Goal: Information Seeking & Learning: Learn about a topic

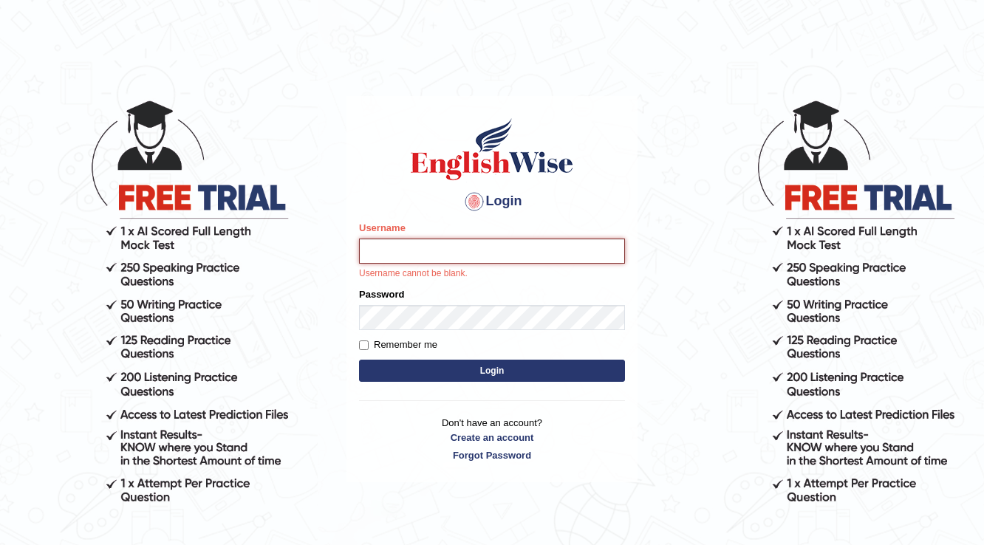
click at [461, 255] on input "Username" at bounding box center [492, 251] width 266 height 25
type input "neyam"
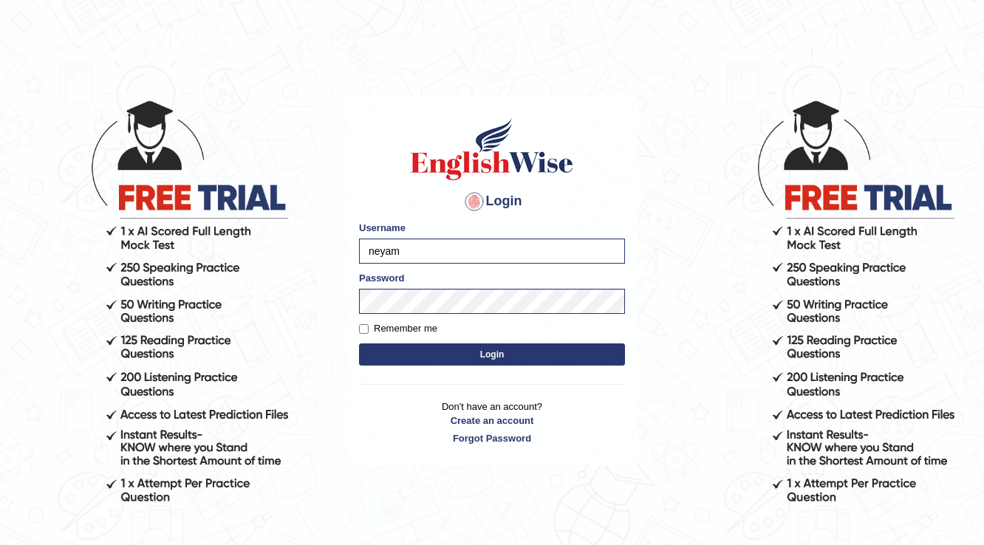
click at [479, 360] on button "Login" at bounding box center [492, 354] width 266 height 22
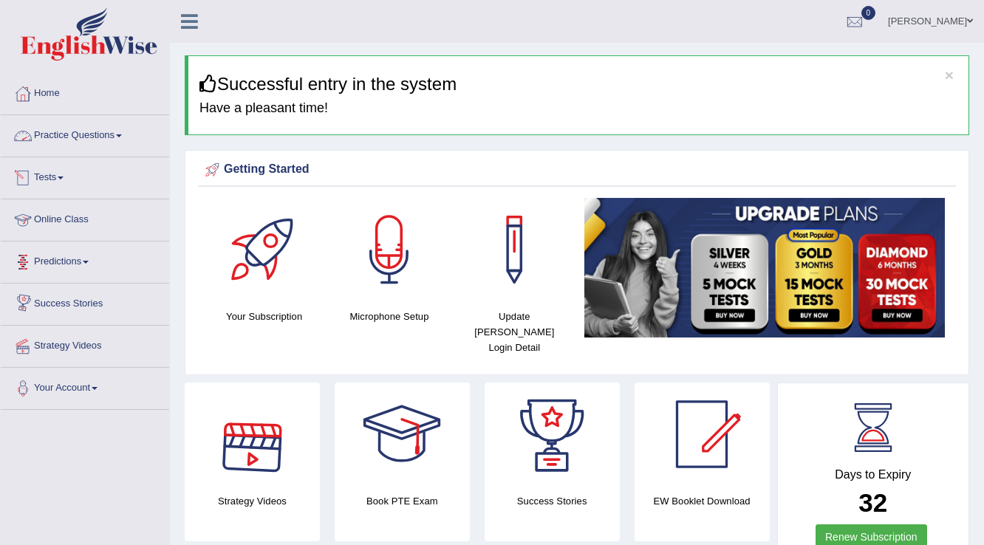
click at [121, 128] on link "Practice Questions" at bounding box center [85, 133] width 168 height 37
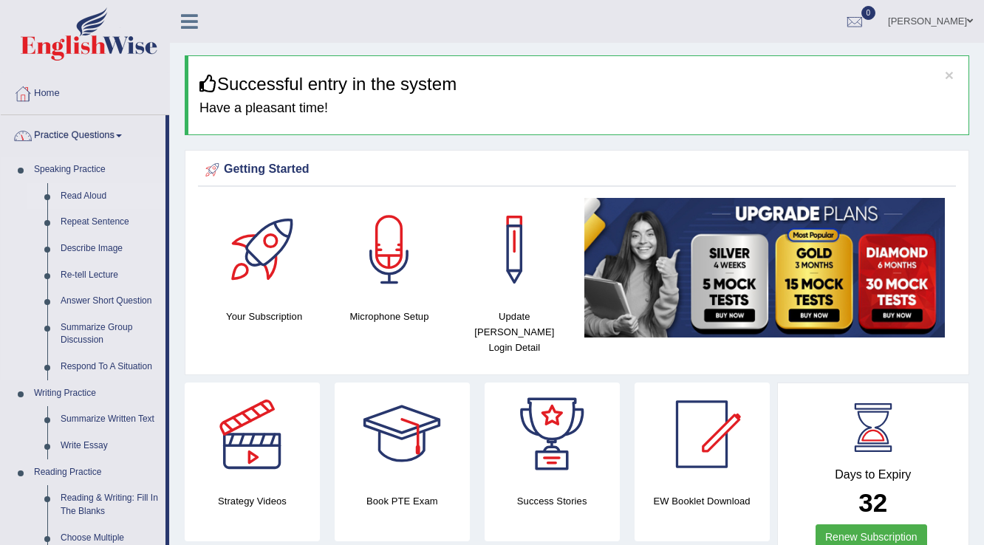
click at [92, 192] on link "Read Aloud" at bounding box center [110, 196] width 112 height 27
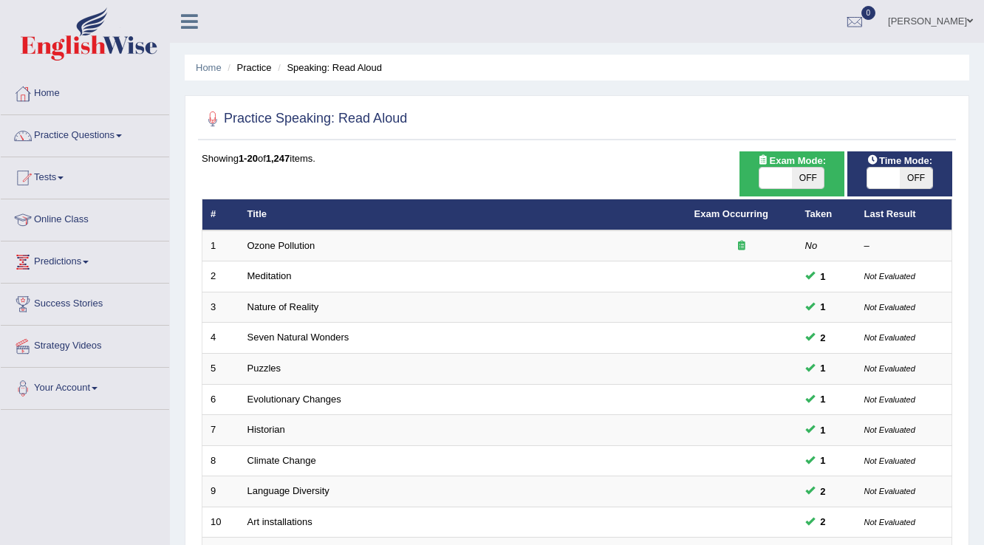
click at [909, 179] on span "OFF" at bounding box center [915, 178] width 32 height 21
checkbox input "true"
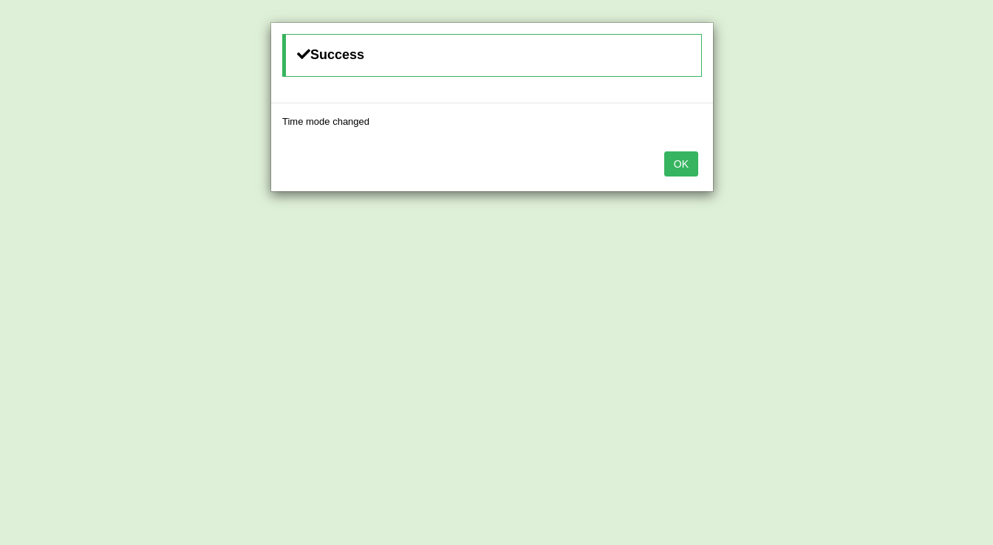
click at [684, 171] on button "OK" at bounding box center [681, 163] width 34 height 25
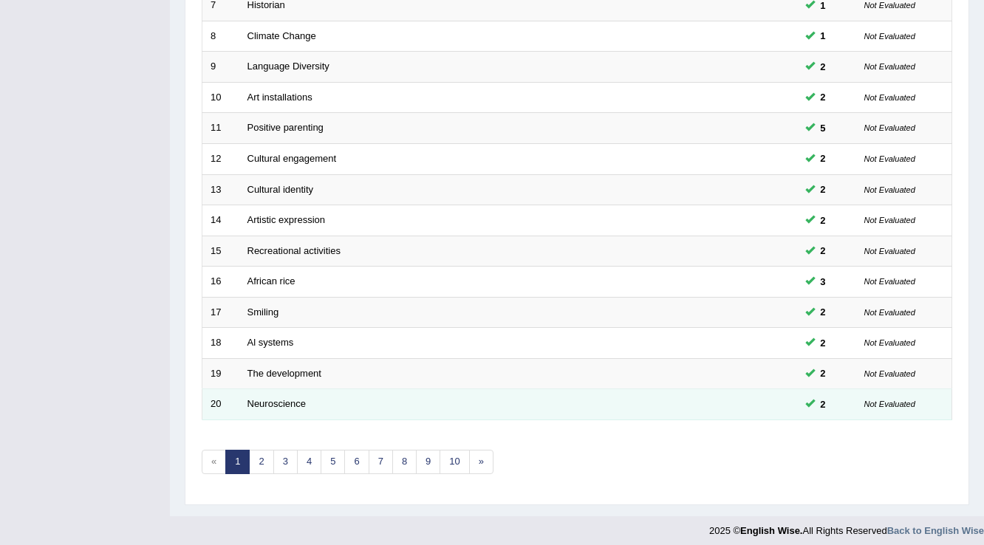
scroll to position [428, 0]
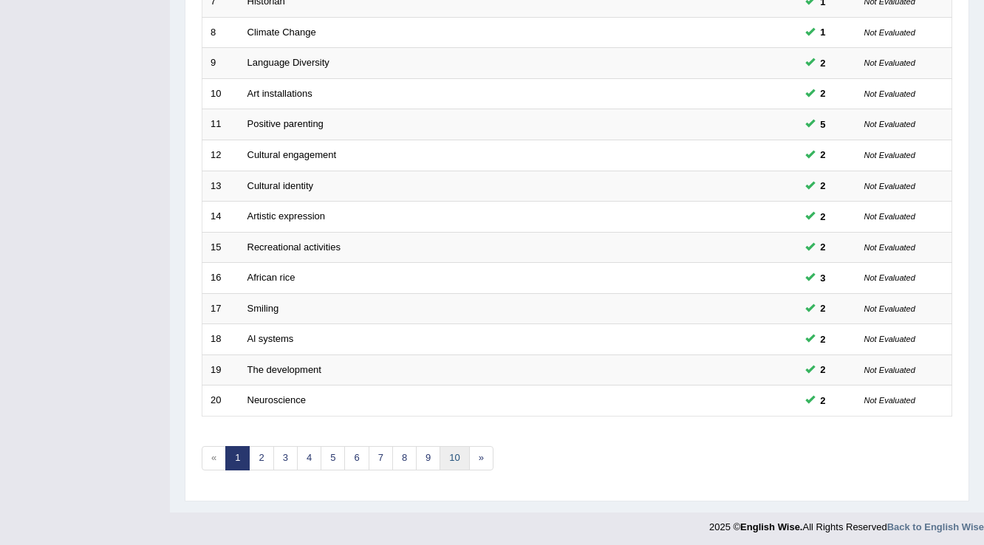
click at [453, 455] on link "10" at bounding box center [454, 458] width 30 height 24
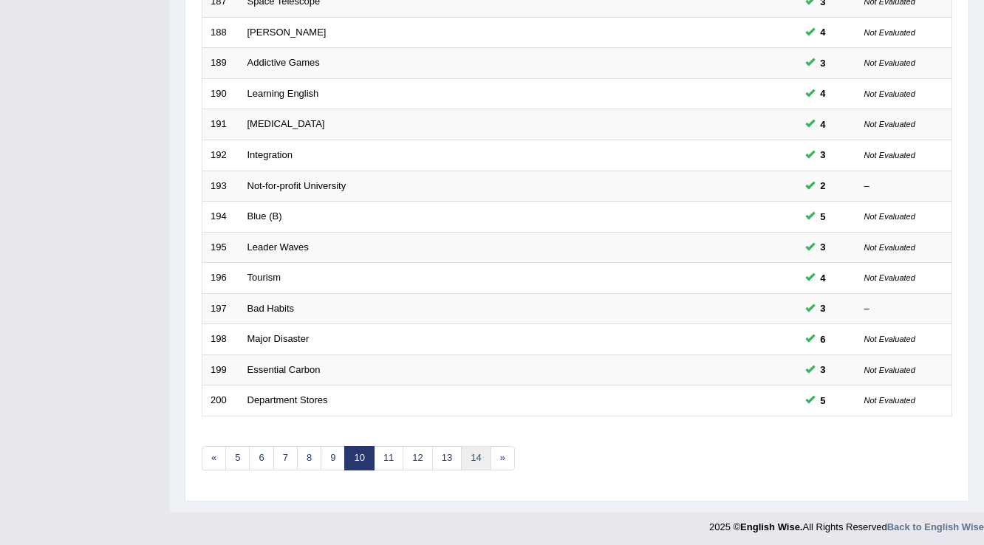
click at [470, 456] on link "14" at bounding box center [476, 458] width 30 height 24
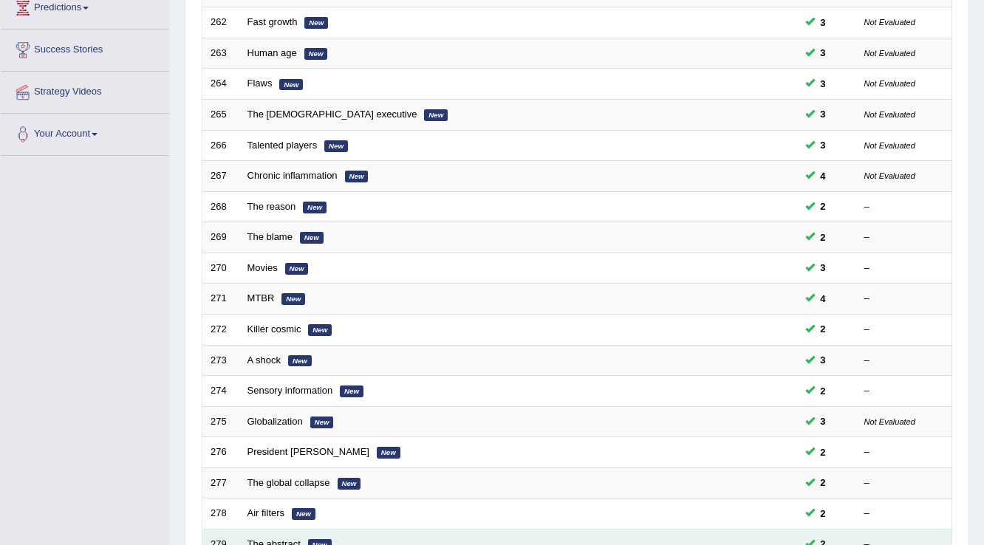
scroll to position [236, 0]
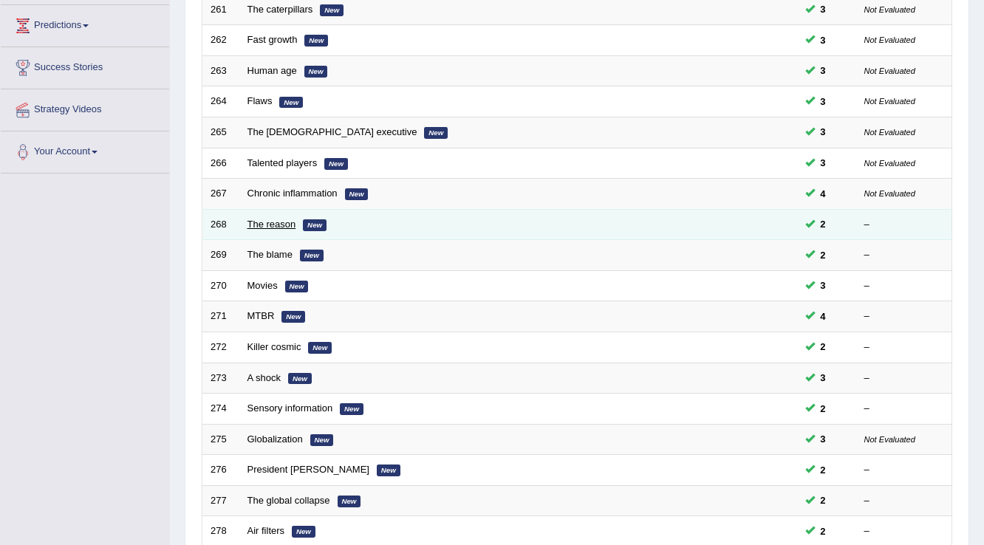
click at [283, 219] on link "The reason" at bounding box center [271, 224] width 49 height 11
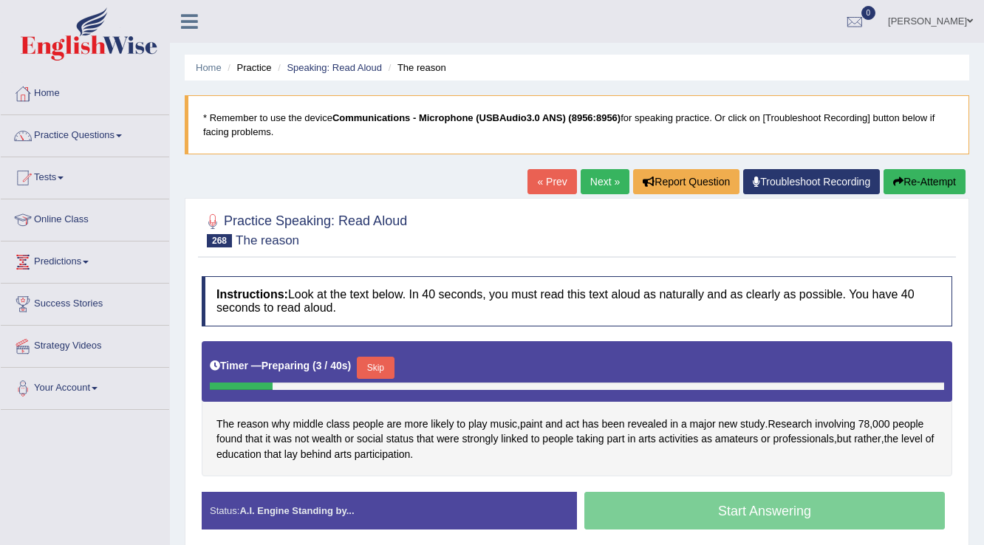
click at [388, 362] on button "Skip" at bounding box center [375, 368] width 37 height 22
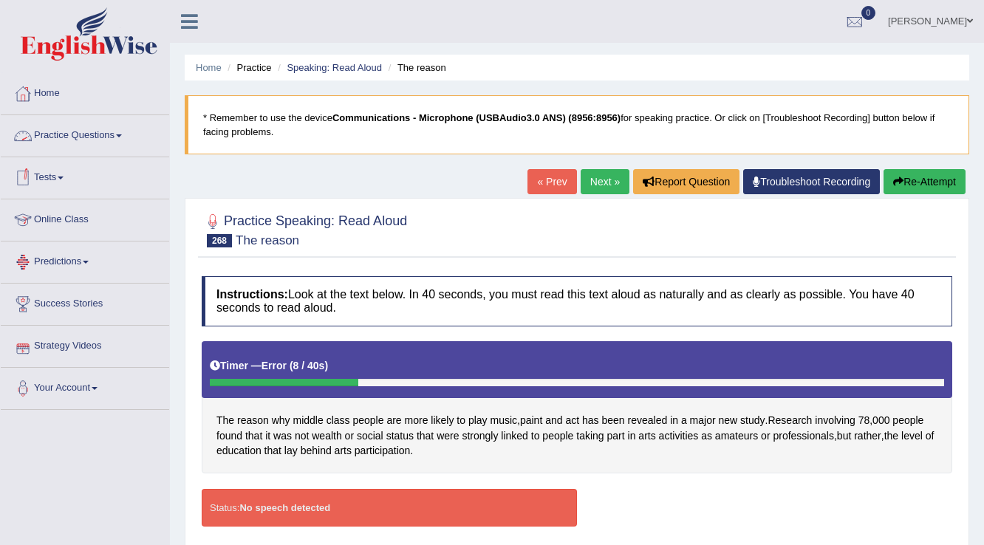
click at [102, 142] on link "Practice Questions" at bounding box center [85, 133] width 168 height 37
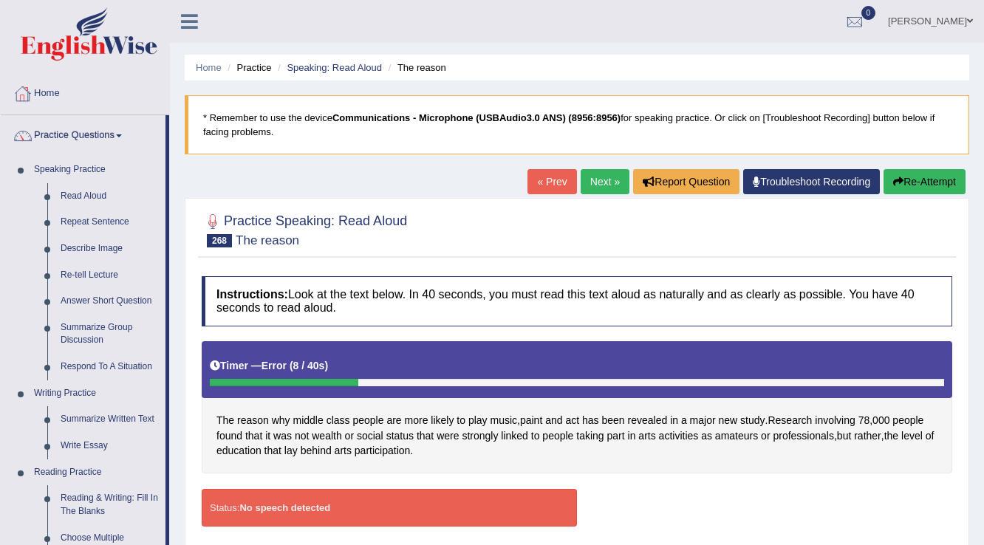
click at [58, 97] on link "Home" at bounding box center [85, 91] width 168 height 37
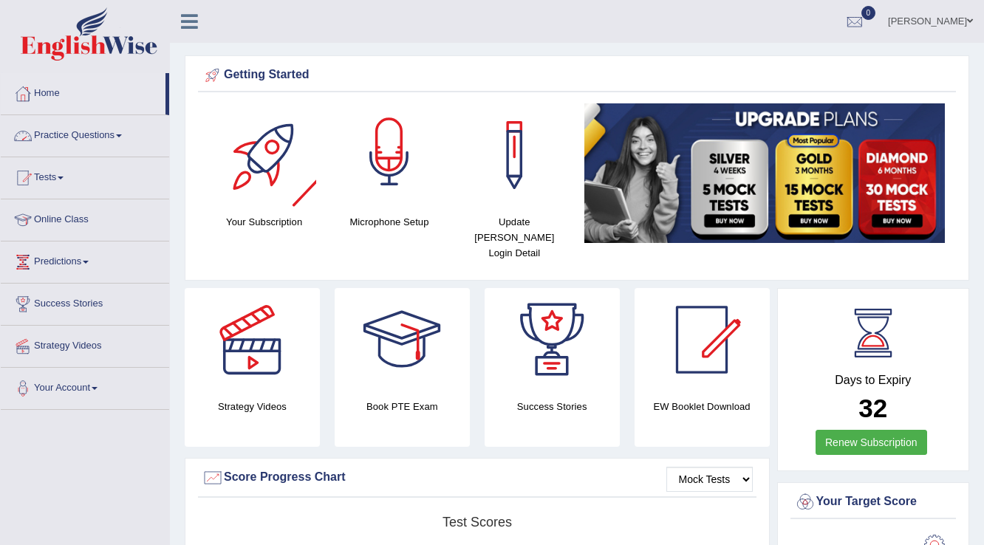
click at [388, 193] on div at bounding box center [388, 154] width 103 height 103
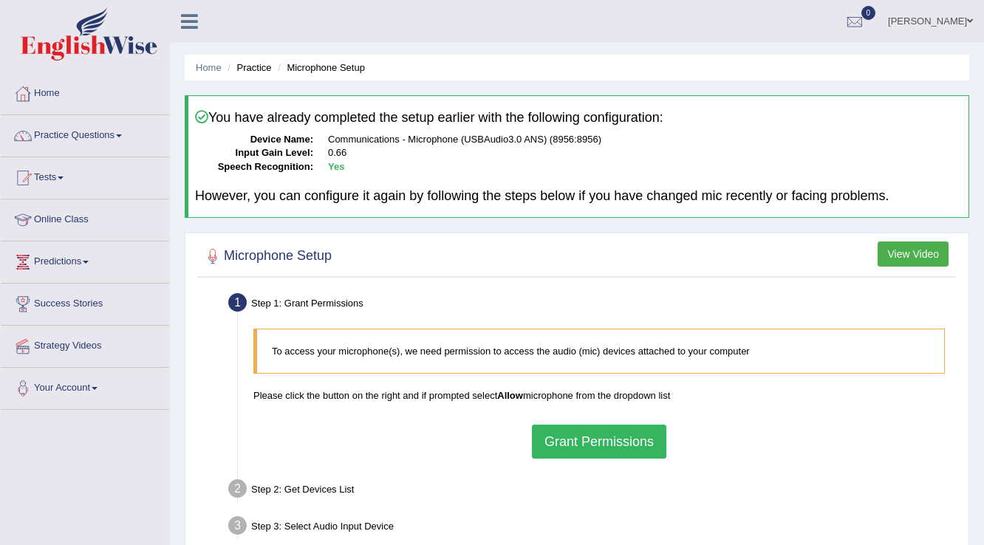
click at [594, 442] on button "Grant Permissions" at bounding box center [599, 442] width 134 height 34
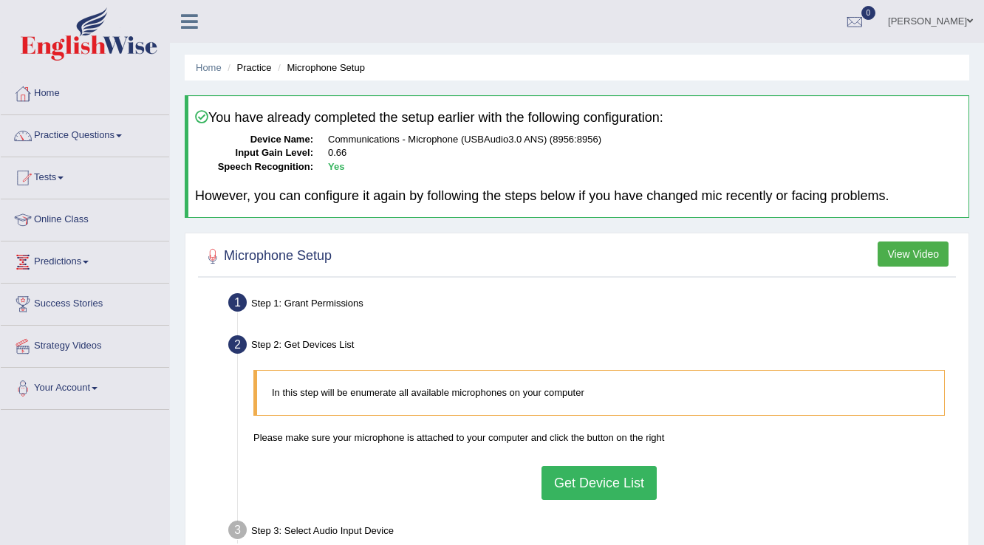
click at [627, 479] on button "Get Device List" at bounding box center [598, 483] width 115 height 34
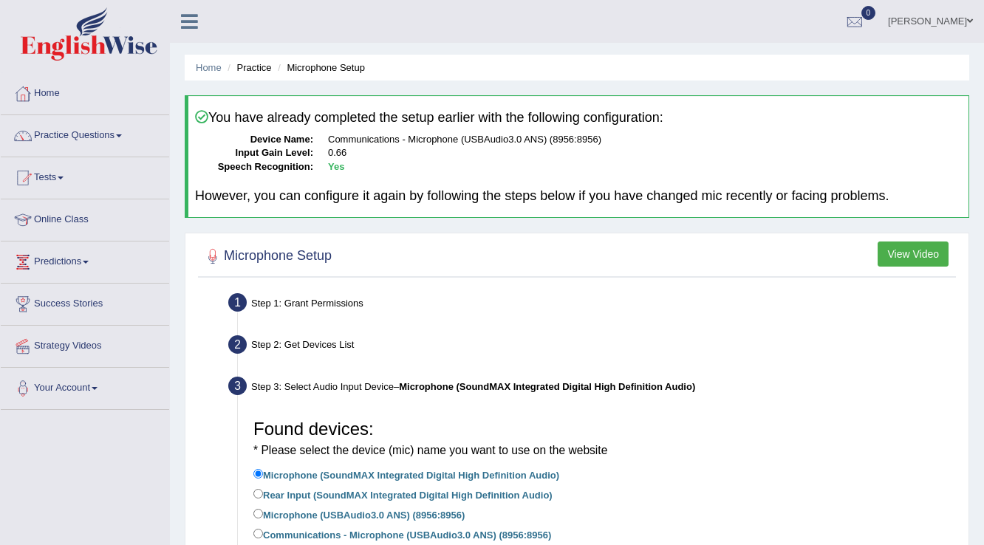
scroll to position [232, 0]
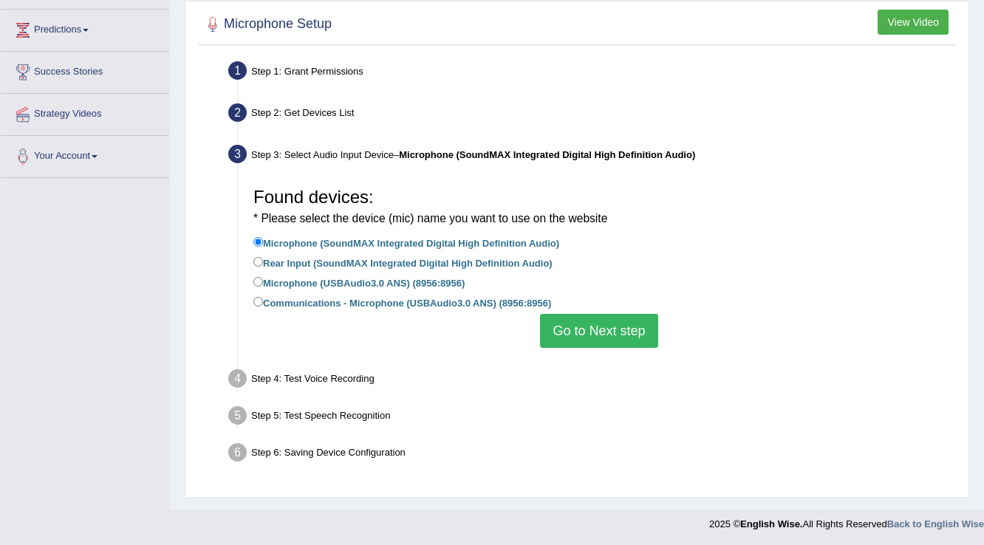
click at [608, 332] on button "Go to Next step" at bounding box center [598, 331] width 117 height 34
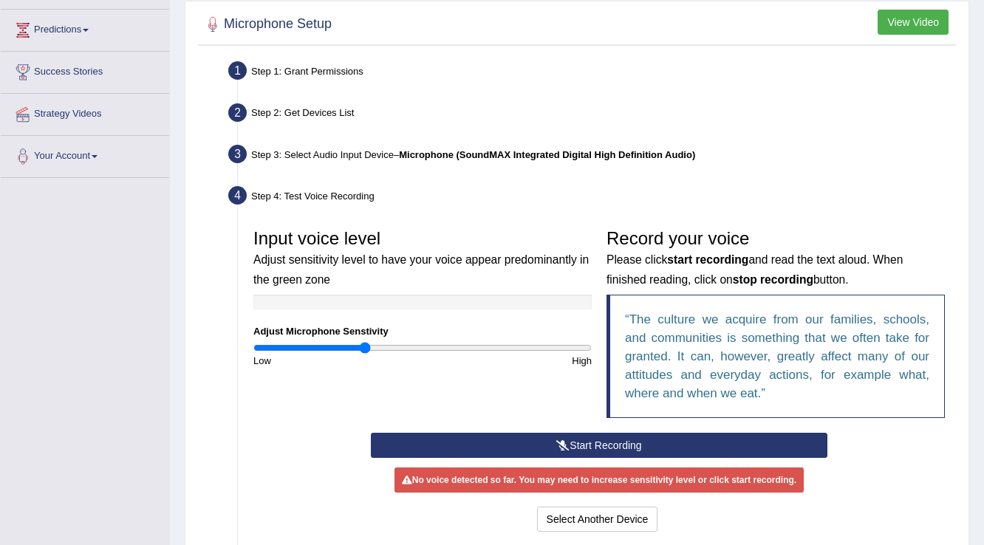
click at [591, 440] on button "Start Recording" at bounding box center [599, 445] width 456 height 25
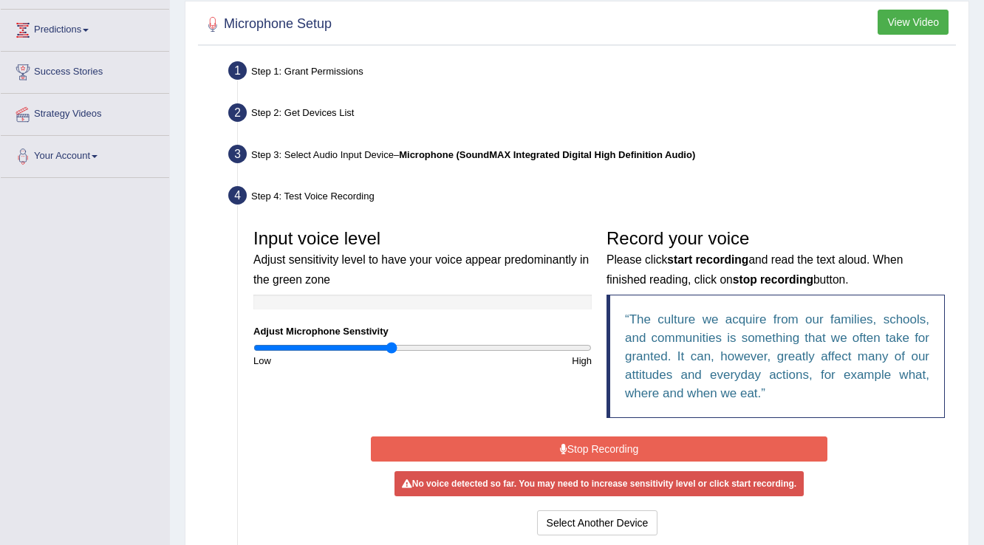
type input "0.82"
click at [391, 342] on input "range" at bounding box center [422, 348] width 338 height 12
click at [567, 436] on button "Stop Recording" at bounding box center [599, 448] width 456 height 25
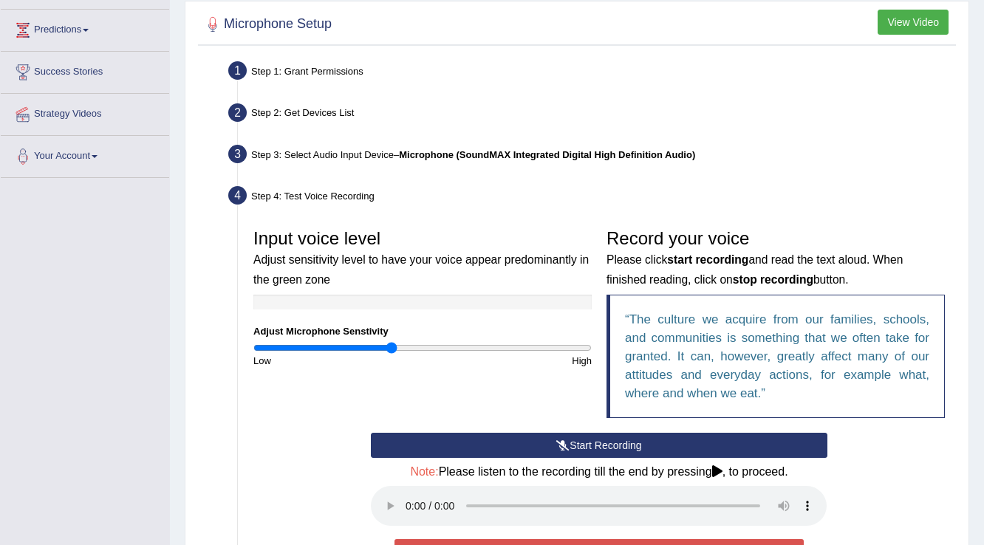
click at [570, 440] on button "Start Recording" at bounding box center [599, 445] width 456 height 25
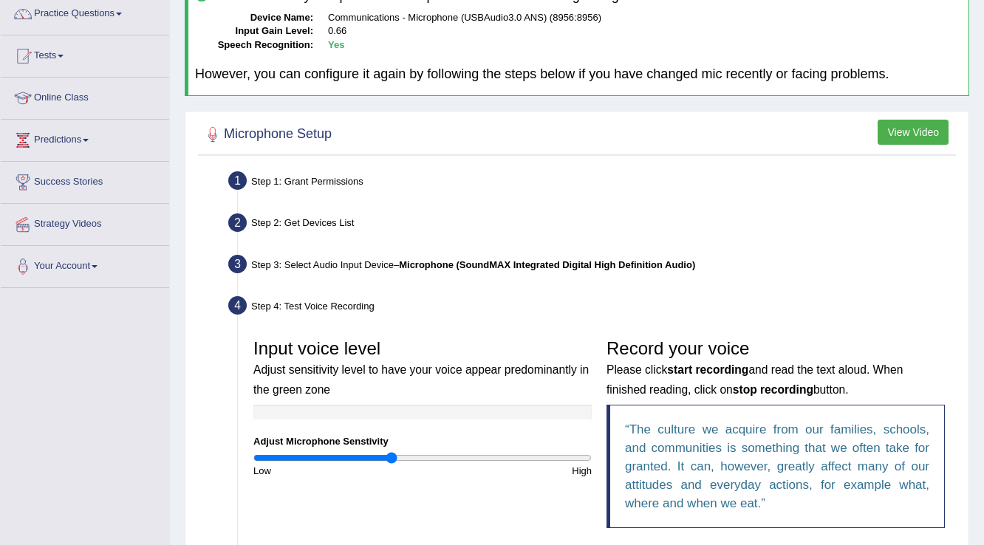
scroll to position [0, 0]
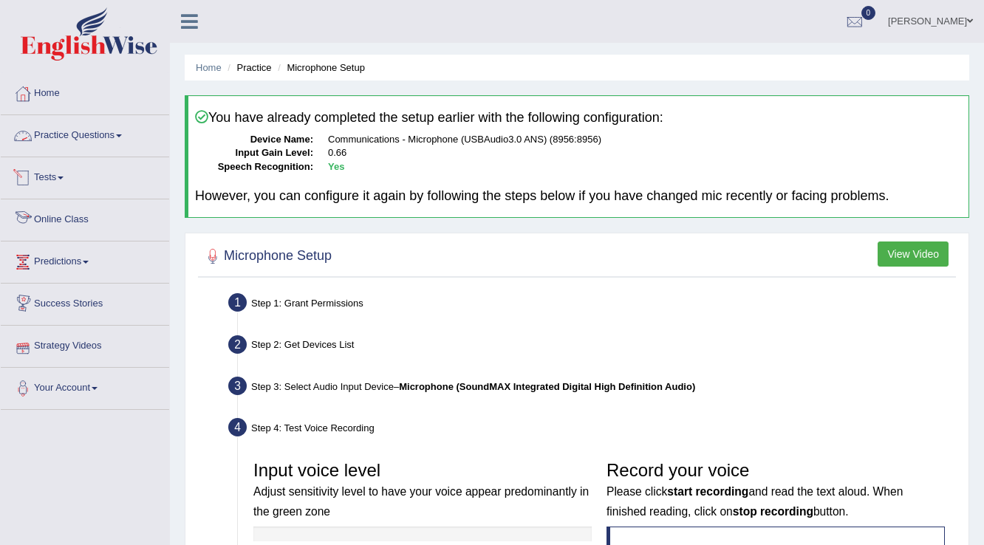
click at [111, 149] on link "Practice Questions" at bounding box center [85, 133] width 168 height 37
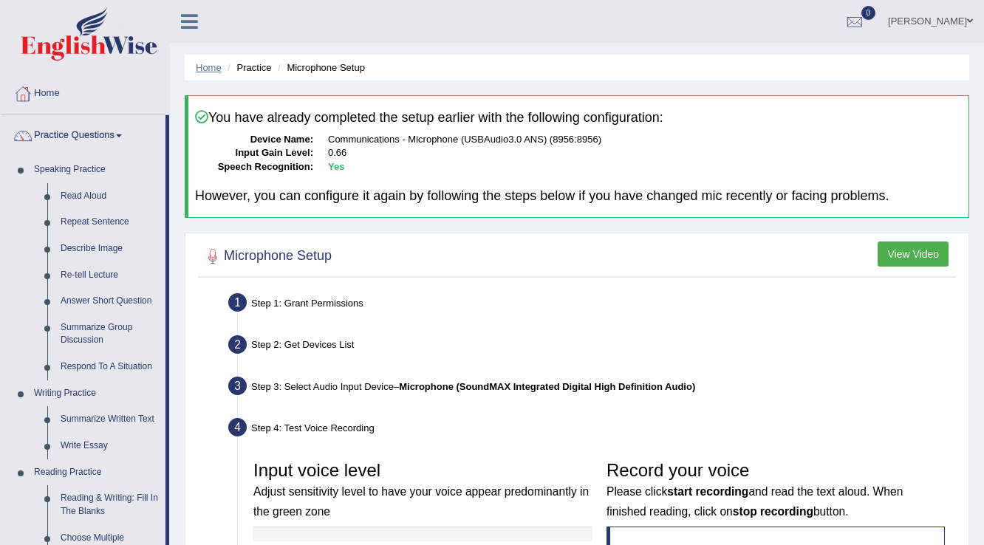
click at [220, 65] on link "Home" at bounding box center [209, 67] width 26 height 11
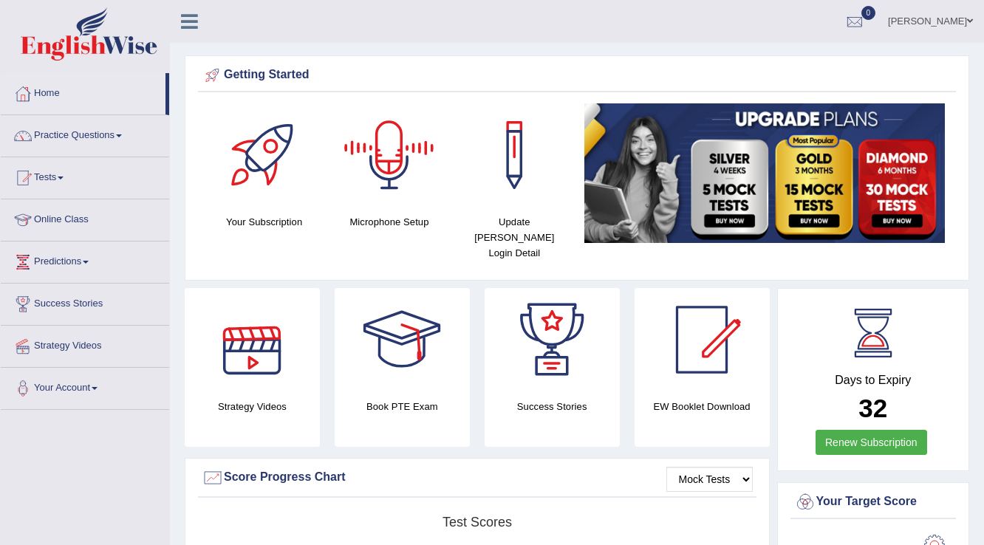
click at [386, 180] on div at bounding box center [388, 154] width 103 height 103
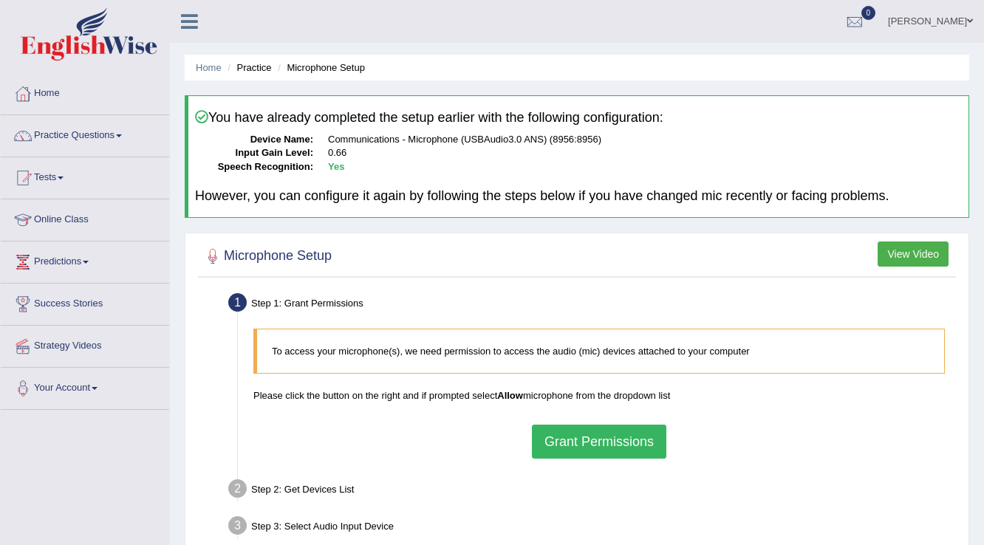
click at [583, 445] on button "Grant Permissions" at bounding box center [599, 442] width 134 height 34
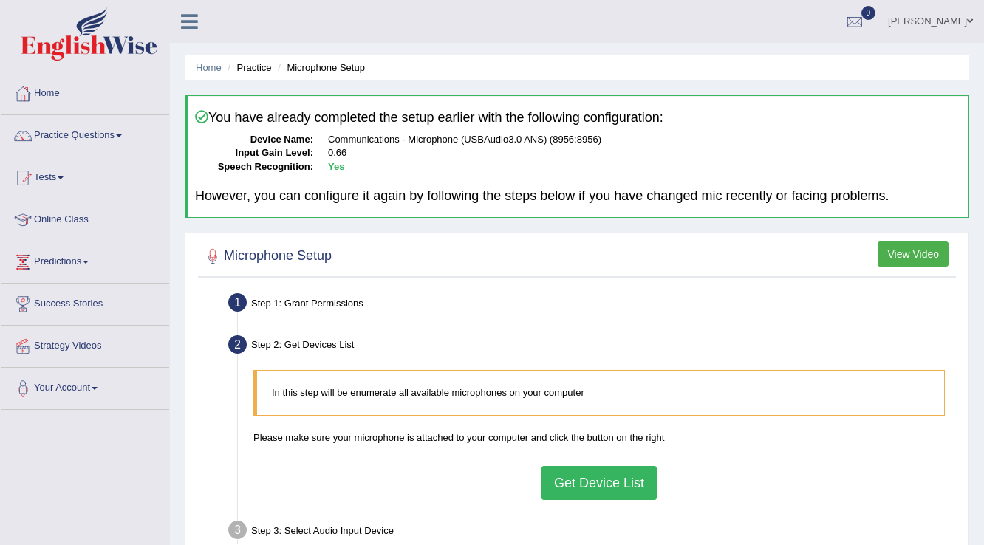
click at [575, 489] on button "Get Device List" at bounding box center [598, 483] width 115 height 34
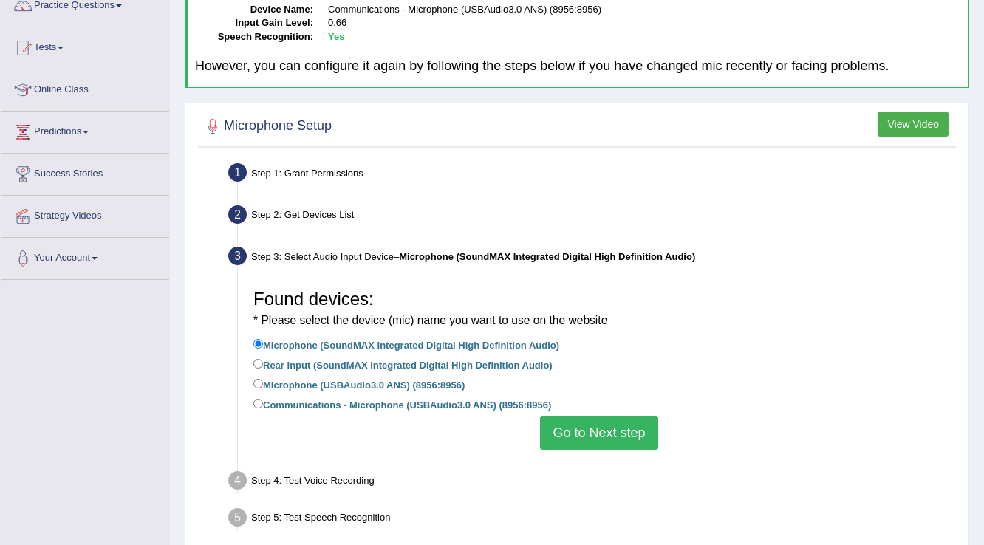
scroll to position [177, 0]
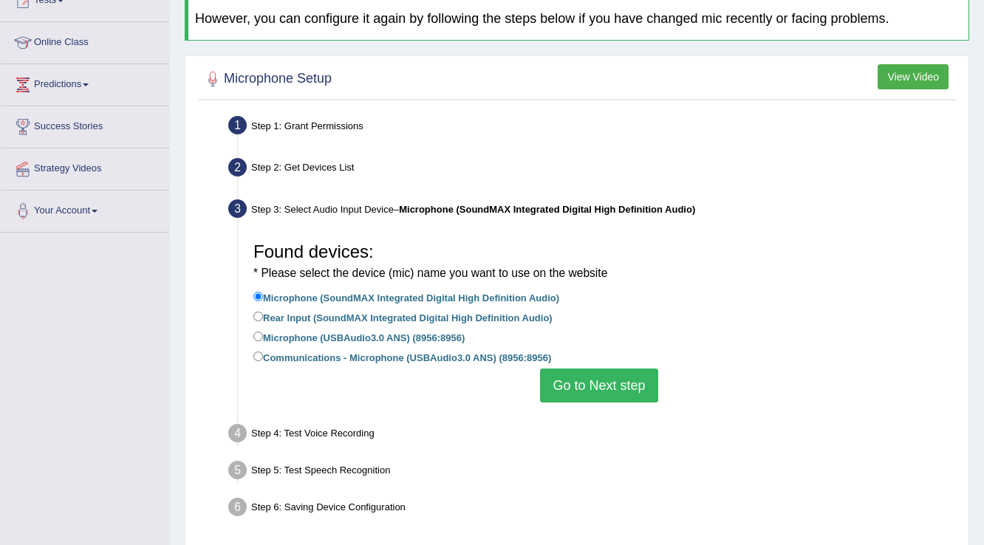
click at [266, 358] on label "Communications - Microphone (USBAudio3.0 ANS) (8956:8956)" at bounding box center [402, 357] width 298 height 16
click at [263, 358] on input "Communications - Microphone (USBAudio3.0 ANS) (8956:8956)" at bounding box center [258, 357] width 10 height 10
radio input "true"
click at [579, 387] on button "Go to Next step" at bounding box center [598, 385] width 117 height 34
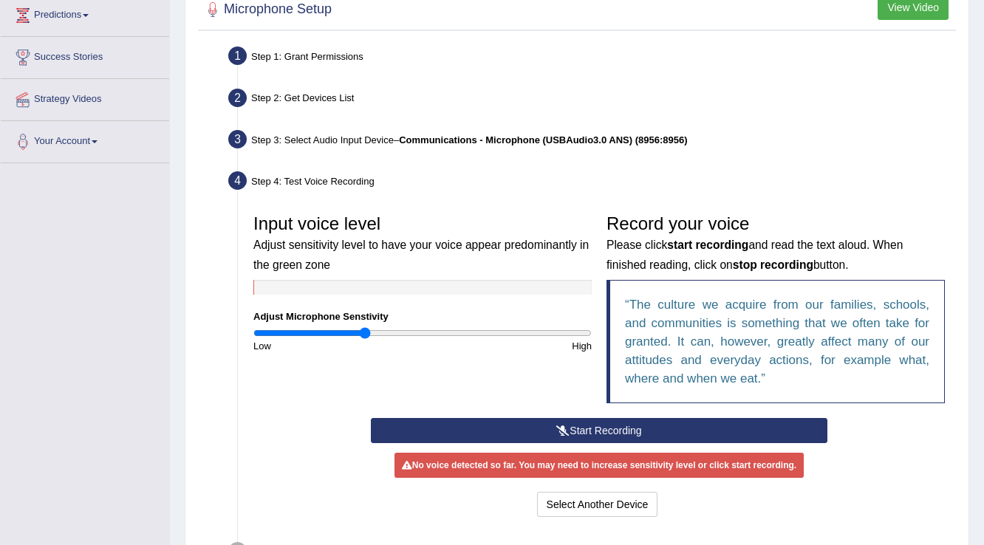
scroll to position [354, 0]
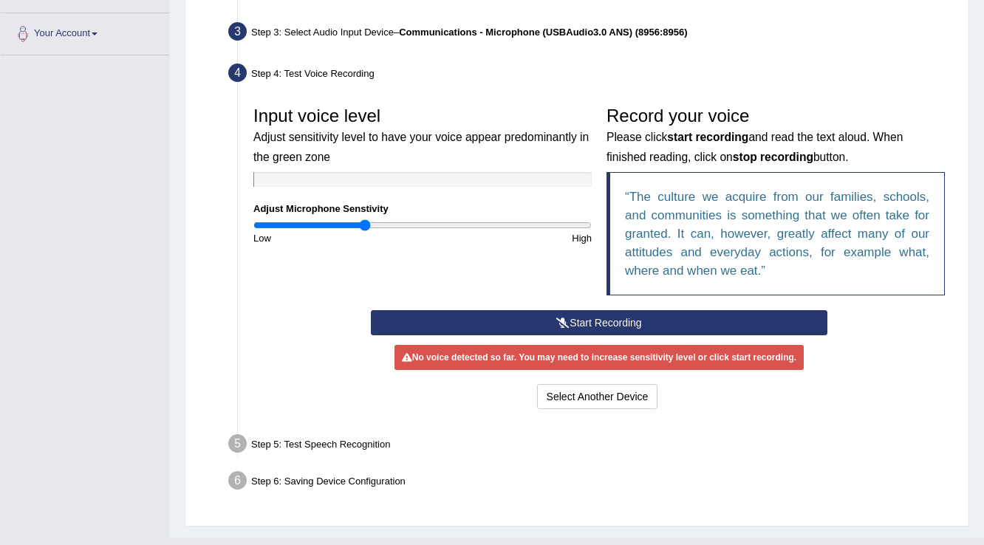
click at [556, 318] on icon at bounding box center [562, 323] width 13 height 10
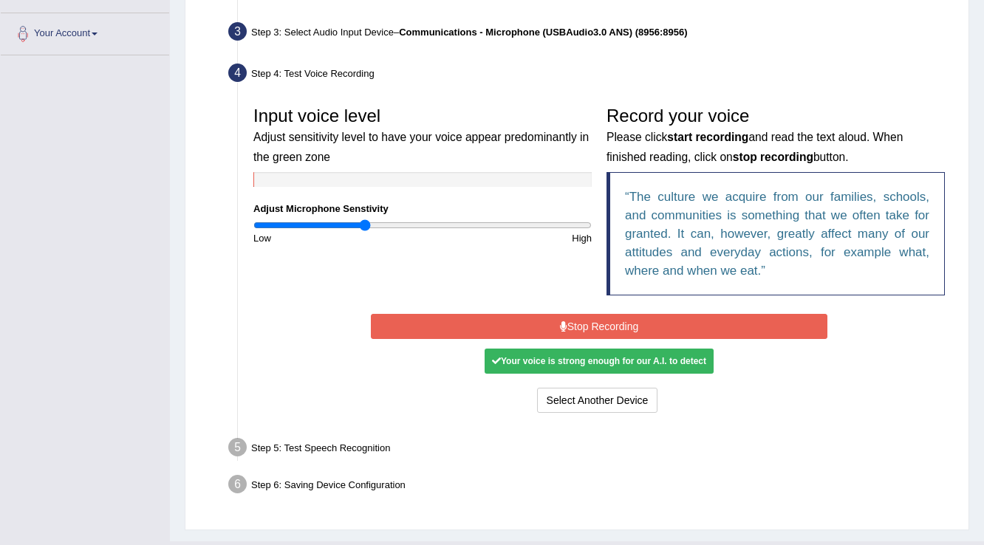
click at [532, 321] on button "Stop Recording" at bounding box center [599, 326] width 456 height 25
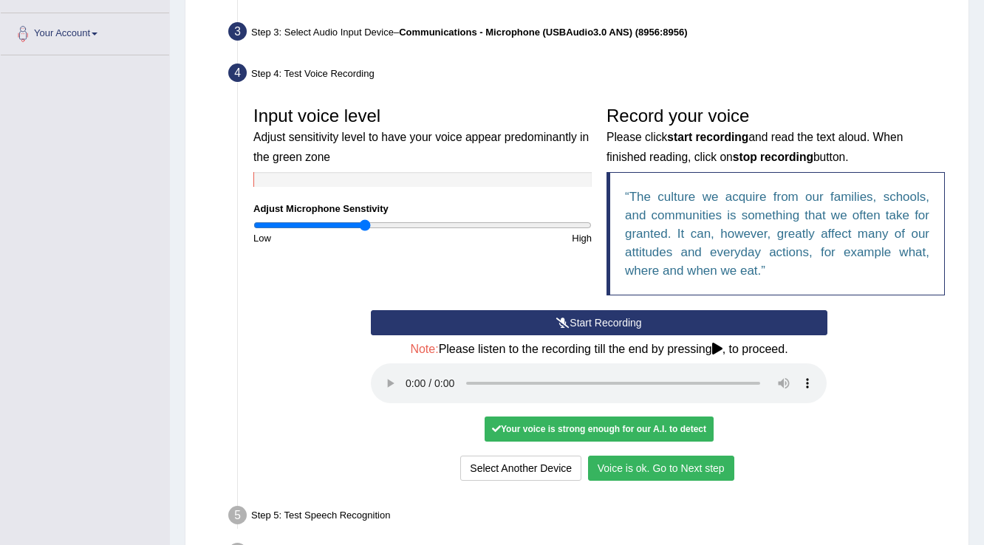
click at [617, 476] on button "Voice is ok. Go to Next step" at bounding box center [661, 468] width 146 height 25
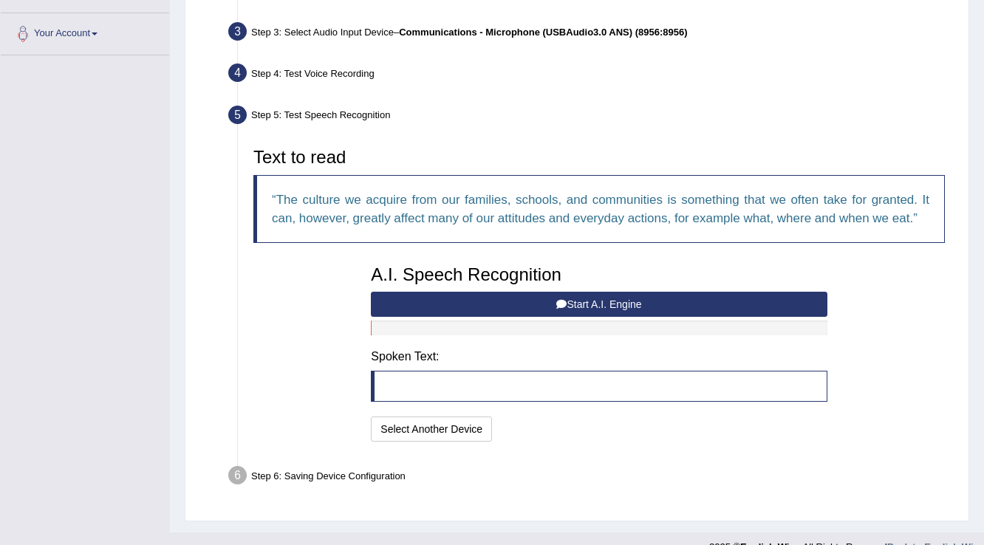
click at [575, 307] on button "Start A.I. Engine" at bounding box center [599, 304] width 456 height 25
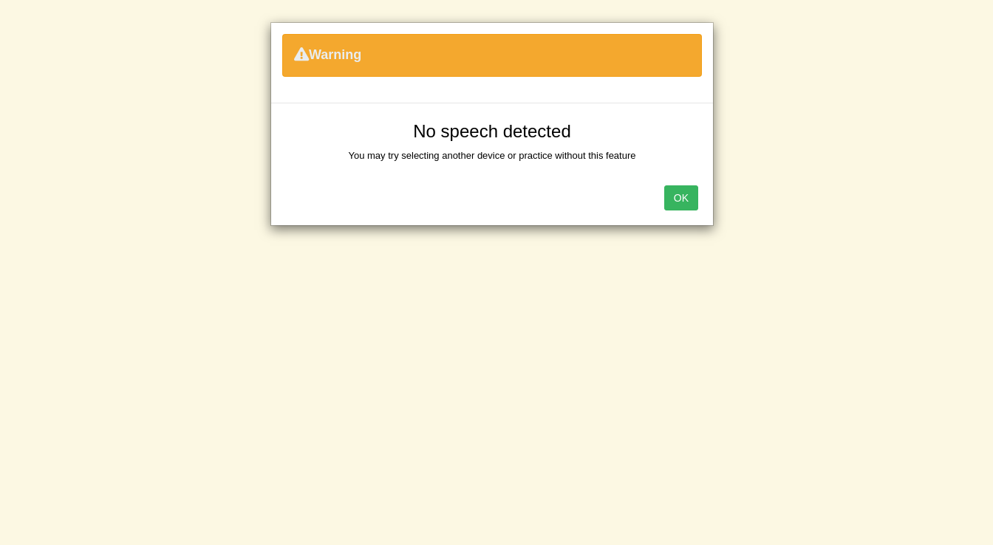
click at [682, 210] on div "OK" at bounding box center [492, 200] width 442 height 52
click at [679, 204] on button "OK" at bounding box center [681, 197] width 34 height 25
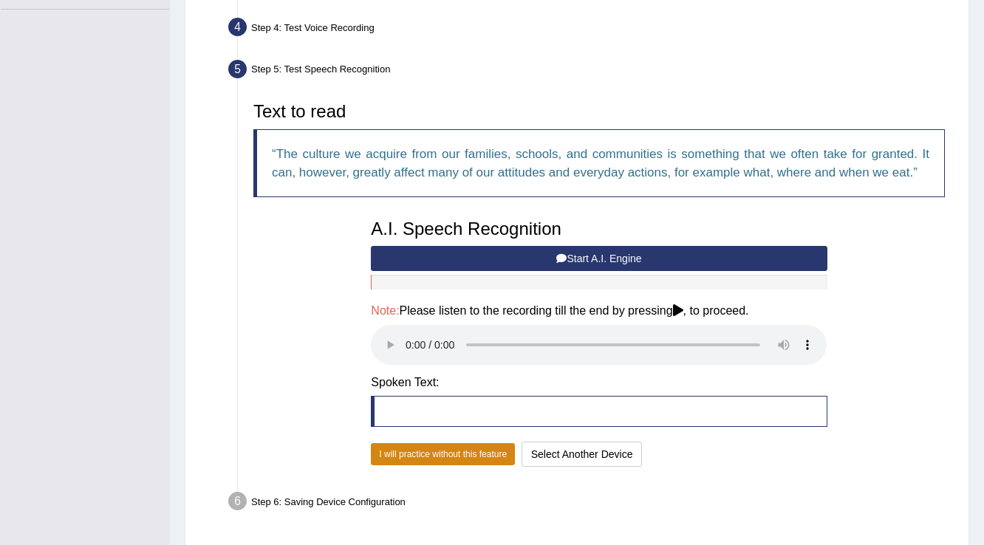
scroll to position [448, 0]
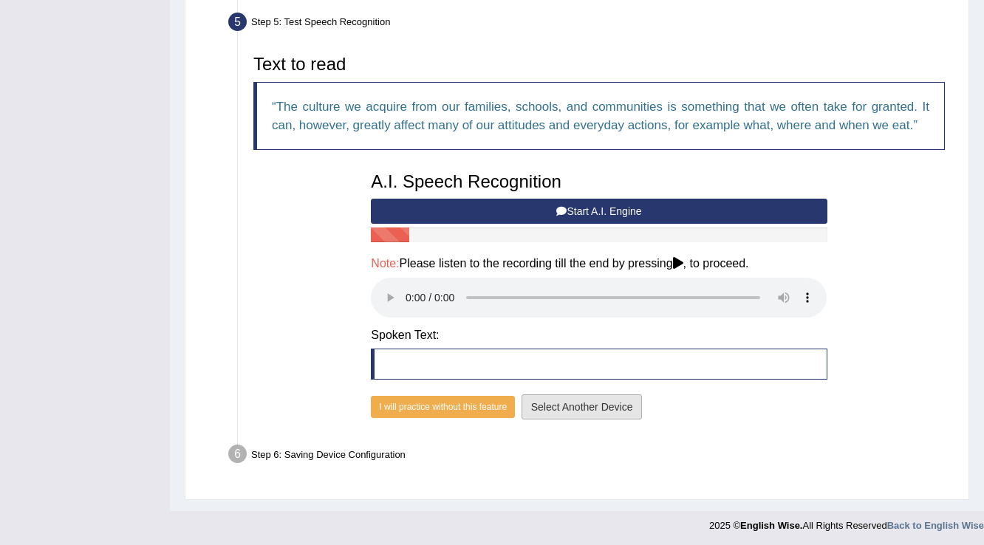
click at [564, 402] on button "Select Another Device" at bounding box center [581, 406] width 121 height 25
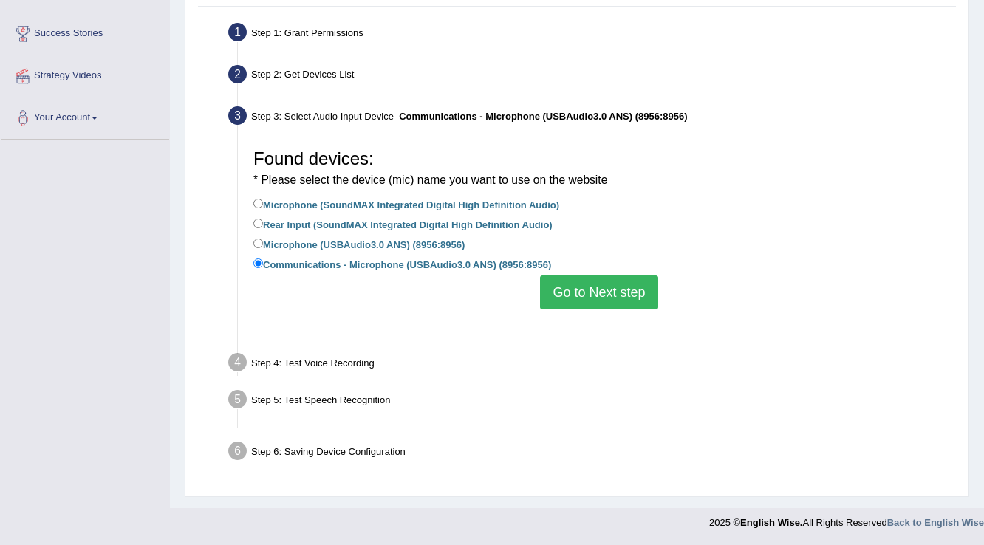
scroll to position [232, 0]
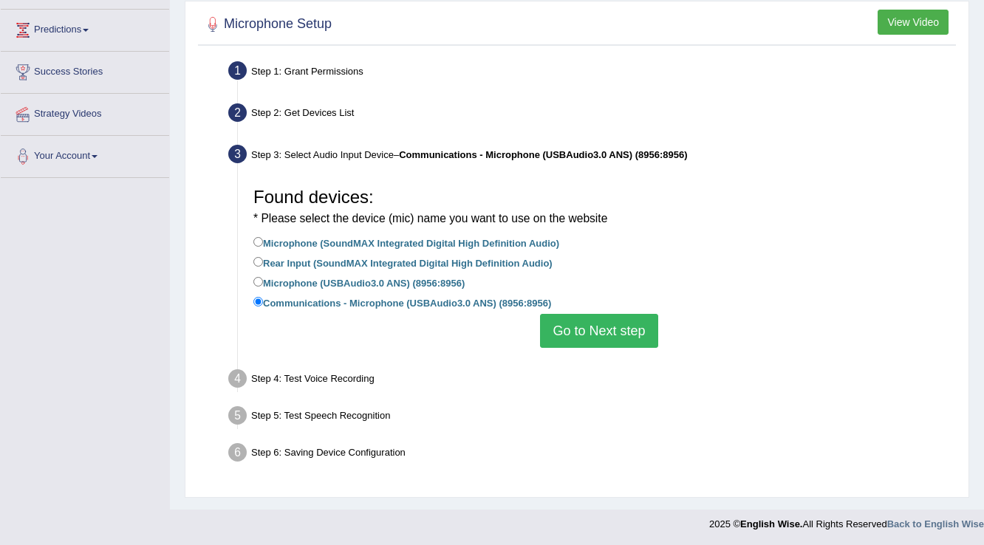
click at [299, 280] on label "Microphone (USBAudio3.0 ANS) (8956:8956)" at bounding box center [358, 282] width 211 height 16
click at [263, 280] on input "Microphone (USBAudio3.0 ANS) (8956:8956)" at bounding box center [258, 282] width 10 height 10
radio input "true"
click at [595, 328] on button "Go to Next step" at bounding box center [598, 331] width 117 height 34
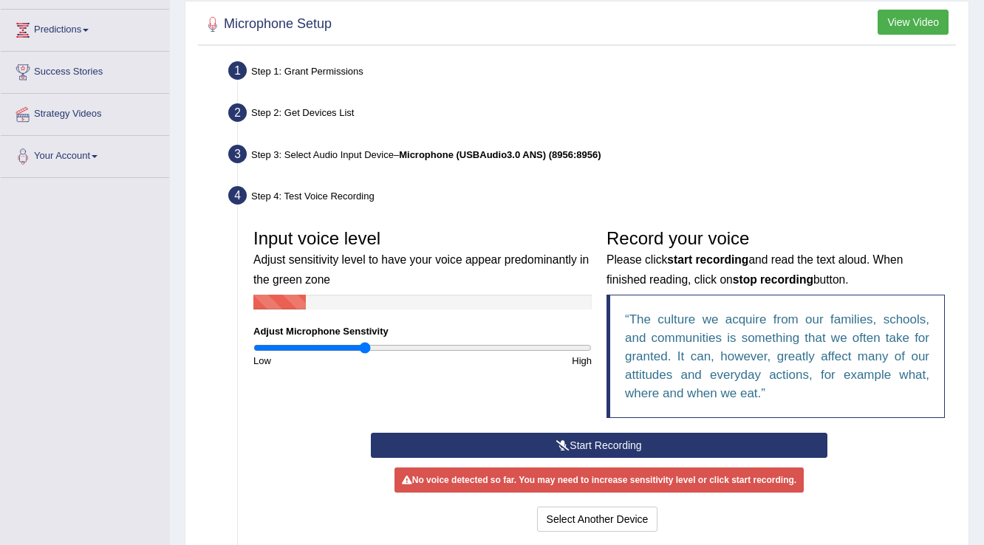
click at [614, 443] on button "Start Recording" at bounding box center [599, 445] width 456 height 25
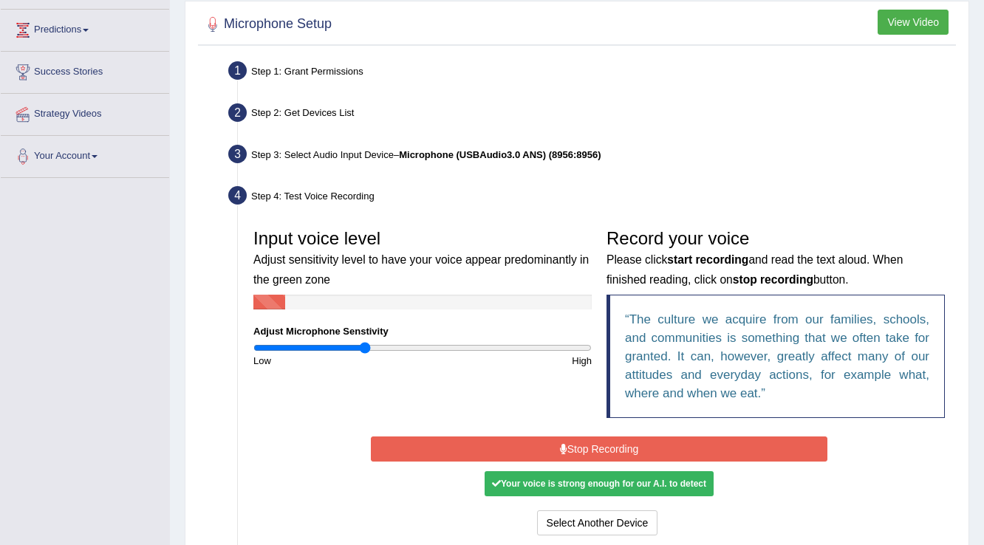
click at [614, 442] on button "Stop Recording" at bounding box center [599, 448] width 456 height 25
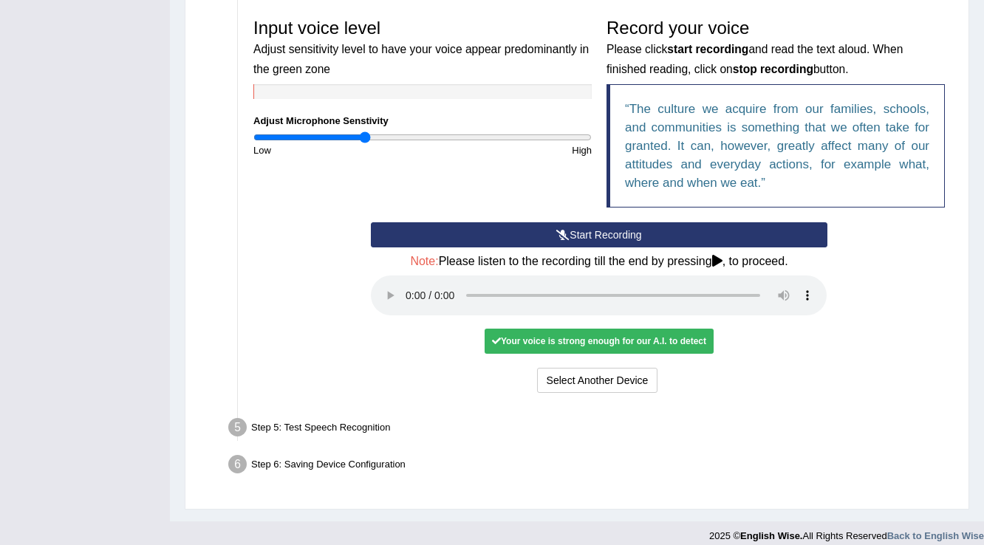
scroll to position [453, 0]
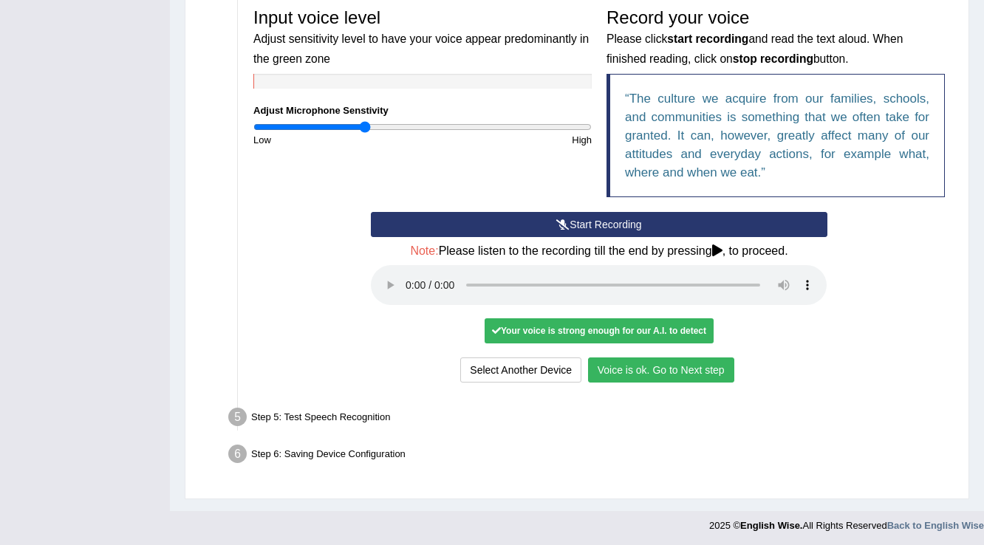
click at [667, 366] on button "Voice is ok. Go to Next step" at bounding box center [661, 369] width 146 height 25
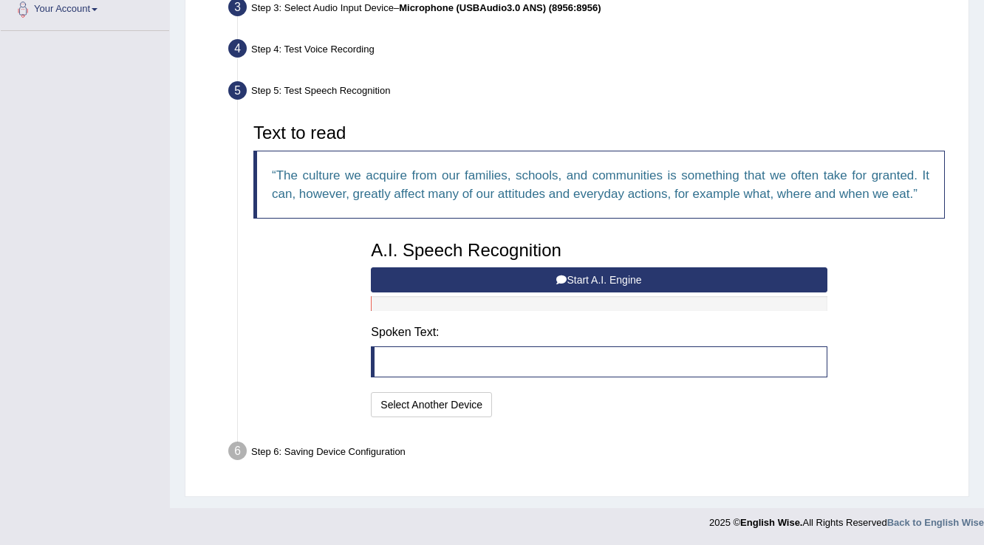
scroll to position [376, 0]
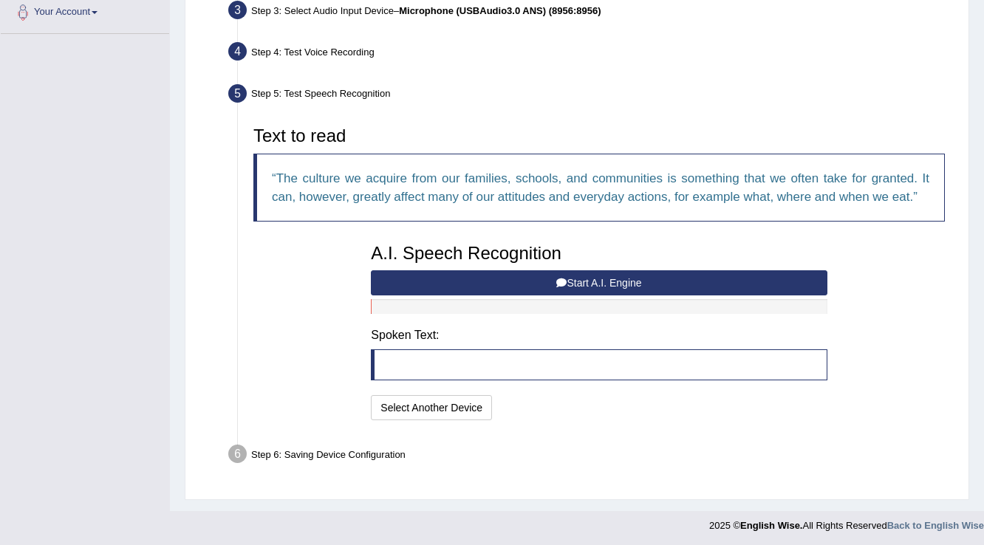
click at [568, 286] on button "Start A.I. Engine" at bounding box center [599, 282] width 456 height 25
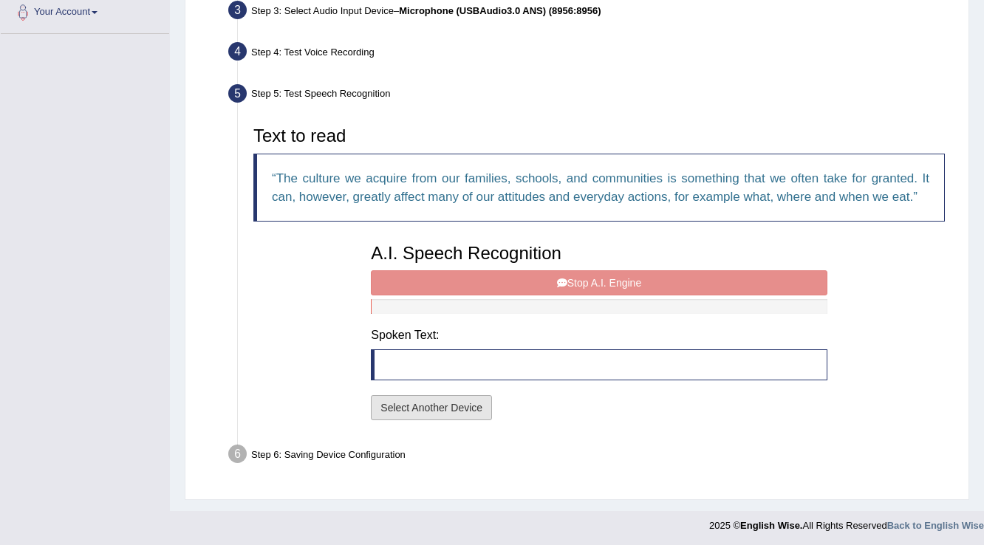
click at [467, 403] on button "Select Another Device" at bounding box center [431, 407] width 121 height 25
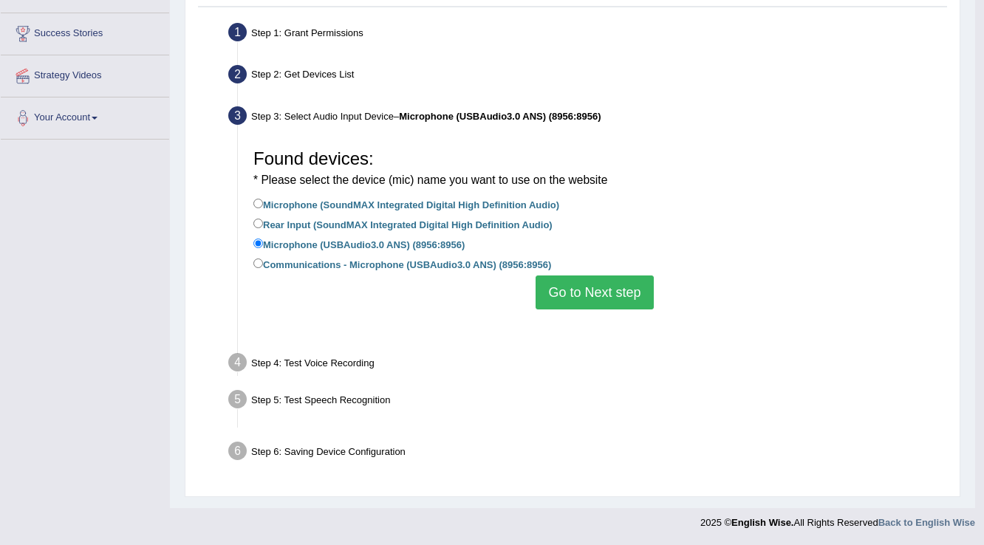
scroll to position [232, 0]
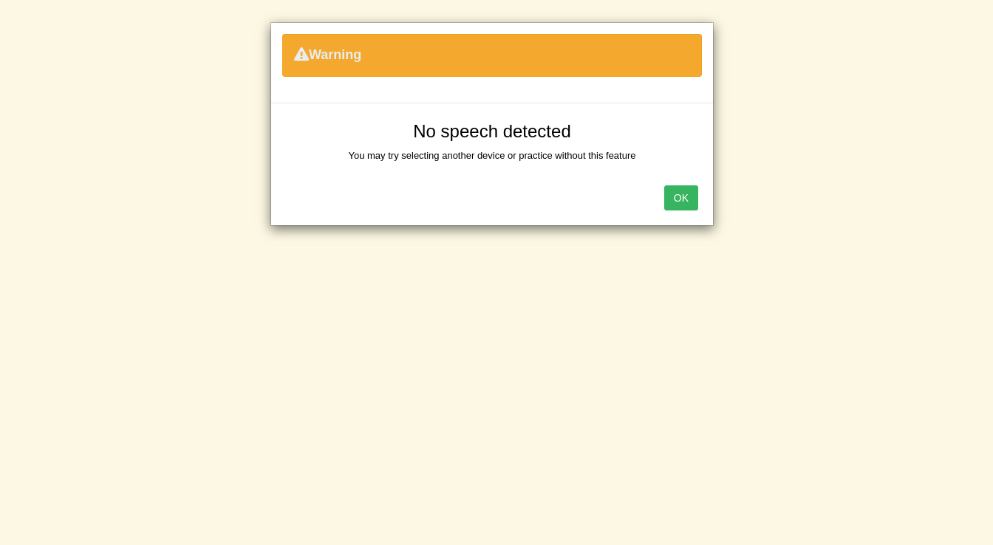
click at [680, 186] on button "OK" at bounding box center [681, 197] width 34 height 25
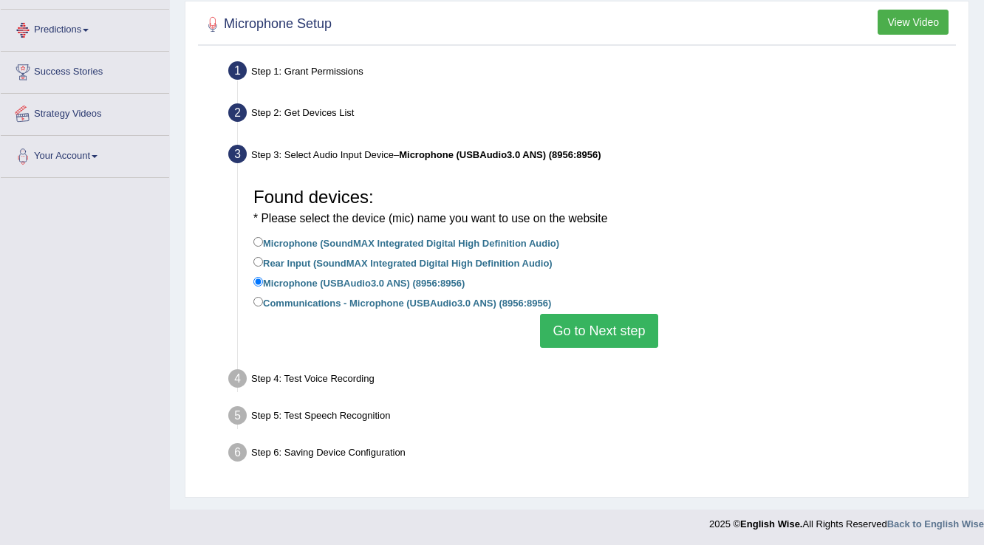
scroll to position [0, 0]
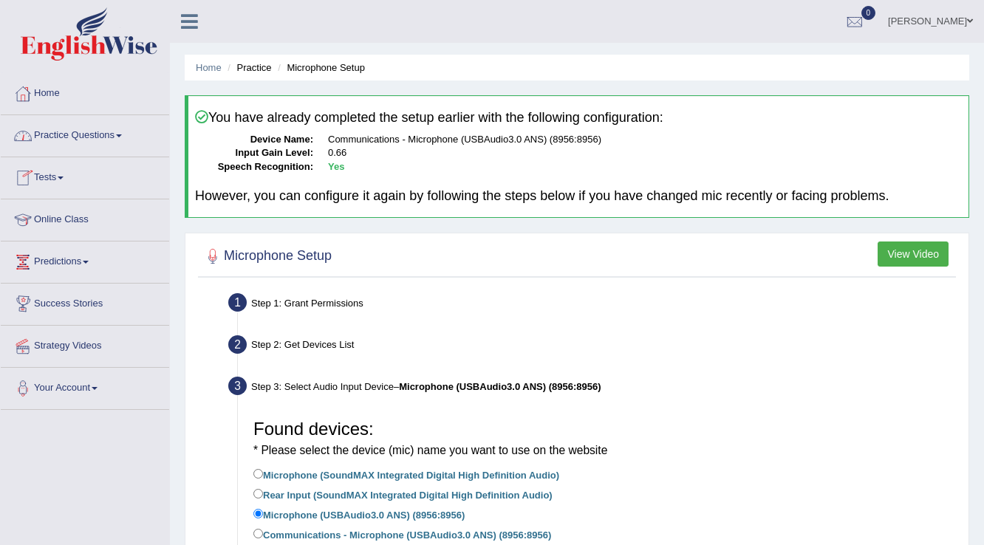
click at [125, 139] on link "Practice Questions" at bounding box center [85, 133] width 168 height 37
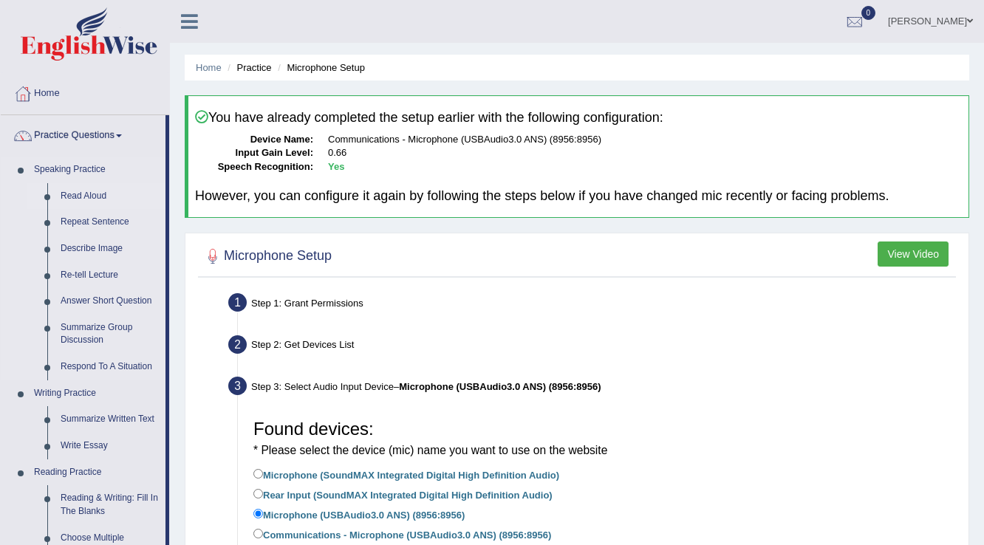
click at [89, 198] on link "Read Aloud" at bounding box center [110, 196] width 112 height 27
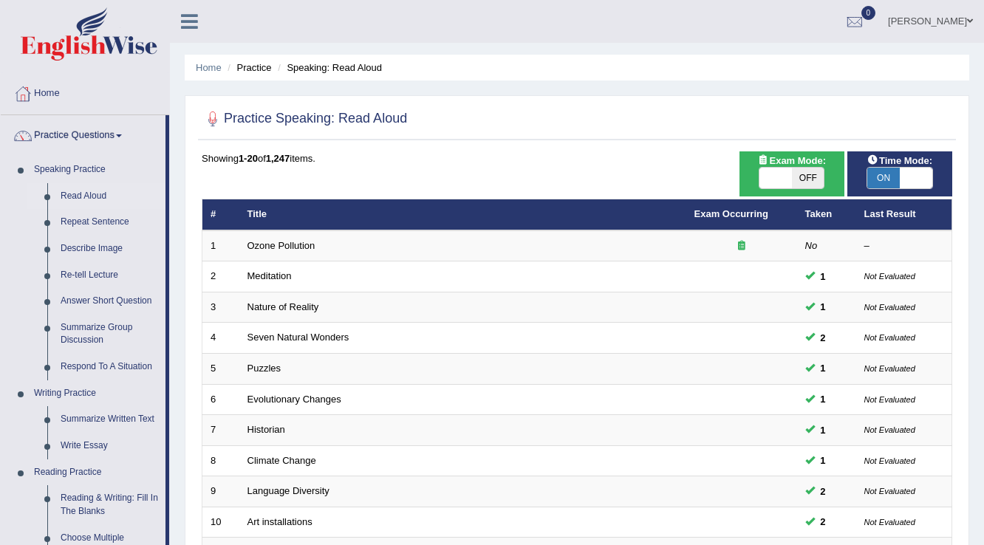
click at [956, 20] on link "[PERSON_NAME]" at bounding box center [930, 19] width 107 height 38
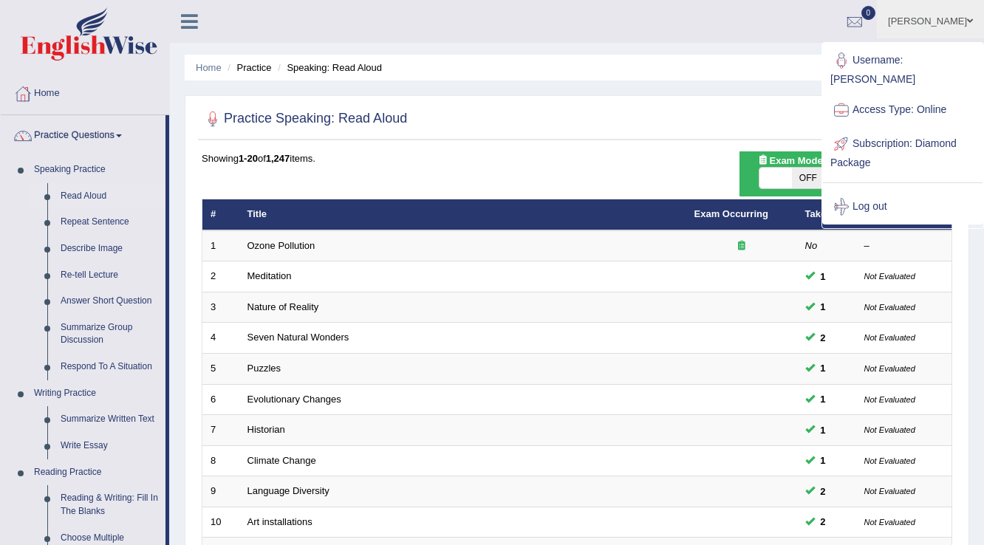
click at [874, 190] on link "Log out" at bounding box center [903, 207] width 160 height 34
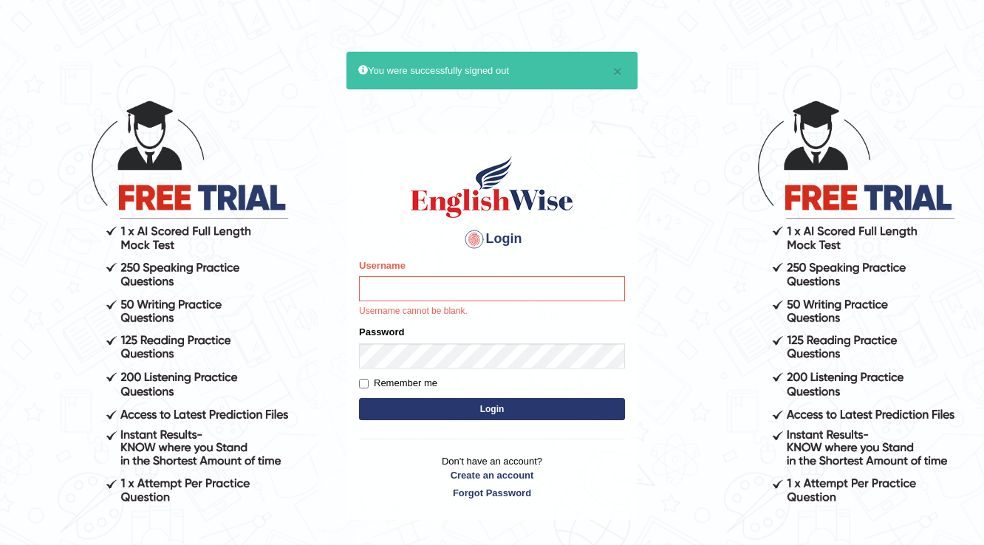
drag, startPoint x: 707, startPoint y: 123, endPoint x: 679, endPoint y: 158, distance: 44.8
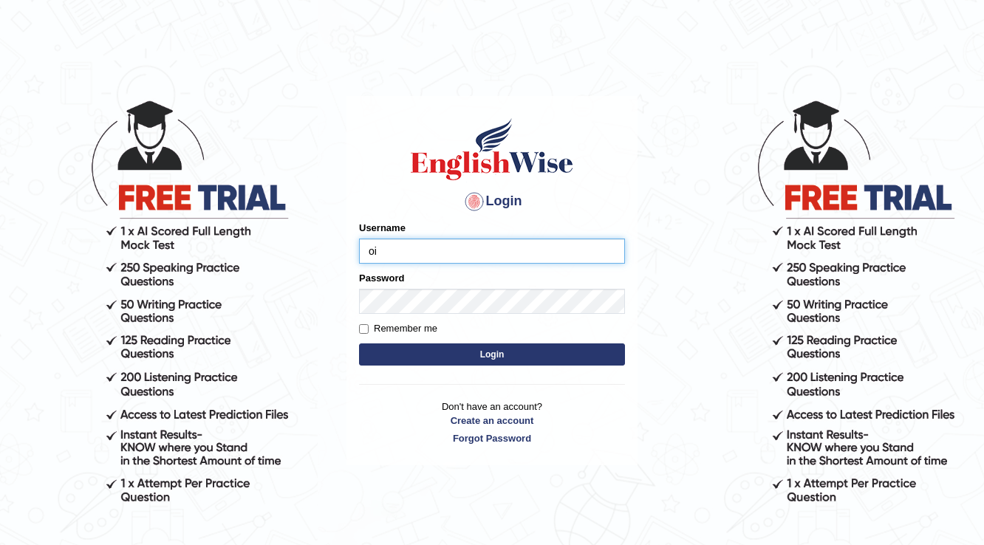
type input "o"
type input "issak"
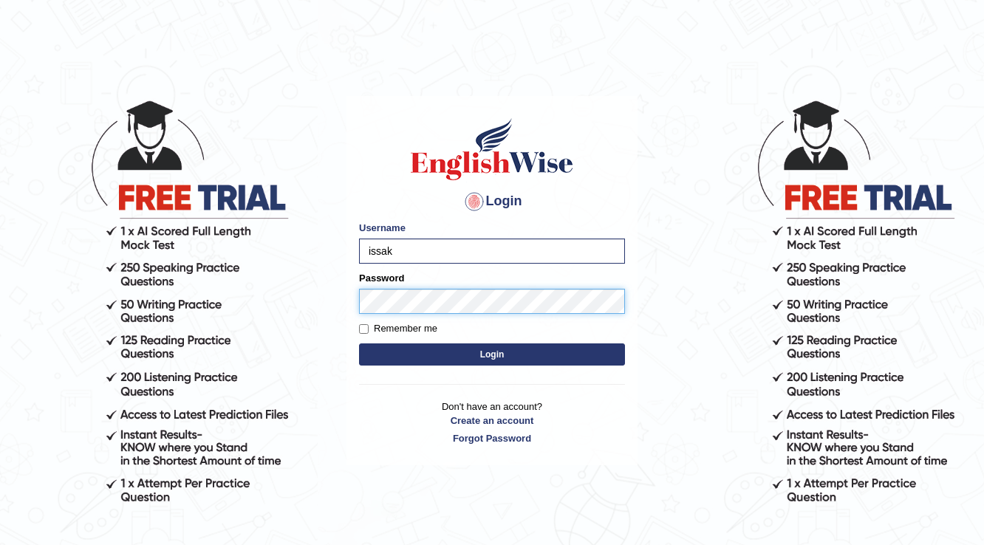
click at [359, 343] on button "Login" at bounding box center [492, 354] width 266 height 22
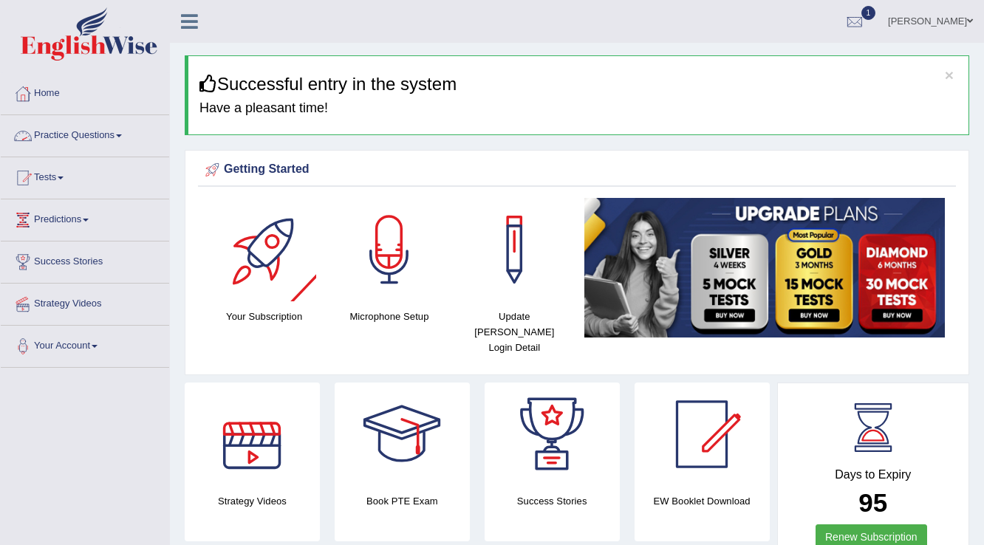
click at [69, 133] on link "Practice Questions" at bounding box center [85, 133] width 168 height 37
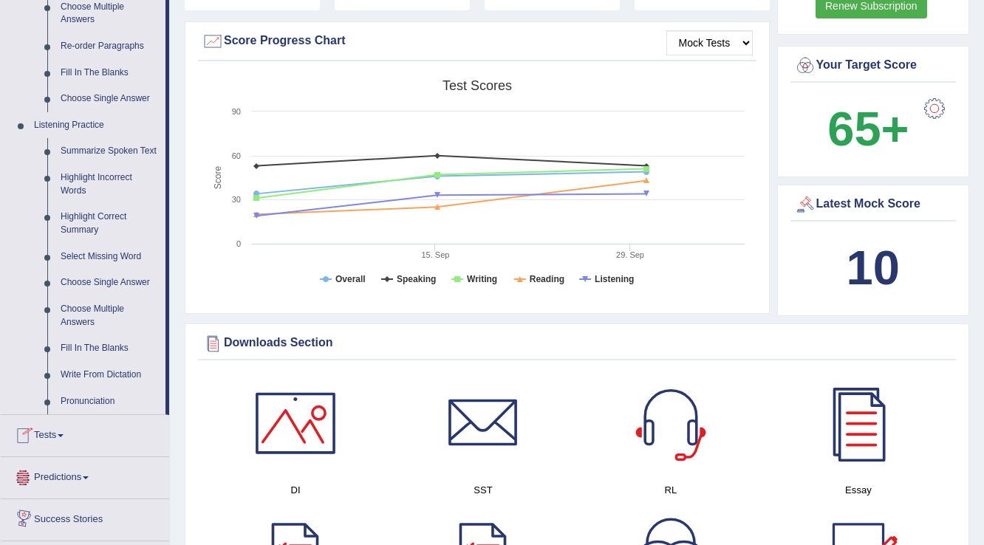
scroll to position [591, 0]
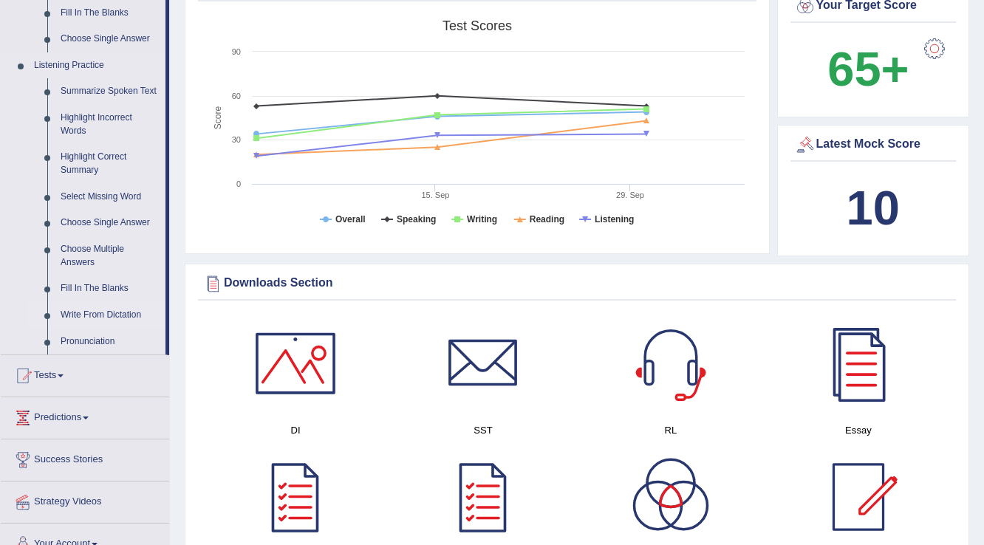
click at [117, 309] on link "Write From Dictation" at bounding box center [110, 315] width 112 height 27
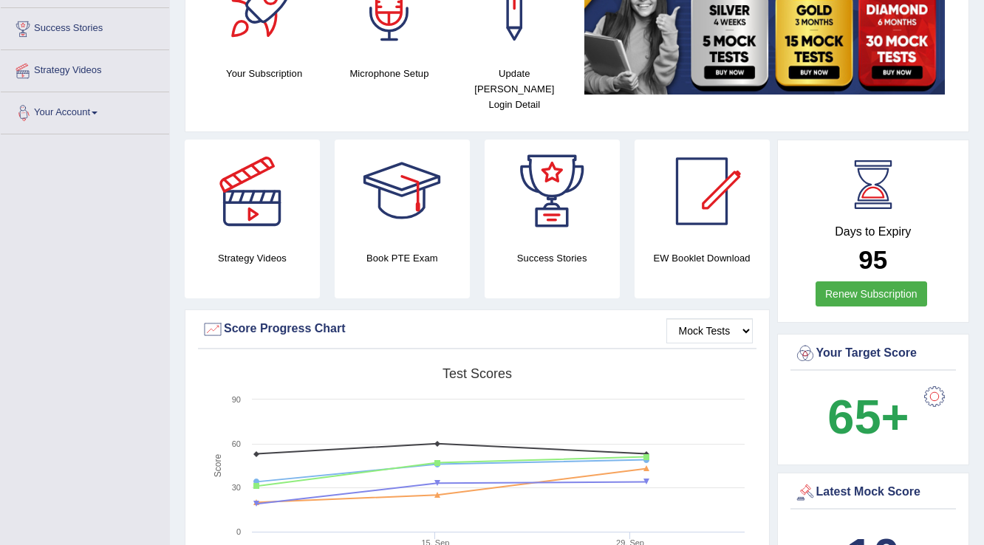
scroll to position [288, 0]
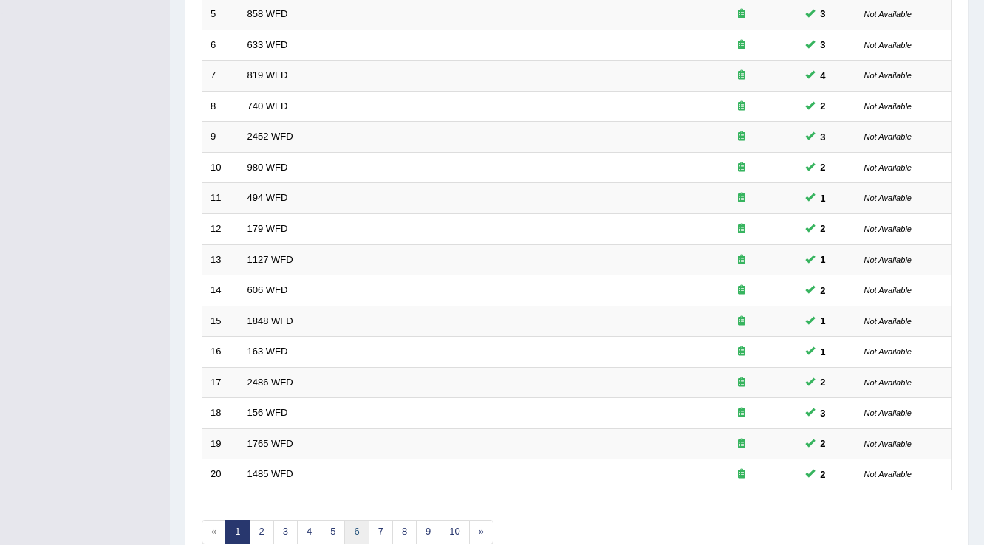
click at [349, 535] on link "6" at bounding box center [356, 532] width 24 height 24
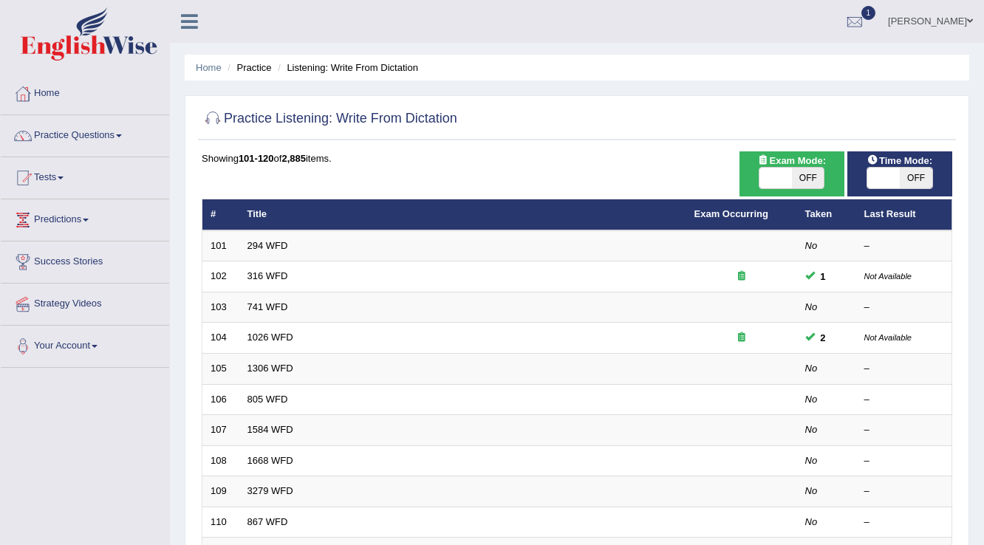
click at [860, 176] on div "ON OFF" at bounding box center [899, 178] width 90 height 22
click at [882, 182] on span at bounding box center [883, 178] width 32 height 21
checkbox input "true"
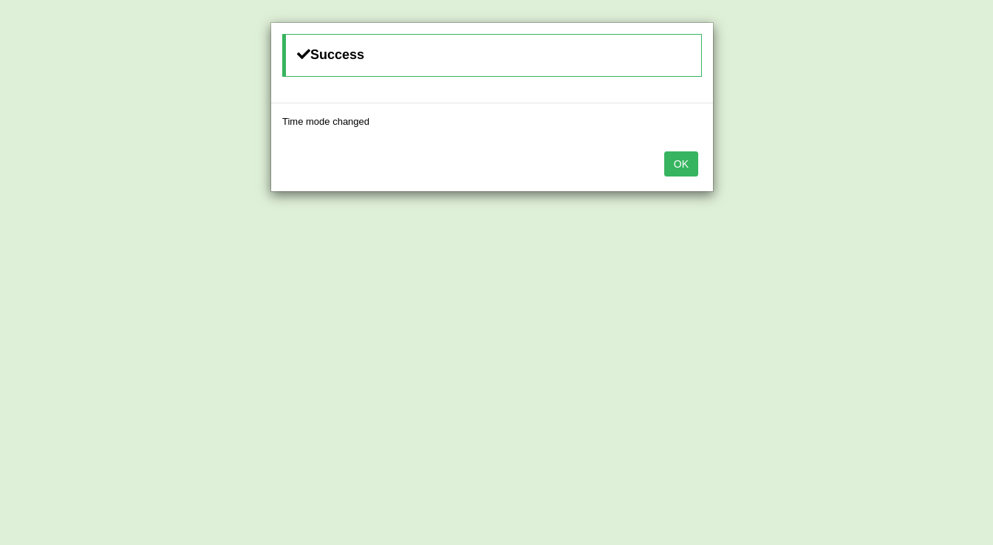
click at [700, 160] on div "OK" at bounding box center [492, 166] width 442 height 52
click at [688, 163] on button "OK" at bounding box center [681, 163] width 34 height 25
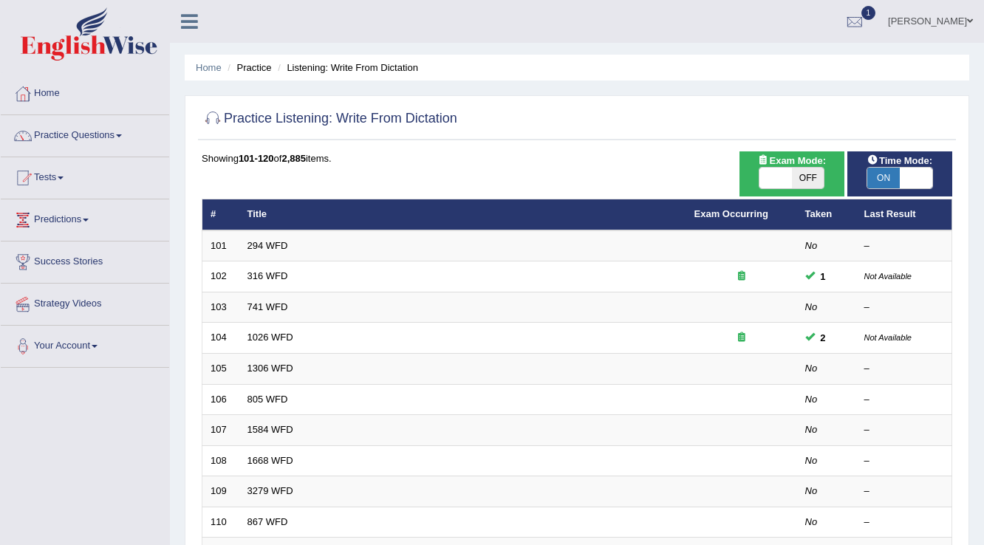
click at [800, 174] on span "OFF" at bounding box center [808, 178] width 32 height 21
checkbox input "true"
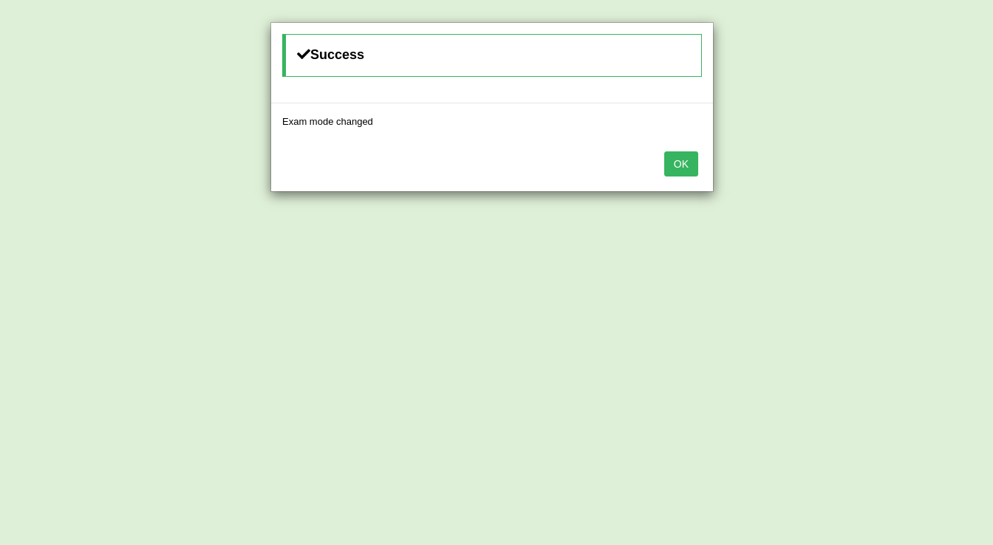
click at [675, 165] on button "OK" at bounding box center [681, 163] width 34 height 25
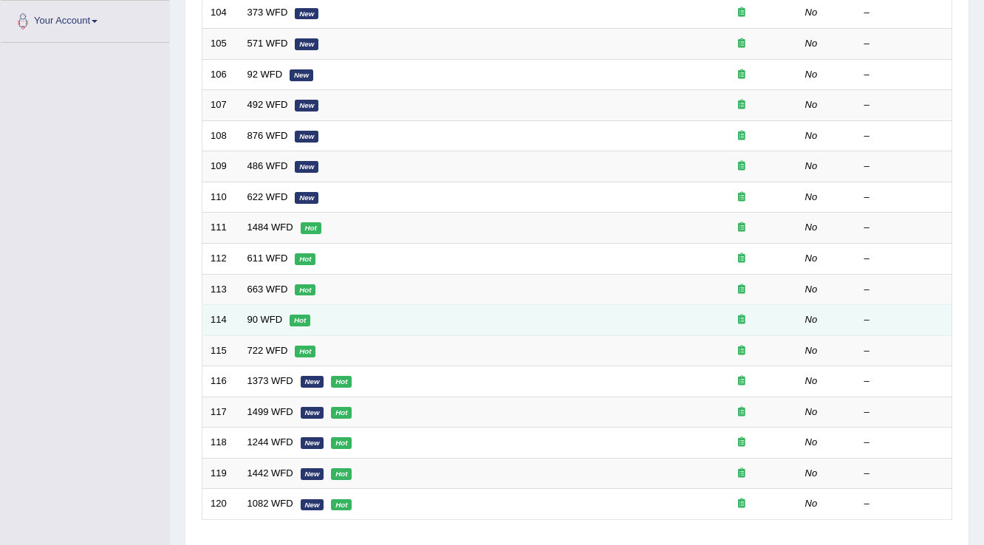
scroll to position [426, 0]
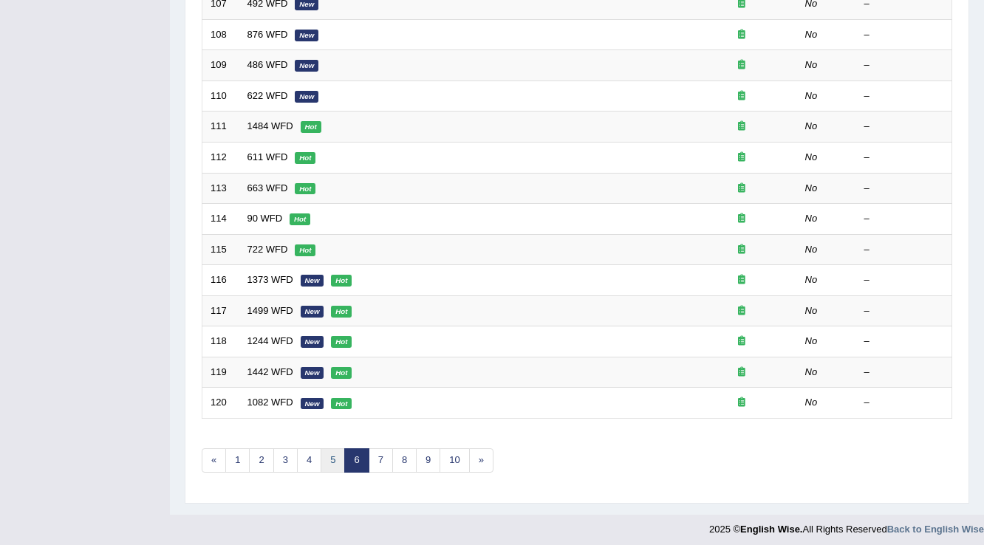
click at [339, 456] on link "5" at bounding box center [332, 460] width 24 height 24
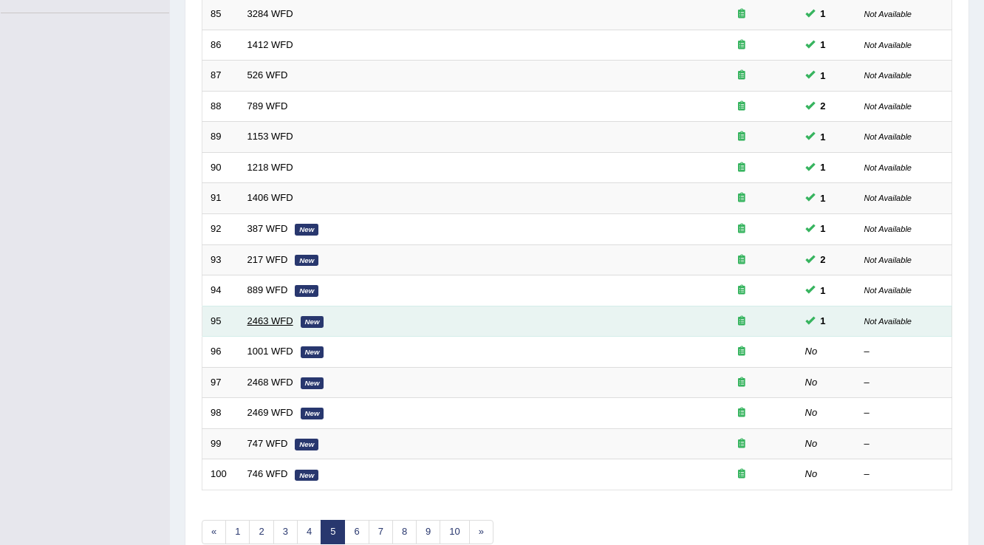
click at [271, 319] on link "2463 WFD" at bounding box center [270, 320] width 46 height 11
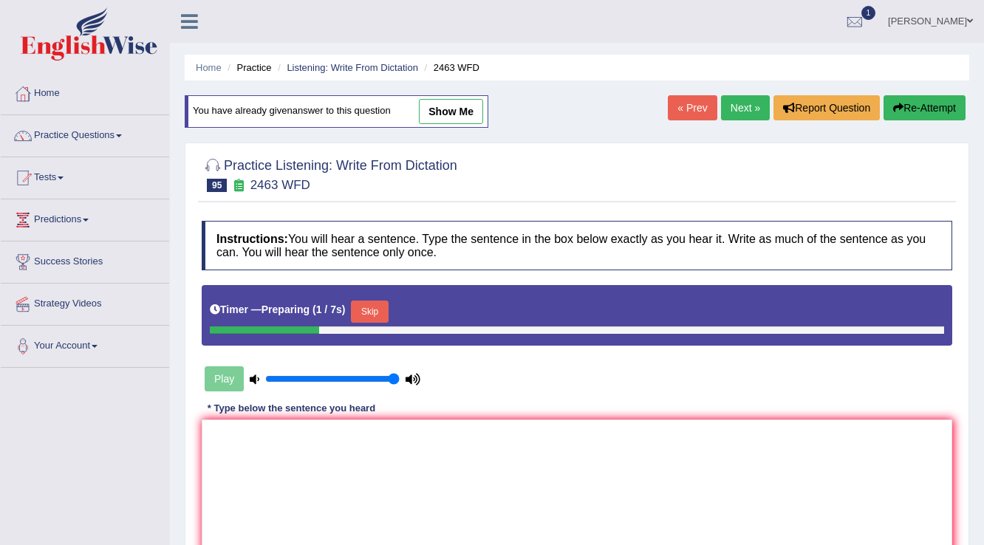
click at [464, 106] on link "show me" at bounding box center [451, 111] width 64 height 25
type textarea "Offer is the options option is that week of the are the final time."
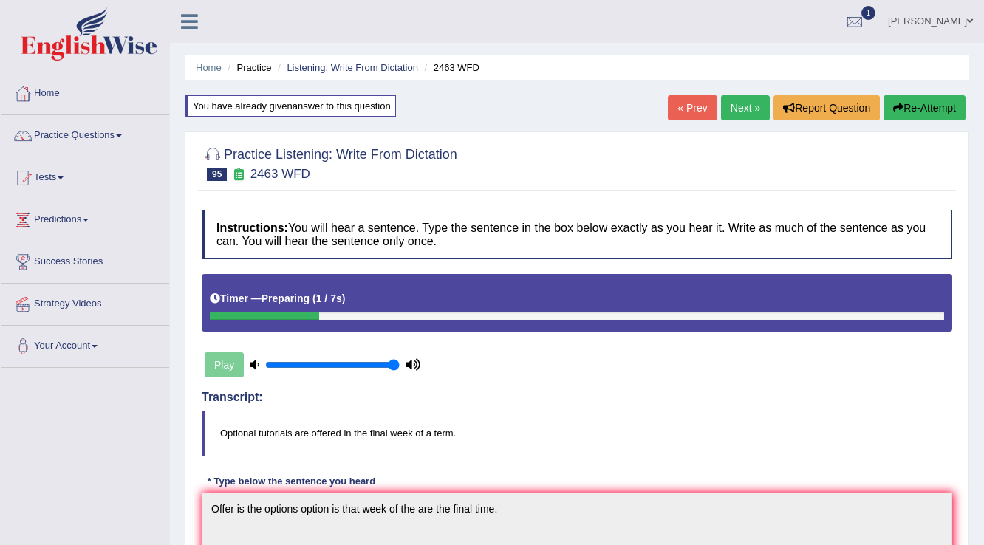
click at [738, 103] on link "Next »" at bounding box center [745, 107] width 49 height 25
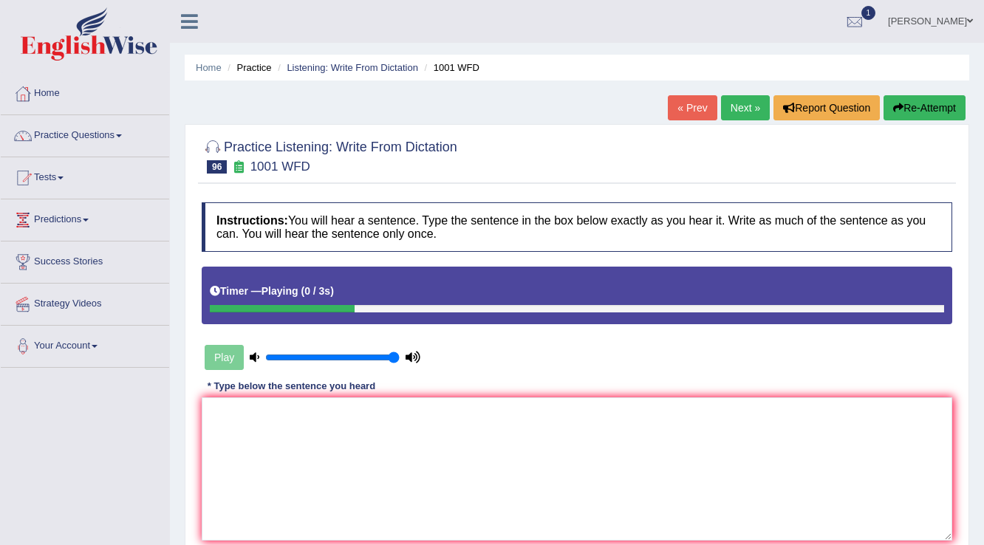
click at [696, 104] on link "« Prev" at bounding box center [692, 107] width 49 height 25
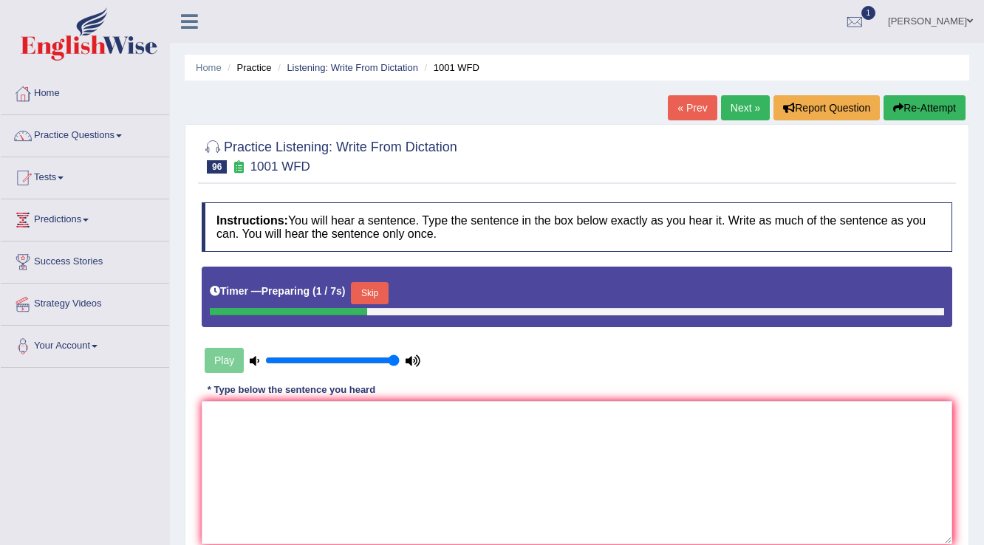
click at [355, 300] on div "Timer — Preparing ( 1 / 7s ) Skip" at bounding box center [577, 293] width 734 height 30
click at [362, 295] on button "Skip" at bounding box center [369, 293] width 37 height 22
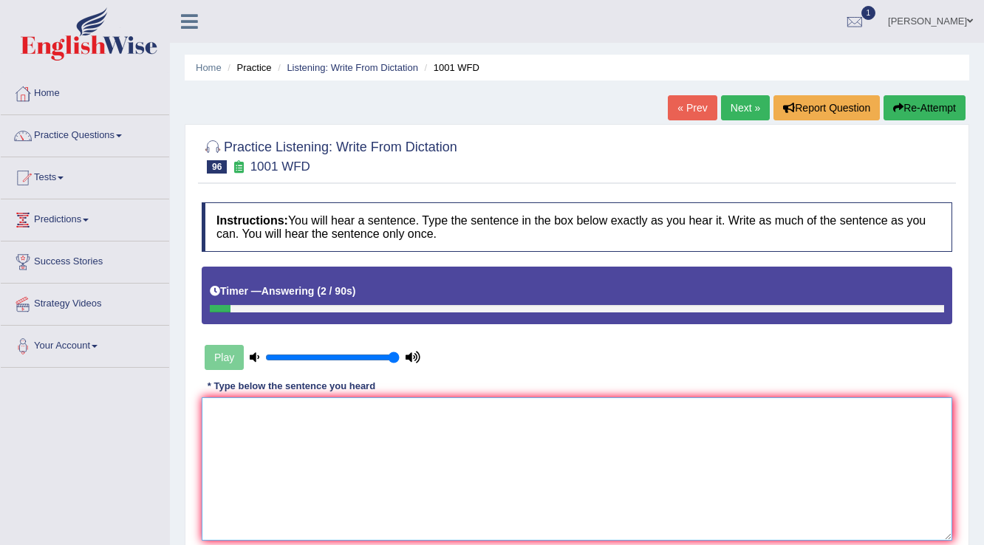
click at [396, 466] on textarea at bounding box center [577, 468] width 750 height 143
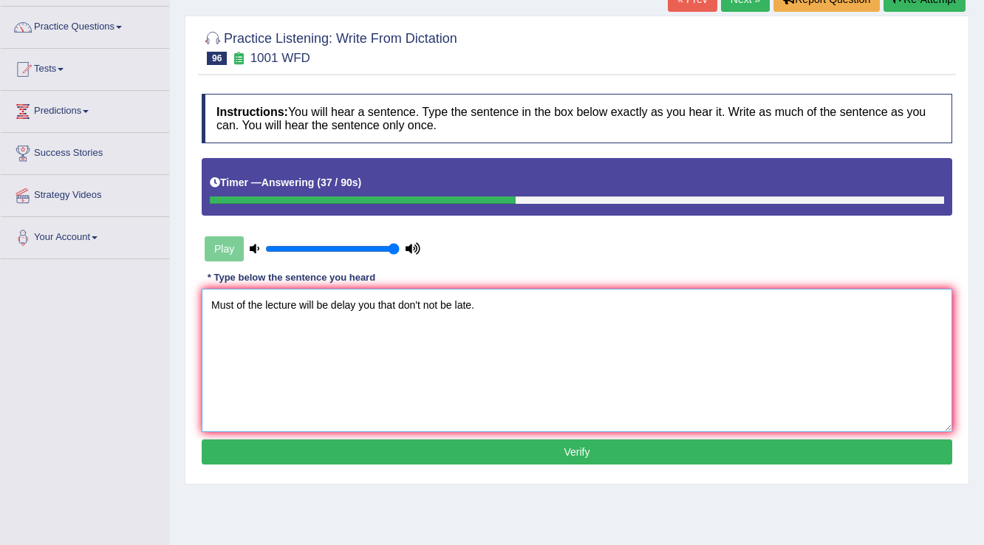
scroll to position [230, 0]
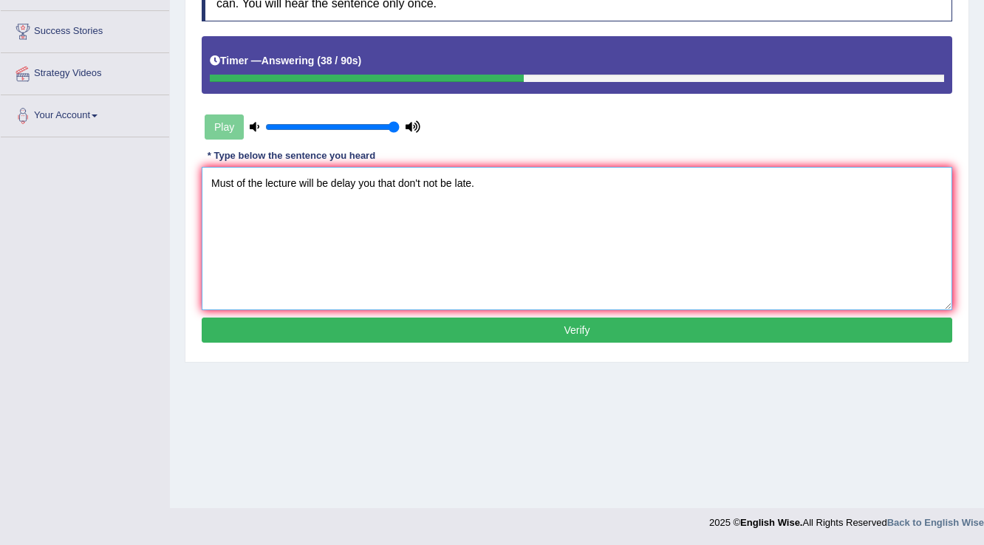
type textarea "Must of the lecture will be delay you that don't not be late."
click at [548, 323] on button "Verify" at bounding box center [577, 330] width 750 height 25
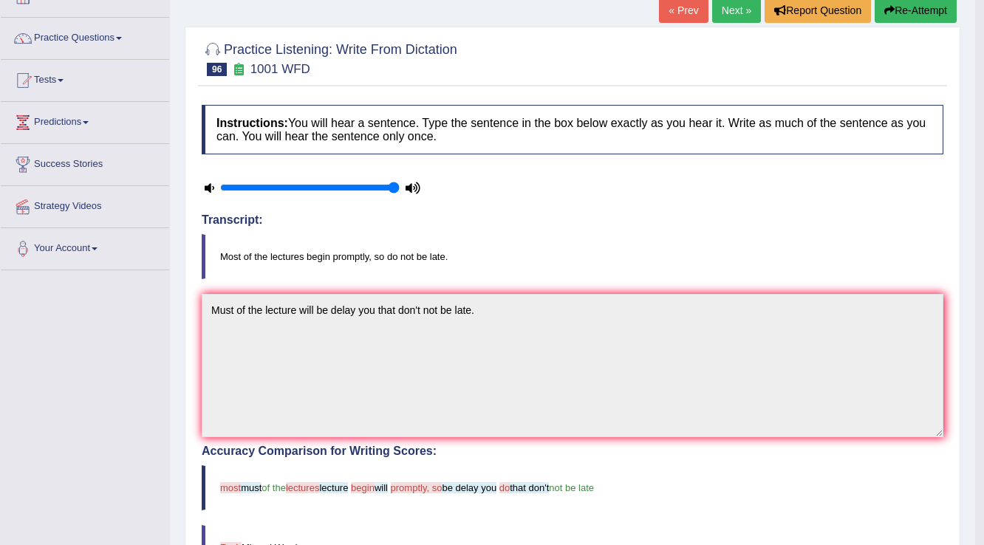
scroll to position [0, 0]
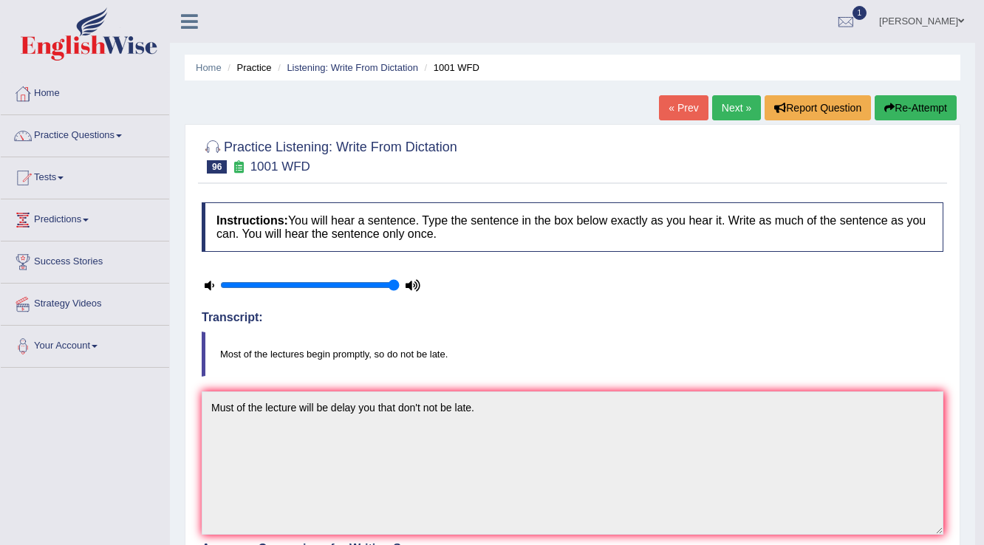
click at [730, 111] on link "Next »" at bounding box center [736, 107] width 49 height 25
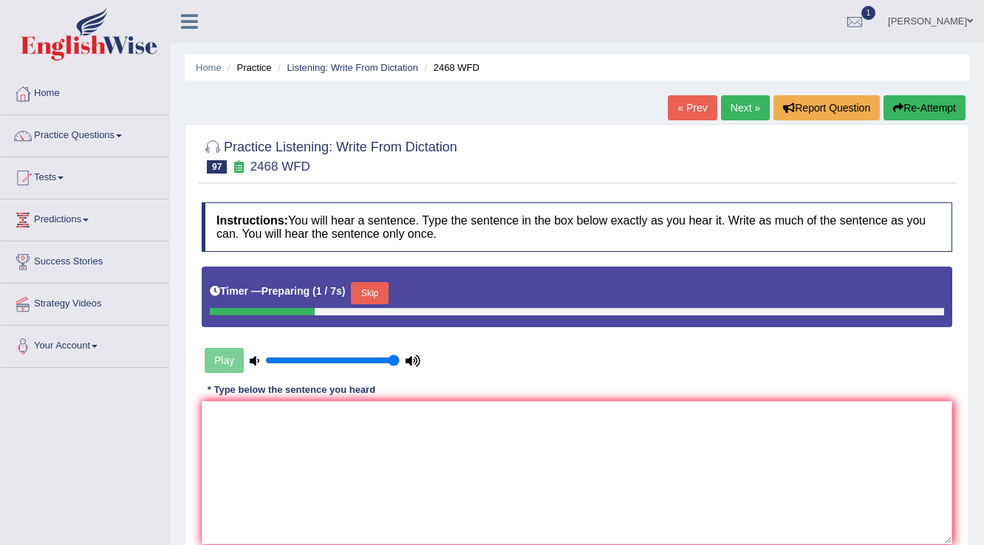
click at [374, 288] on button "Skip" at bounding box center [369, 293] width 37 height 22
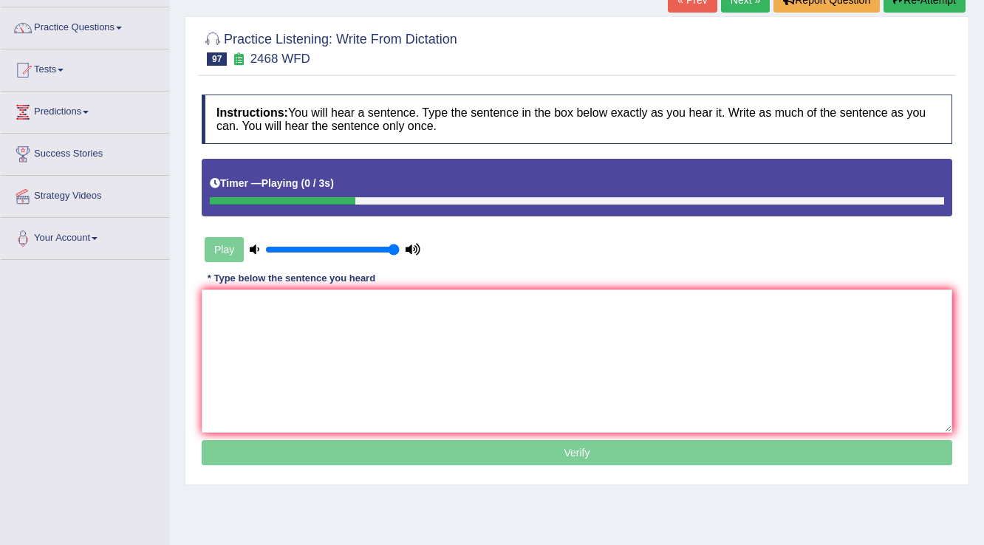
scroll to position [118, 0]
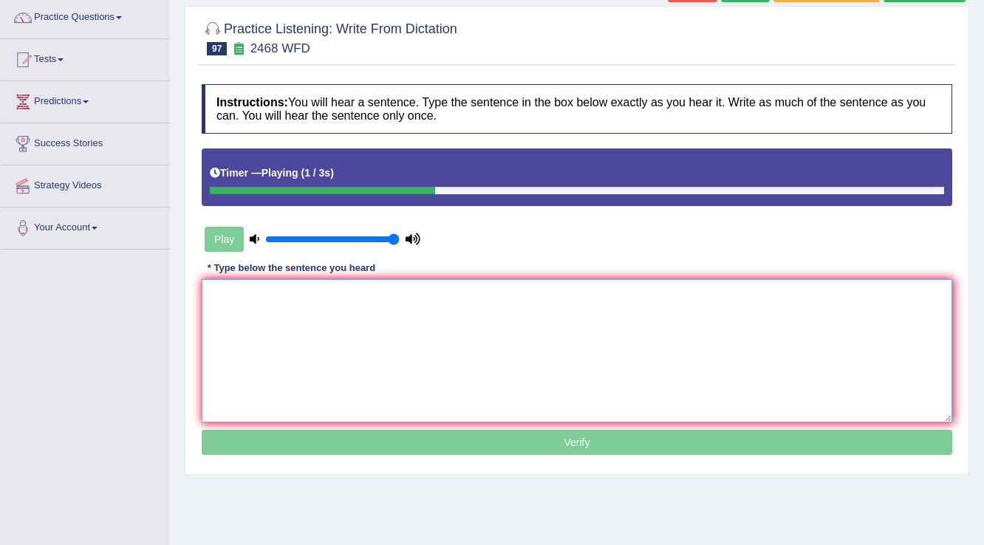
click at [431, 336] on textarea at bounding box center [577, 350] width 750 height 143
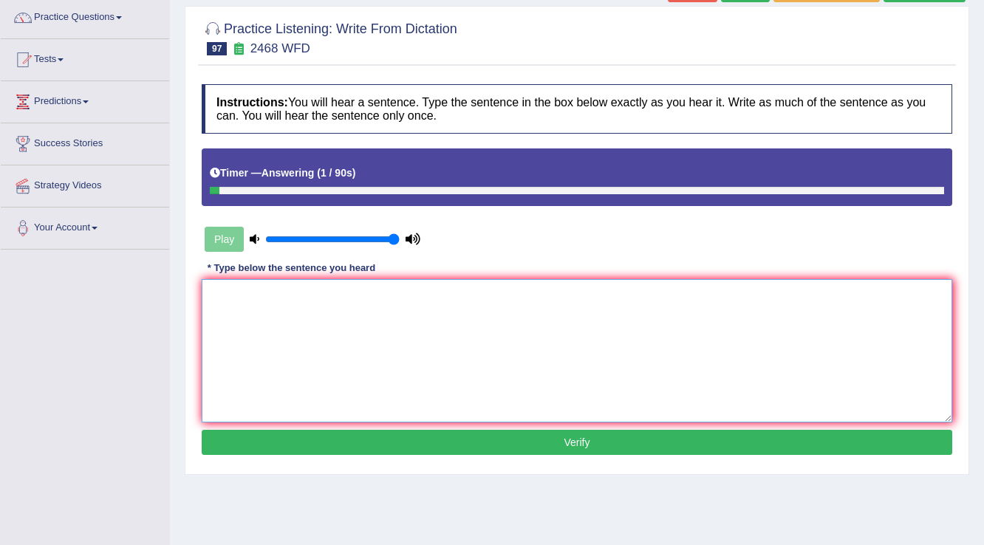
type textarea "m"
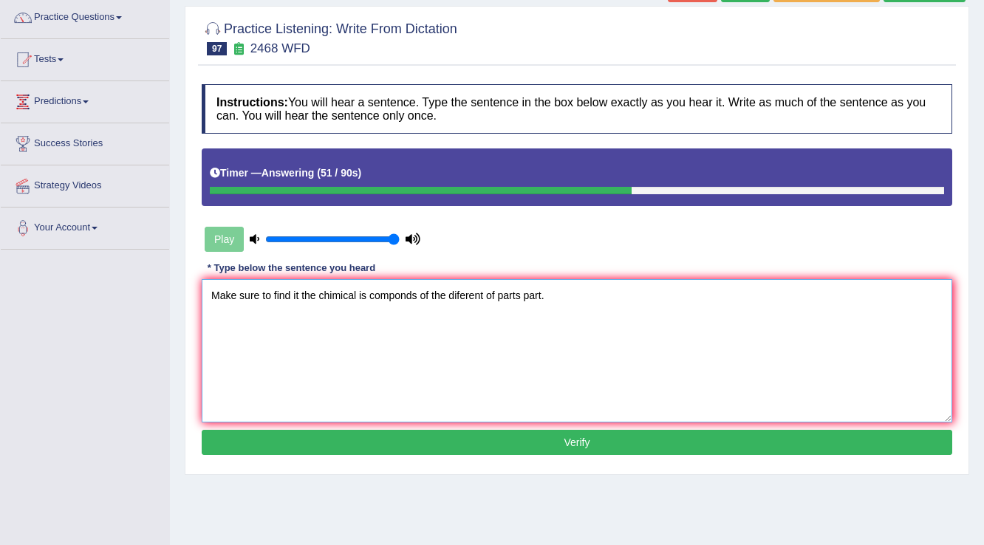
type textarea "Make sure to find it the chimical is componds of the diferent of parts part."
click at [566, 447] on button "Verify" at bounding box center [577, 442] width 750 height 25
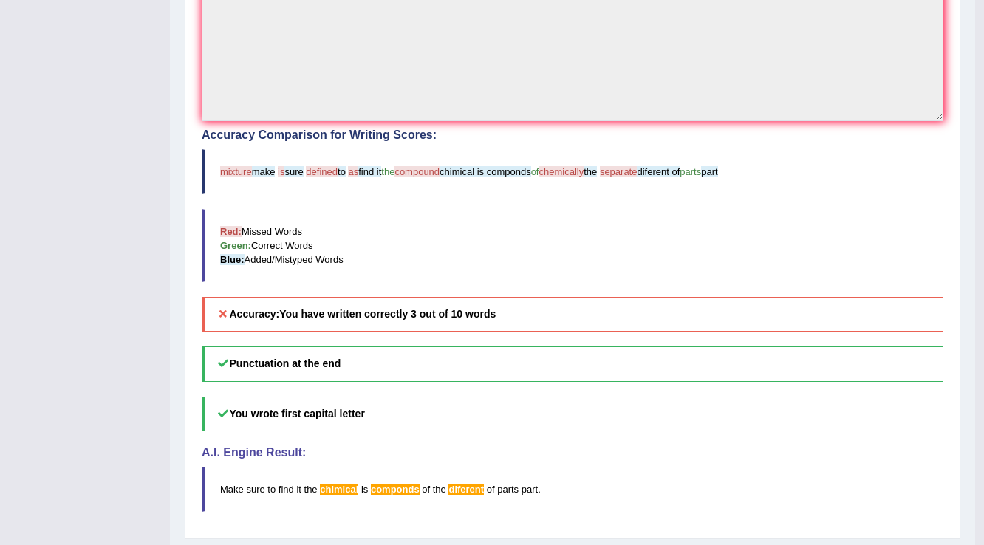
scroll to position [0, 0]
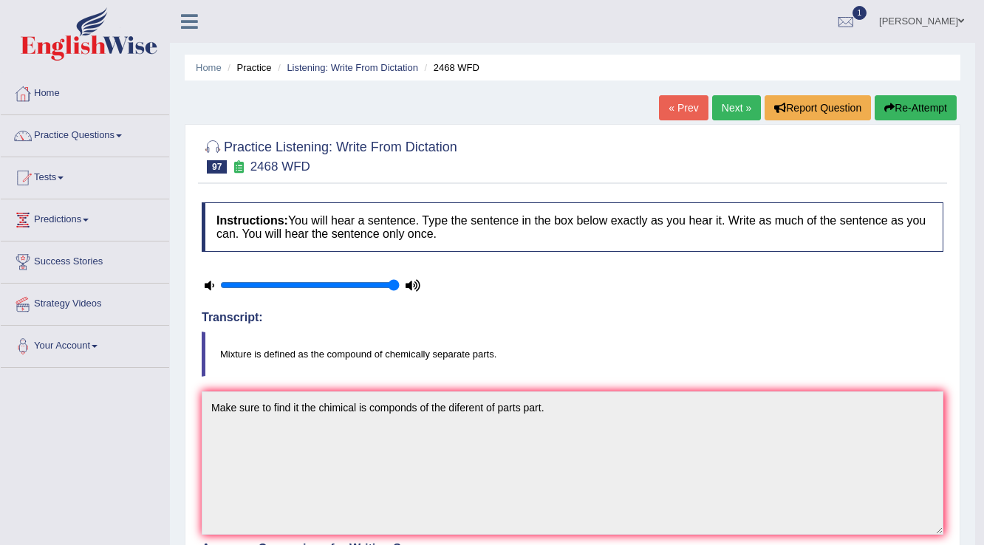
click at [737, 103] on link "Next »" at bounding box center [736, 107] width 49 height 25
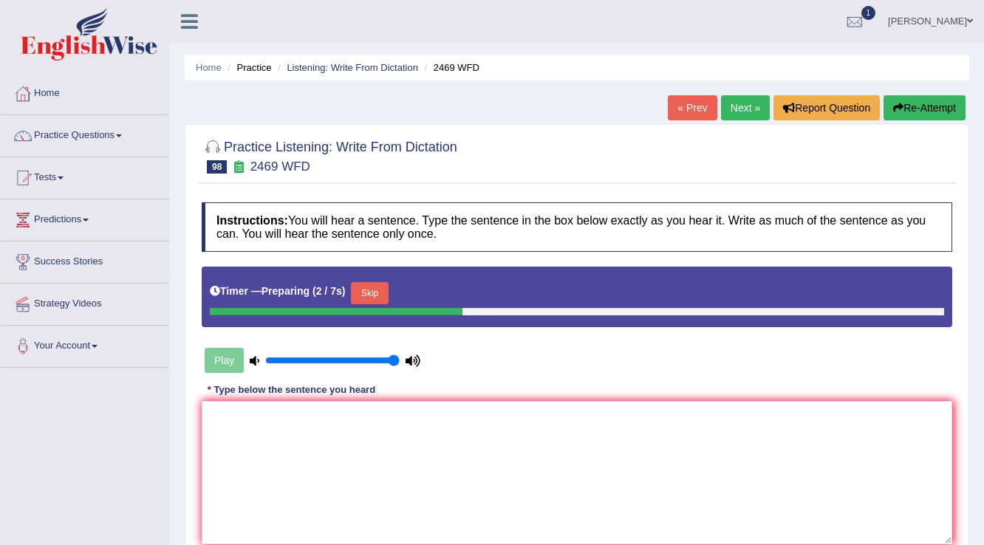
click at [378, 295] on button "Skip" at bounding box center [369, 293] width 37 height 22
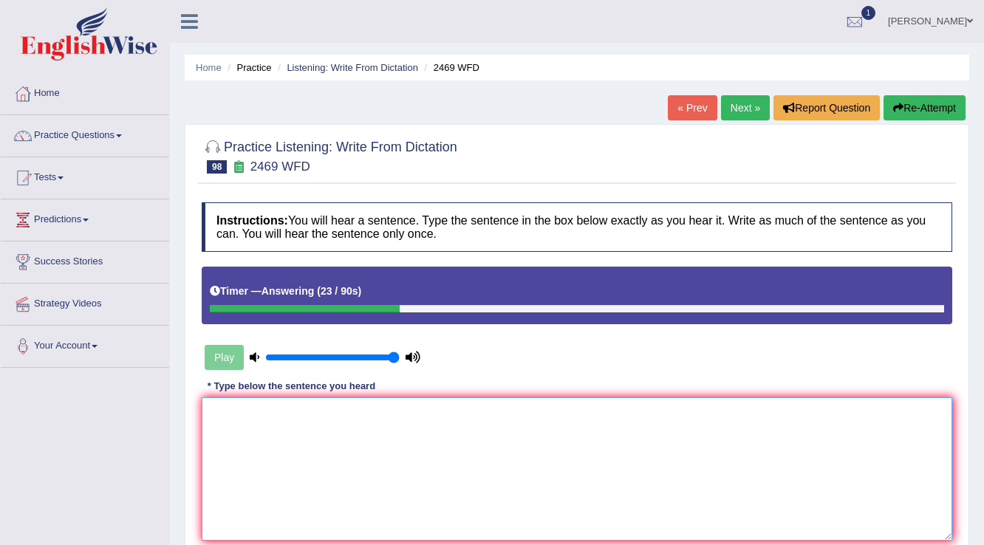
click at [402, 473] on textarea at bounding box center [577, 468] width 750 height 143
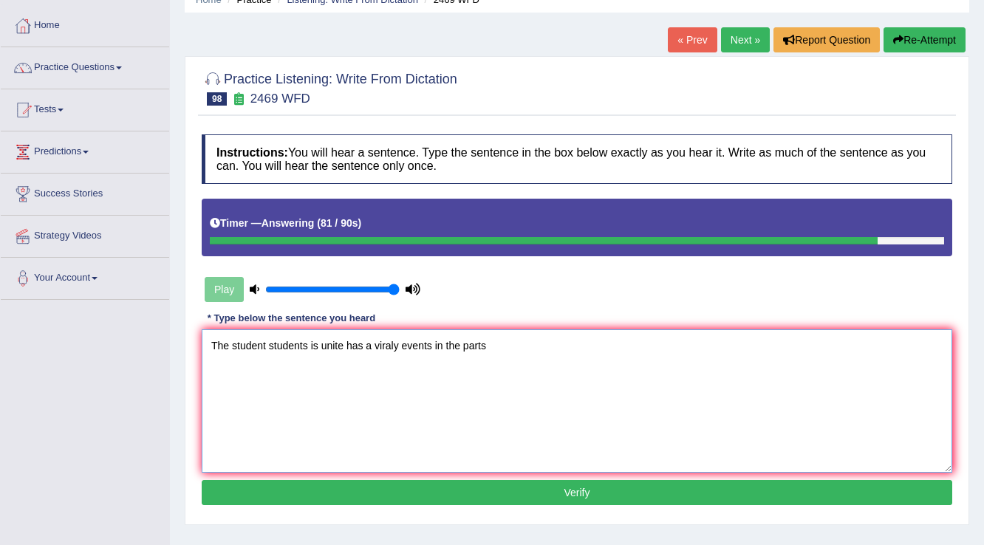
scroll to position [230, 0]
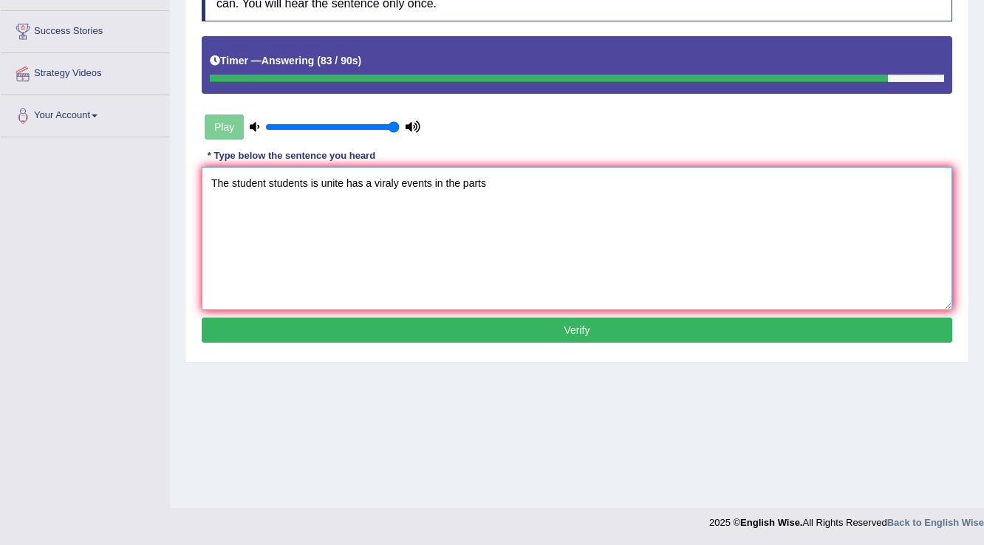
type textarea "The student students is unite has a viraly events in the parts"
click at [481, 337] on button "Verify" at bounding box center [577, 330] width 750 height 25
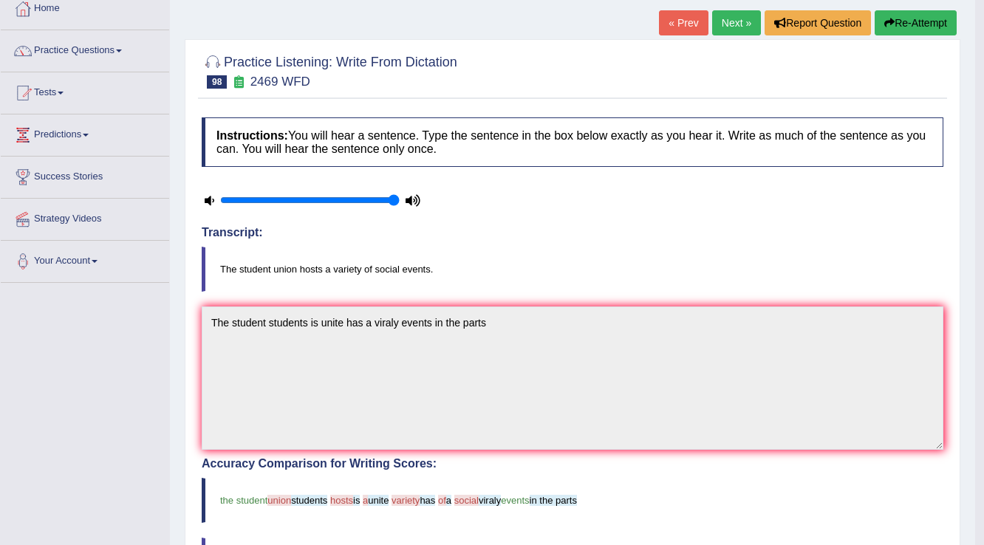
scroll to position [0, 0]
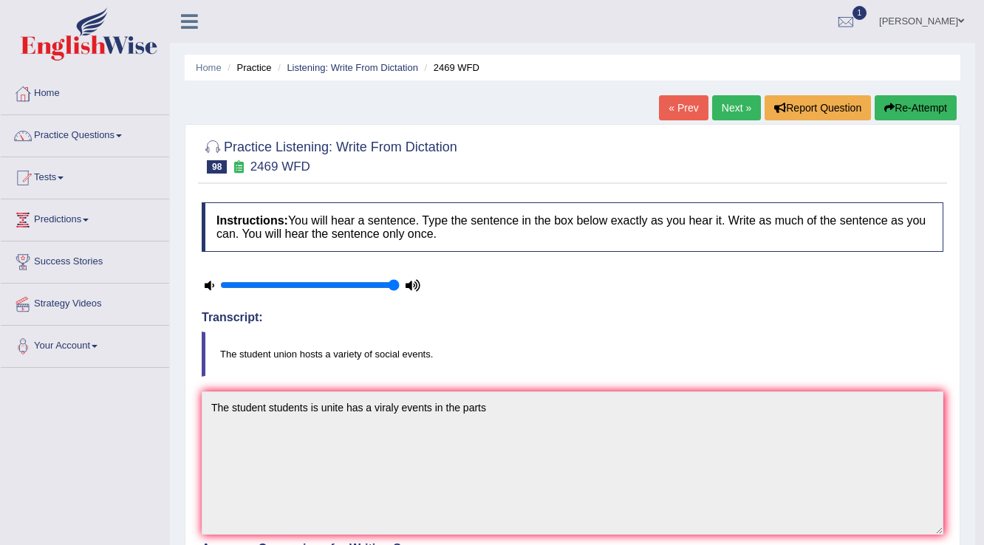
click at [682, 106] on link "« Prev" at bounding box center [683, 107] width 49 height 25
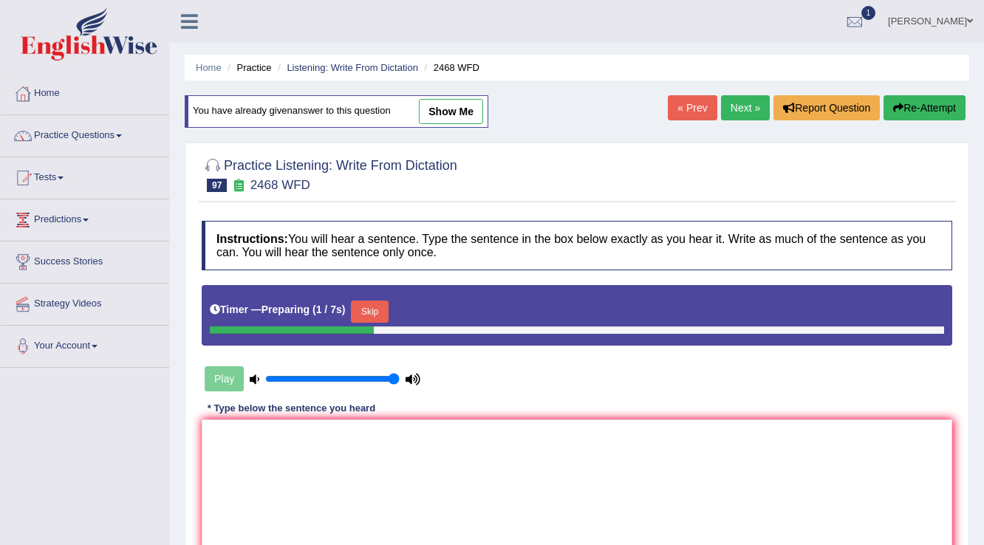
click at [369, 301] on button "Skip" at bounding box center [369, 312] width 37 height 22
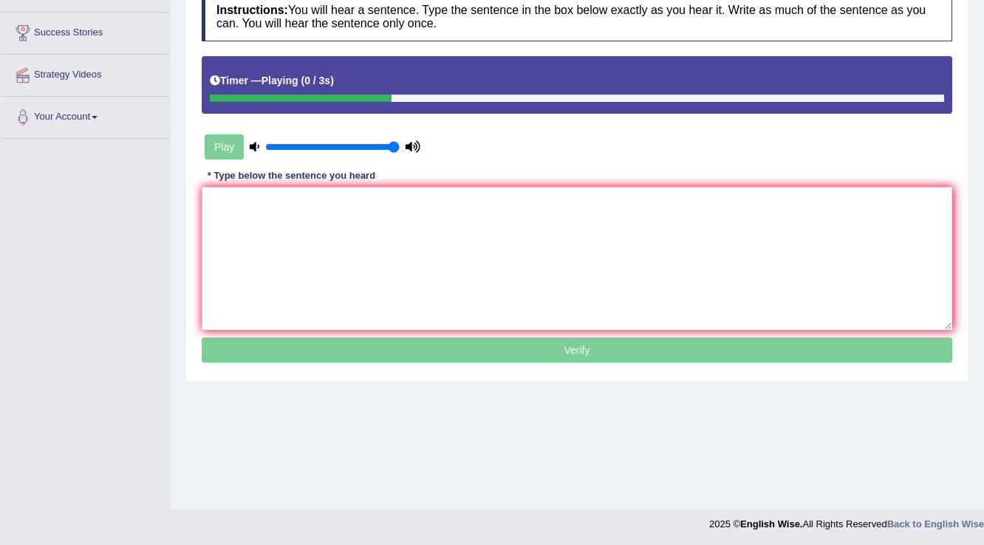
scroll to position [230, 0]
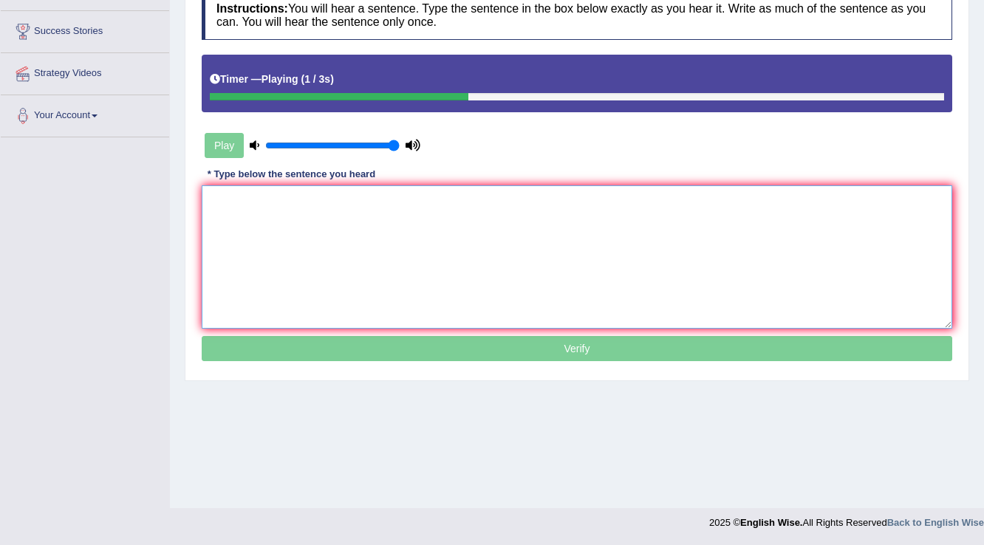
click at [350, 264] on textarea at bounding box center [577, 256] width 750 height 143
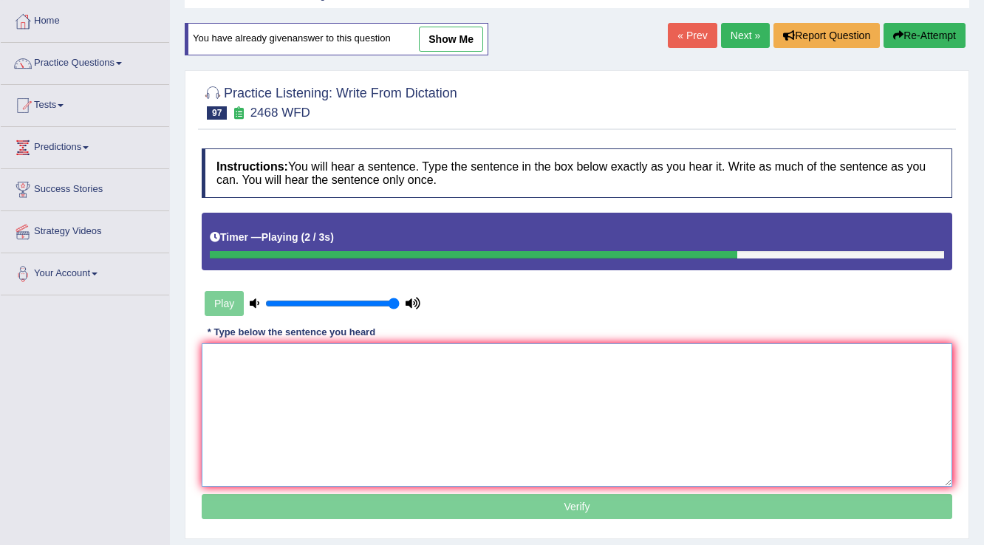
scroll to position [0, 0]
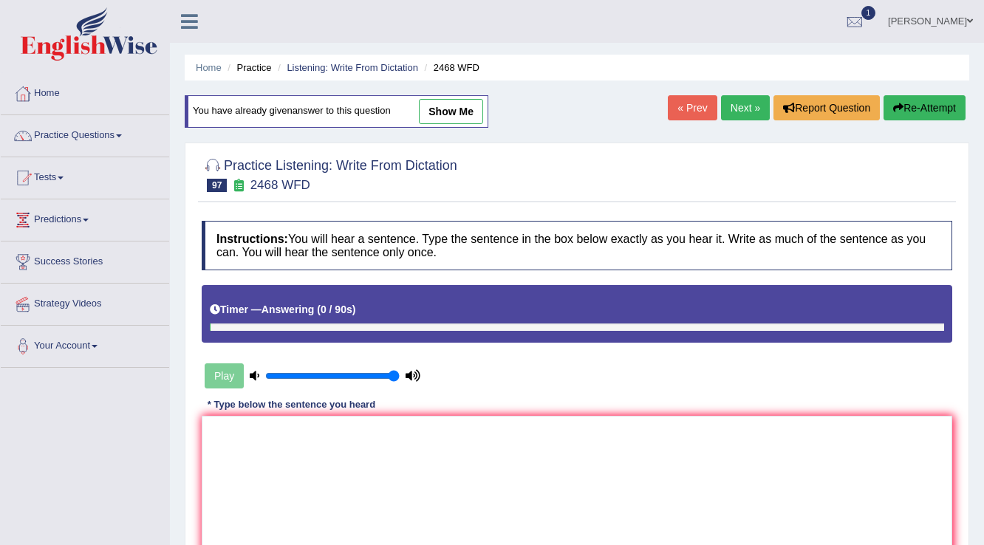
click at [744, 103] on link "Next »" at bounding box center [745, 107] width 49 height 25
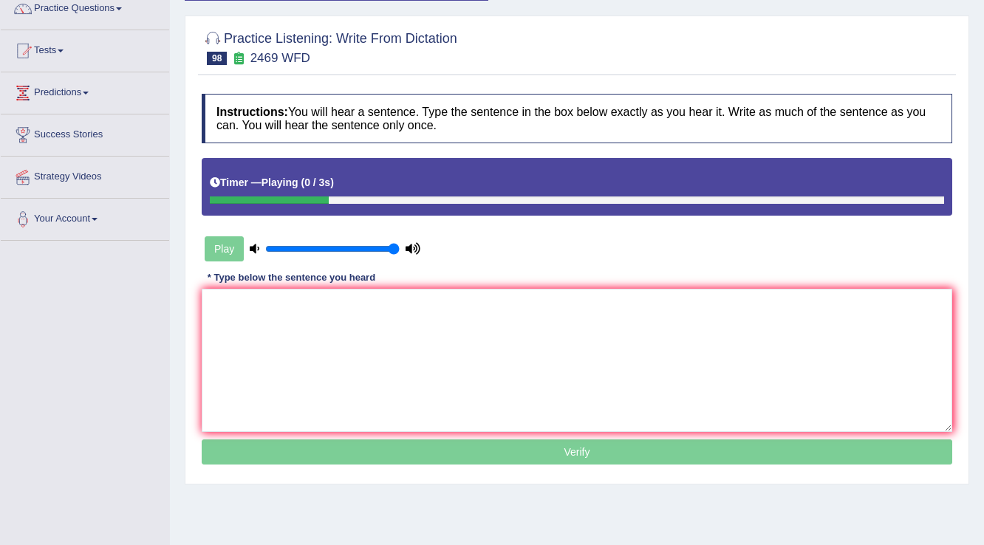
scroll to position [177, 0]
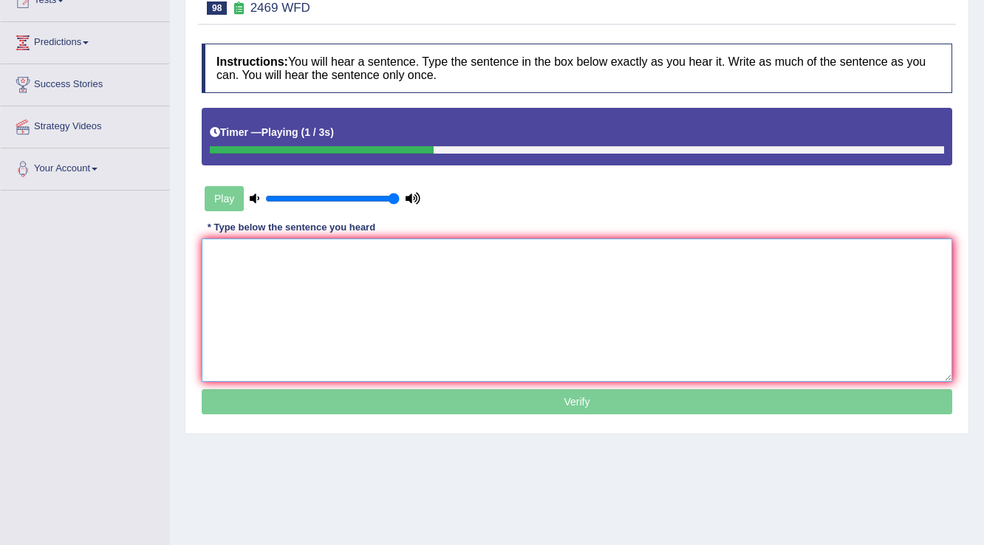
click at [343, 332] on textarea at bounding box center [577, 310] width 750 height 143
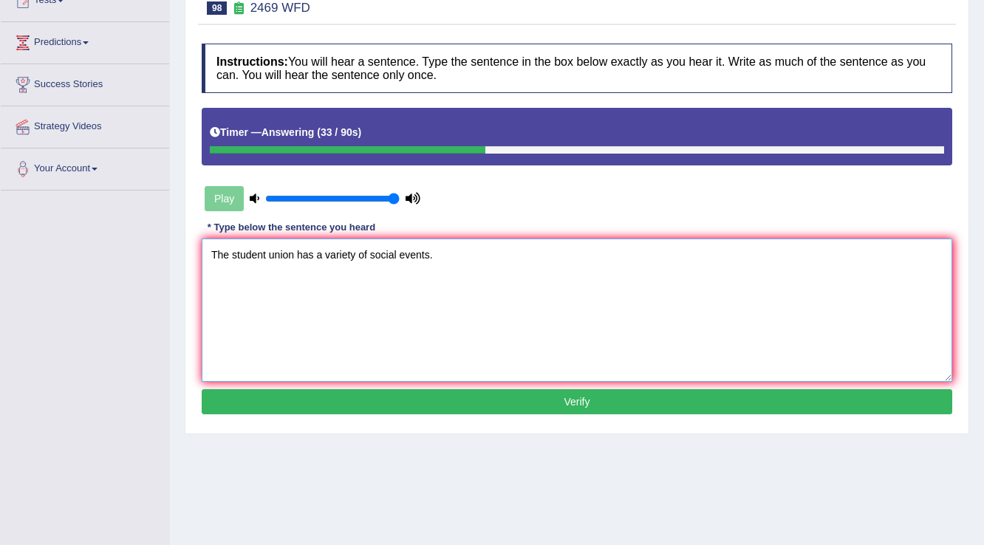
type textarea "The student union has a variety of social events."
click at [580, 408] on button "Verify" at bounding box center [577, 401] width 750 height 25
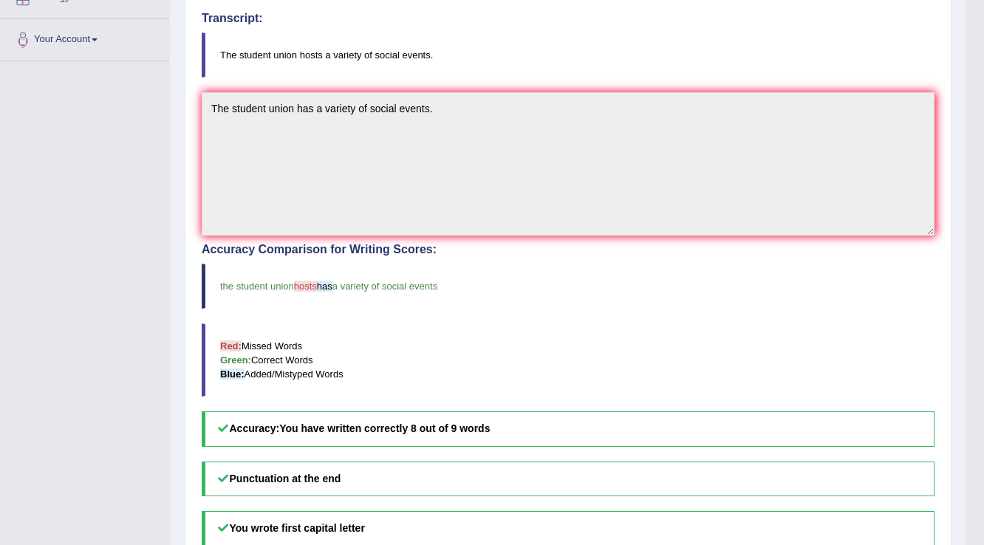
scroll to position [0, 0]
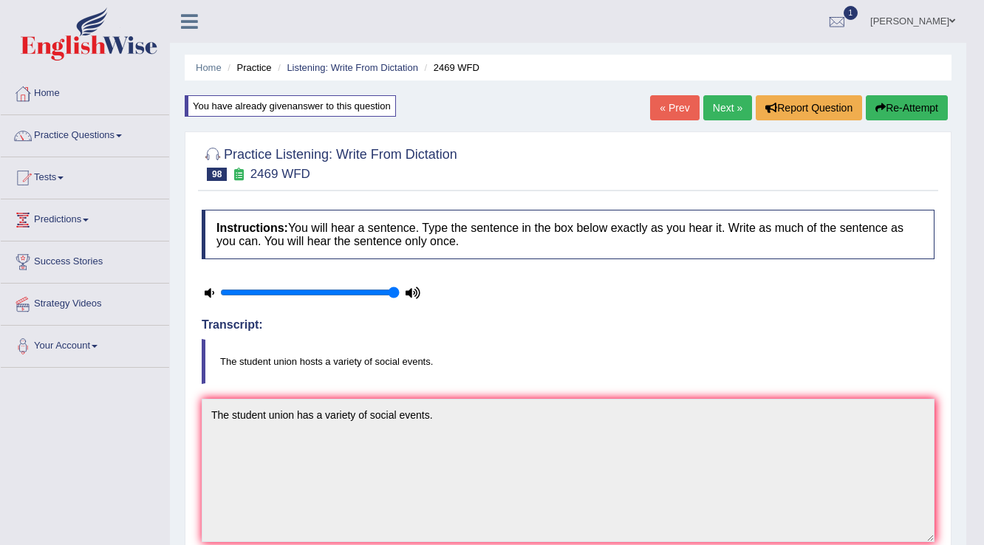
click at [719, 109] on link "Next »" at bounding box center [727, 107] width 49 height 25
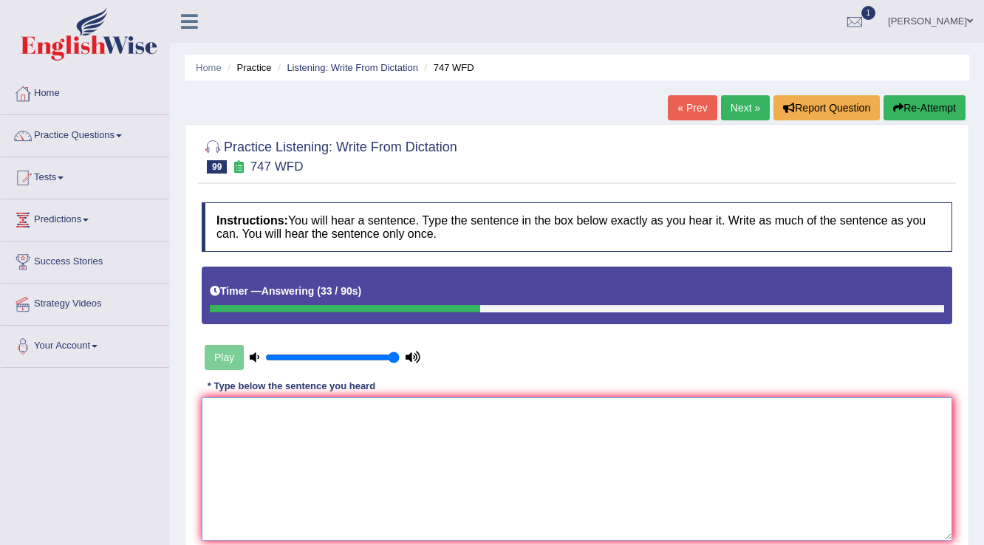
click at [369, 464] on textarea at bounding box center [577, 468] width 750 height 143
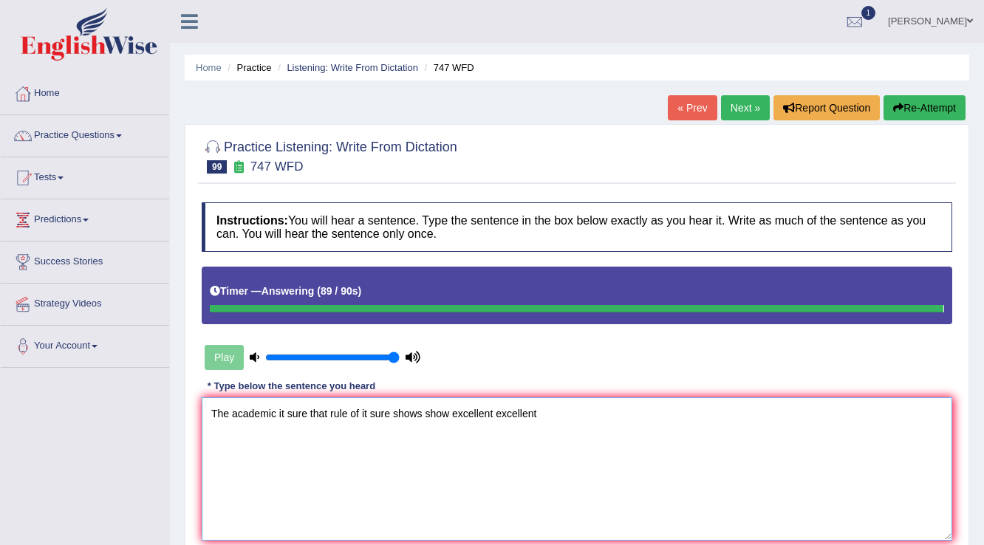
type textarea "The academic it sure that rule of it sure shows show excellent excellent"
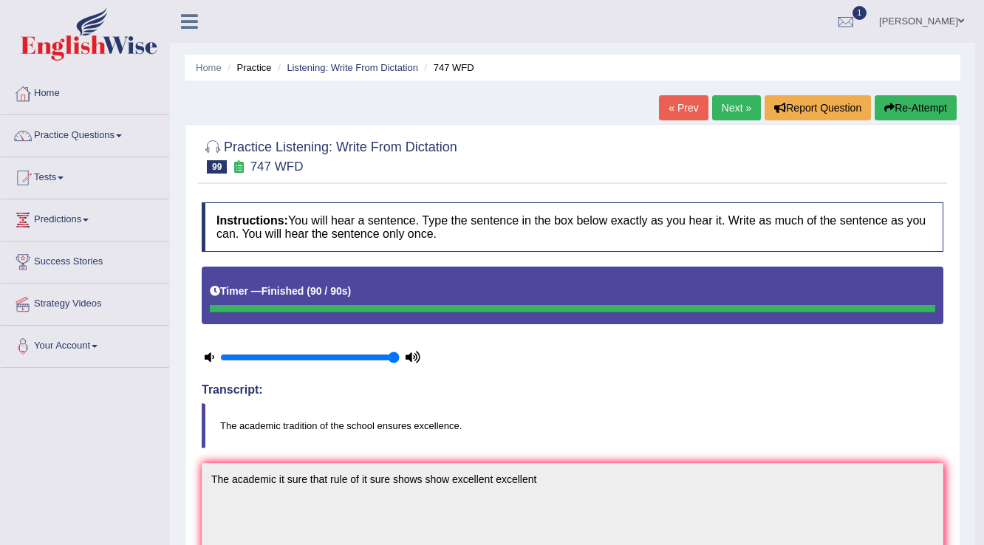
scroll to position [59, 0]
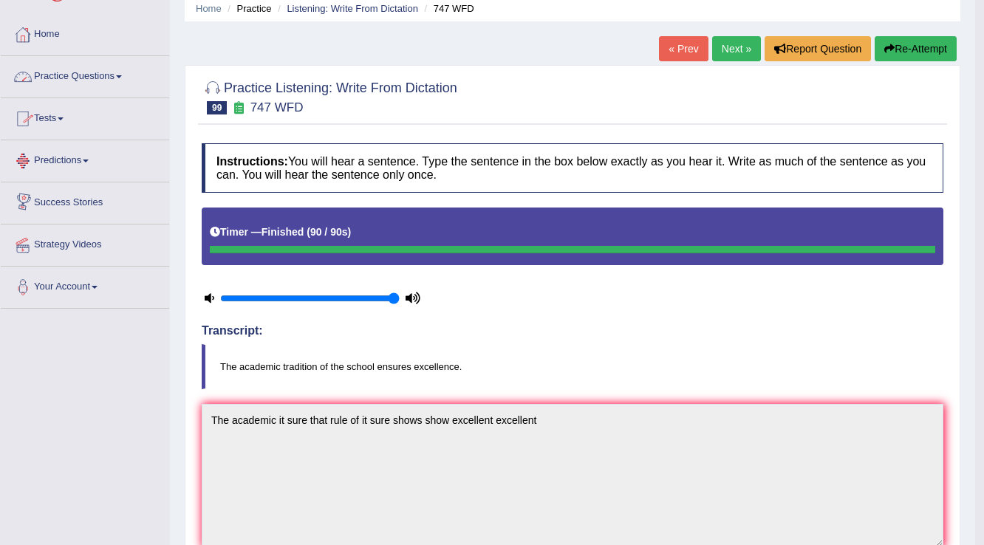
click at [58, 148] on link "Predictions" at bounding box center [85, 158] width 168 height 37
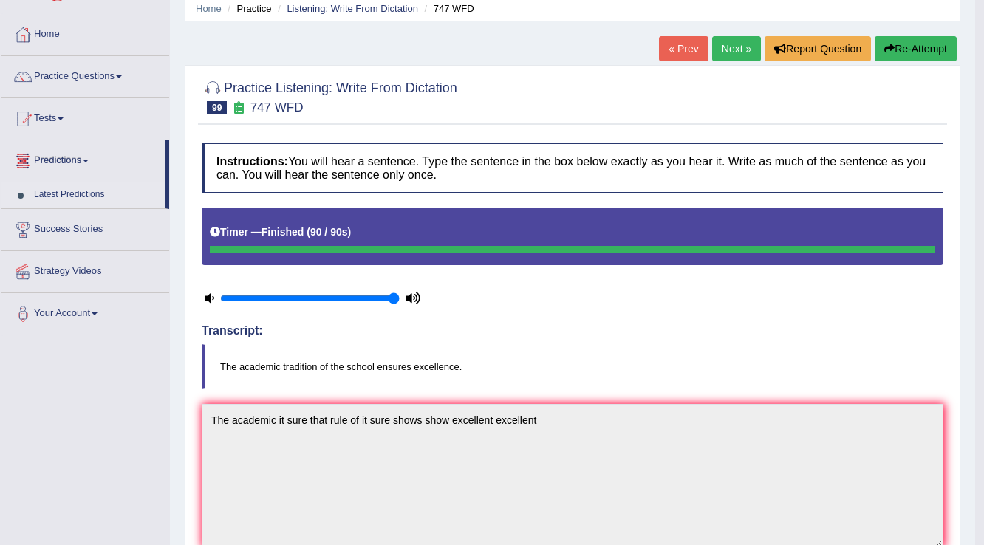
click at [96, 192] on link "Latest Predictions" at bounding box center [96, 195] width 138 height 27
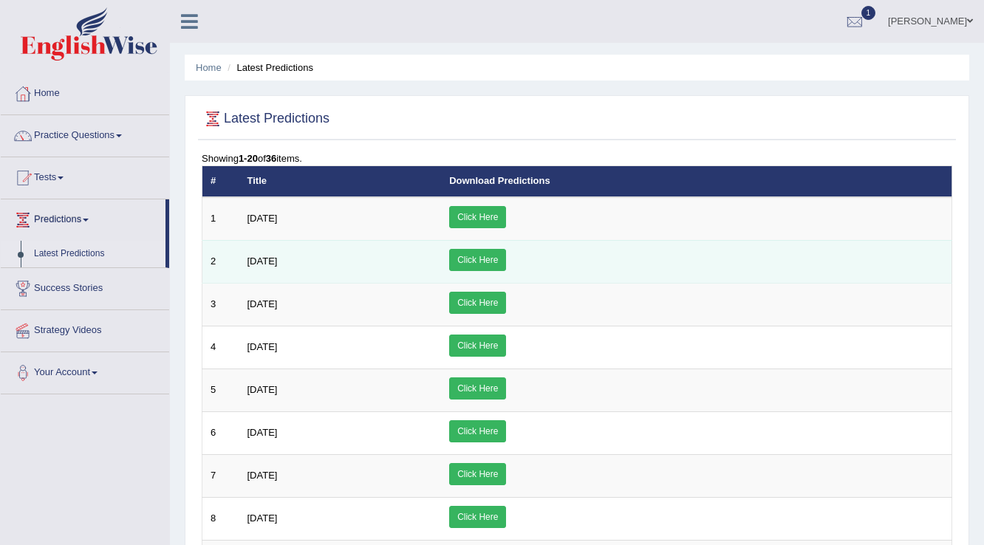
click at [506, 257] on link "Click Here" at bounding box center [477, 260] width 57 height 22
click at [506, 259] on link "Click Here" at bounding box center [477, 260] width 57 height 22
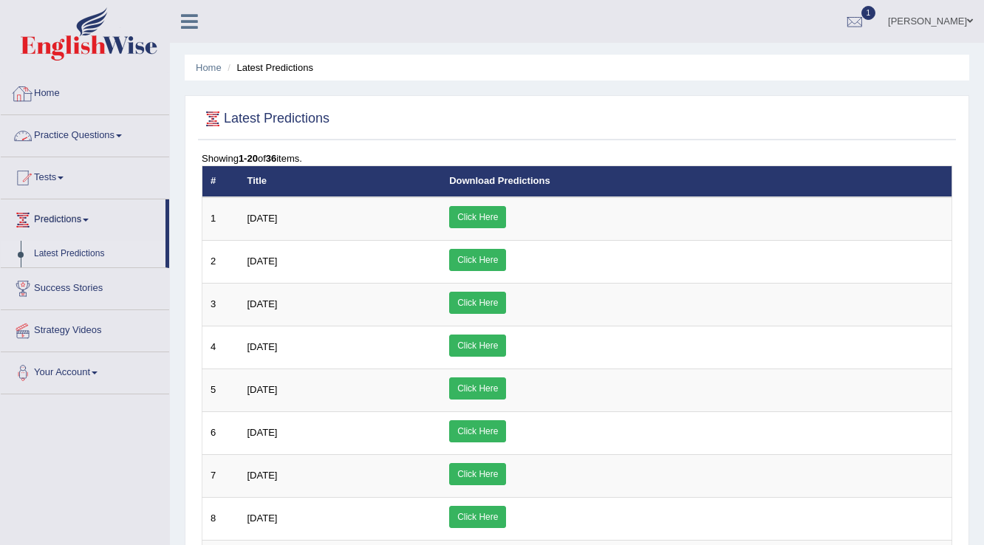
click at [86, 137] on link "Practice Questions" at bounding box center [85, 133] width 168 height 37
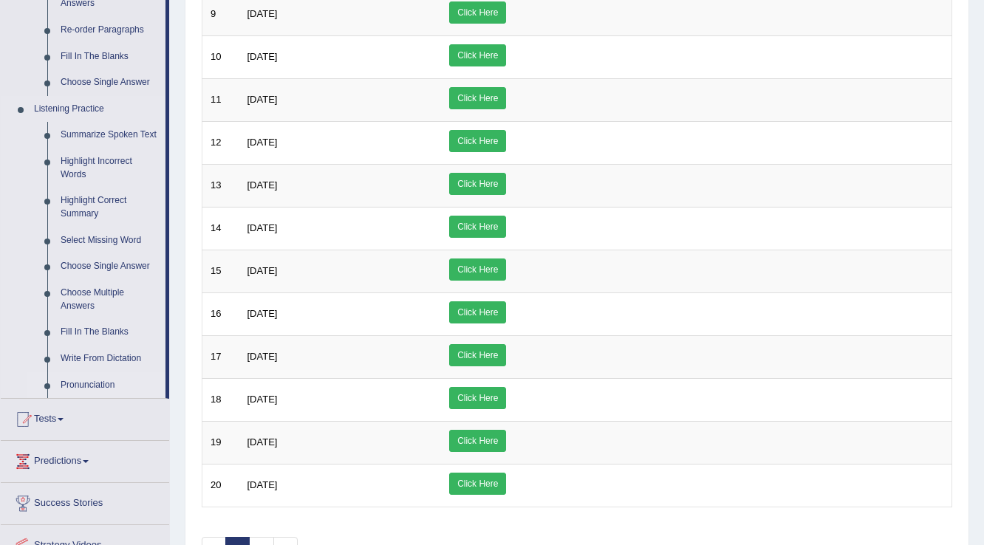
scroll to position [591, 0]
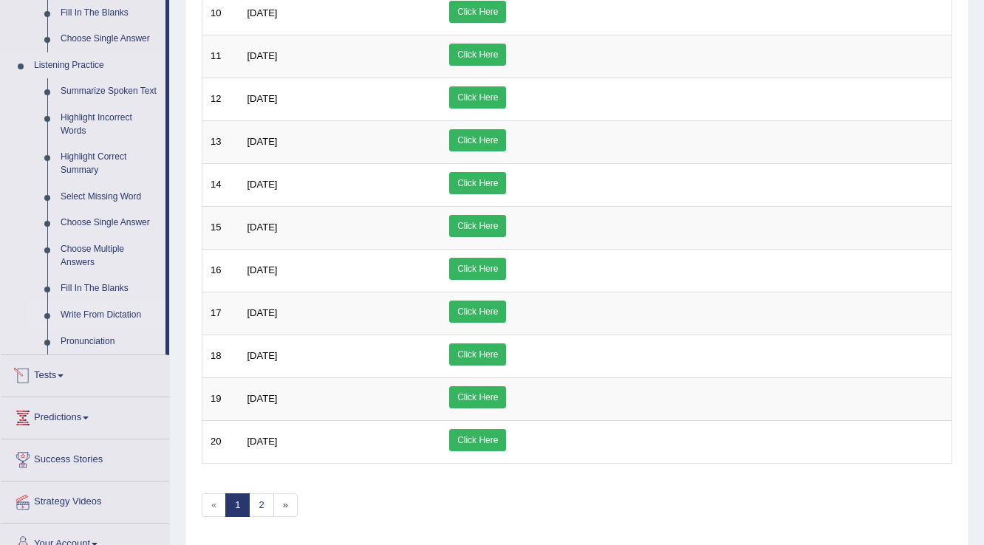
click at [109, 307] on link "Write From Dictation" at bounding box center [110, 315] width 112 height 27
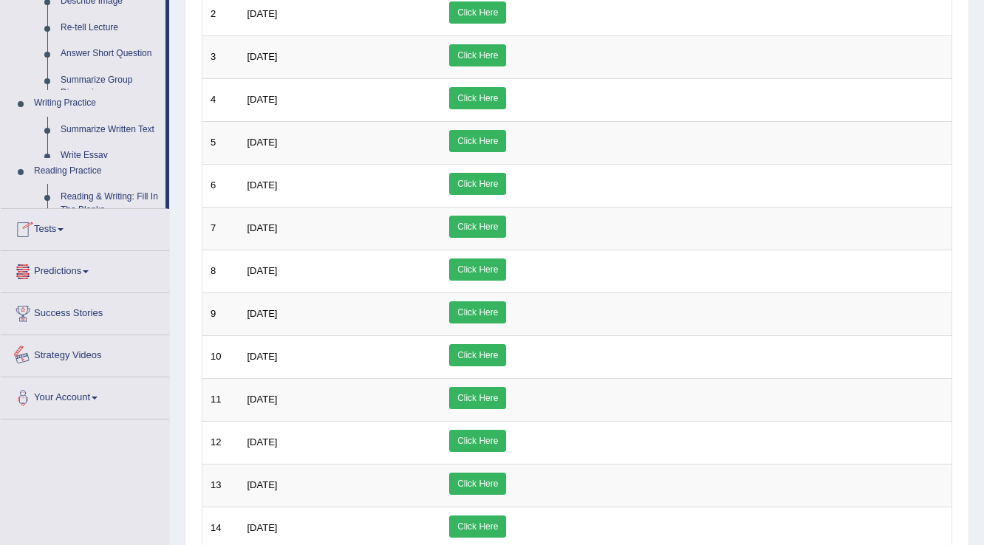
scroll to position [504, 0]
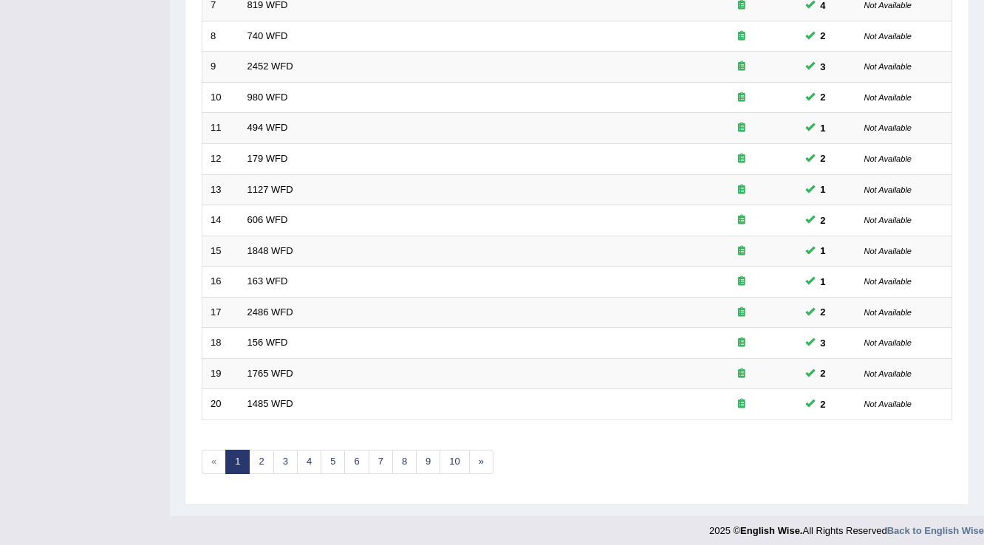
scroll to position [428, 0]
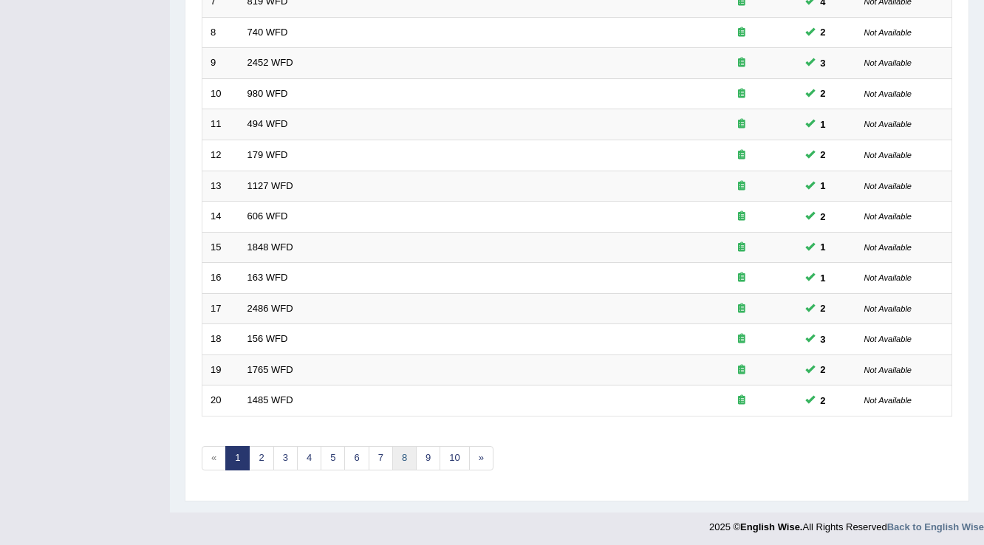
click at [412, 455] on link "8" at bounding box center [404, 458] width 24 height 24
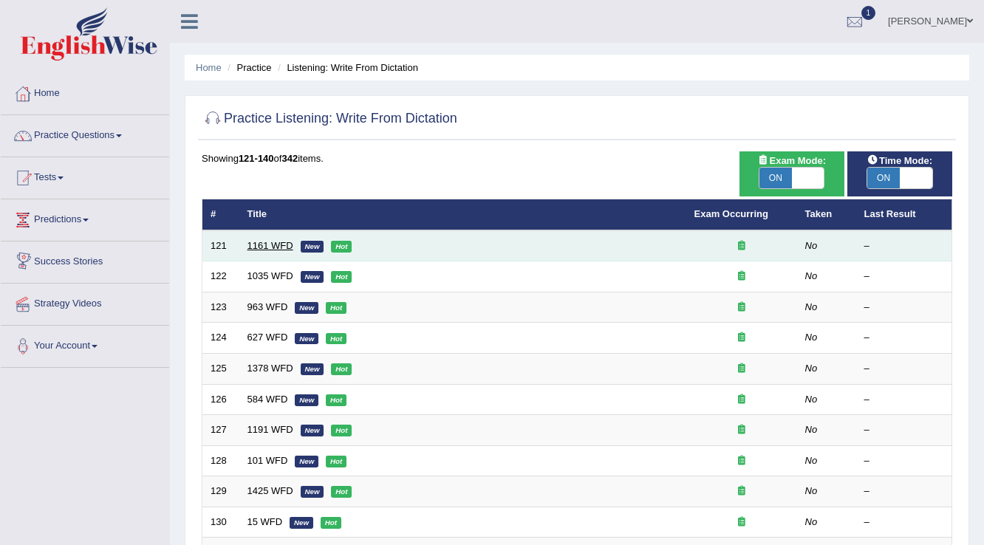
click at [260, 245] on link "1161 WFD" at bounding box center [270, 245] width 46 height 11
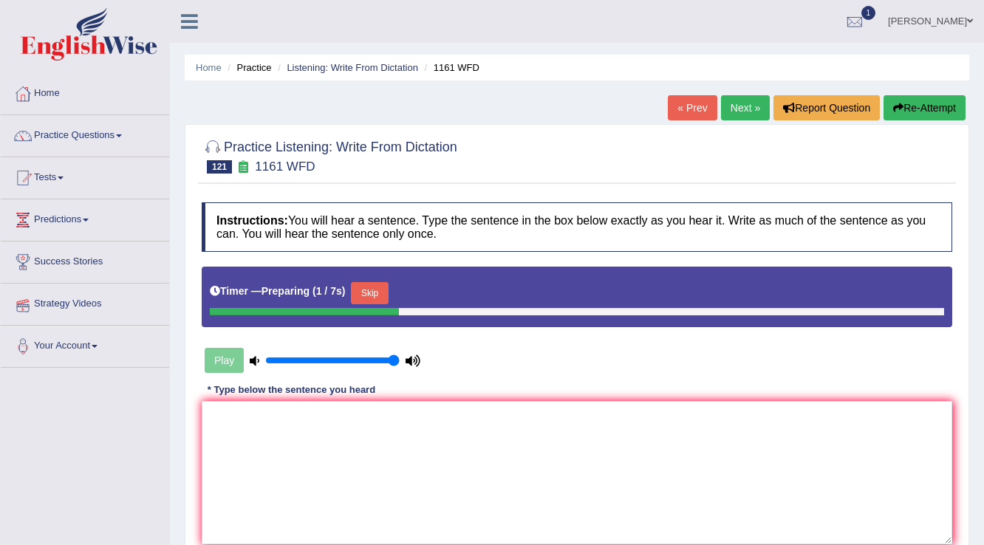
click at [380, 283] on button "Skip" at bounding box center [369, 293] width 37 height 22
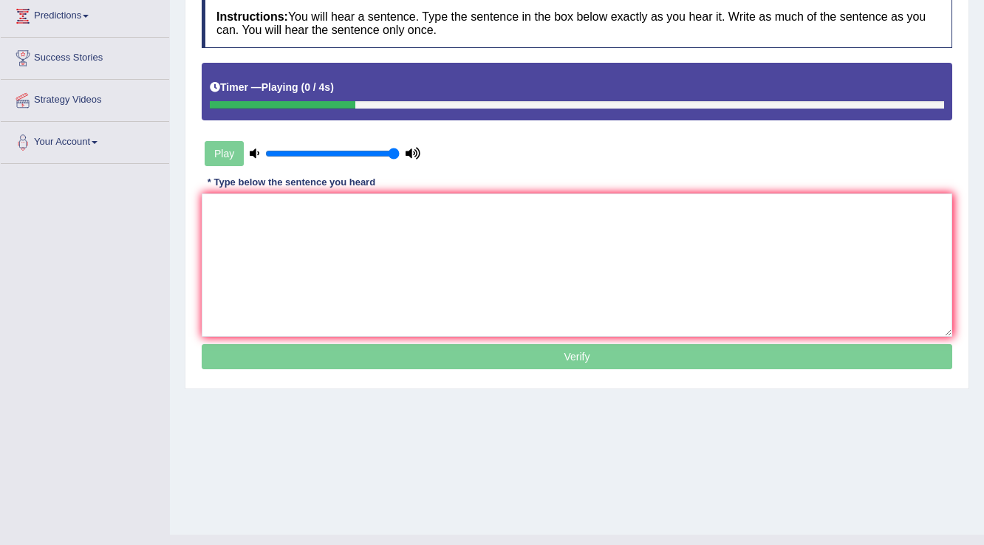
scroll to position [230, 0]
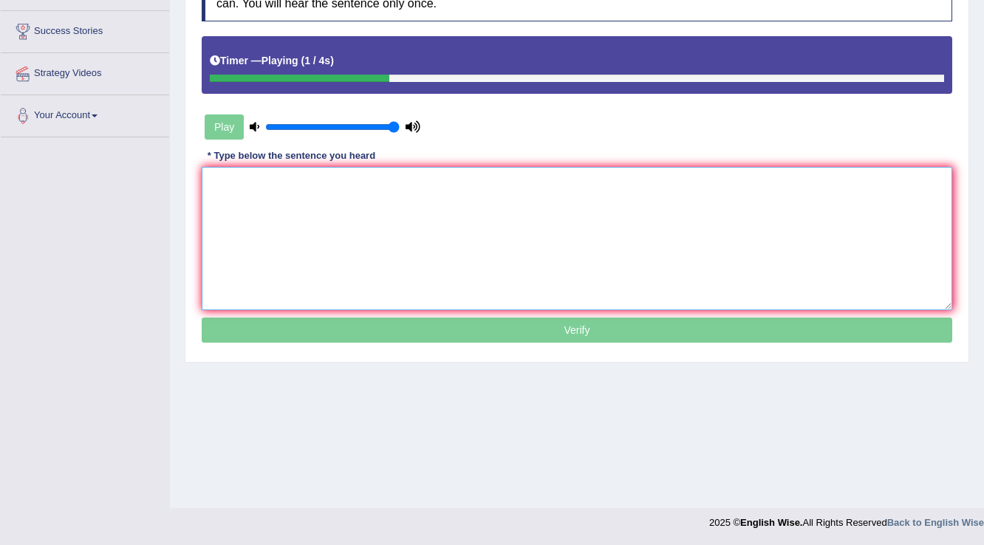
click at [378, 289] on textarea at bounding box center [577, 238] width 750 height 143
click at [358, 257] on textarea at bounding box center [577, 238] width 750 height 143
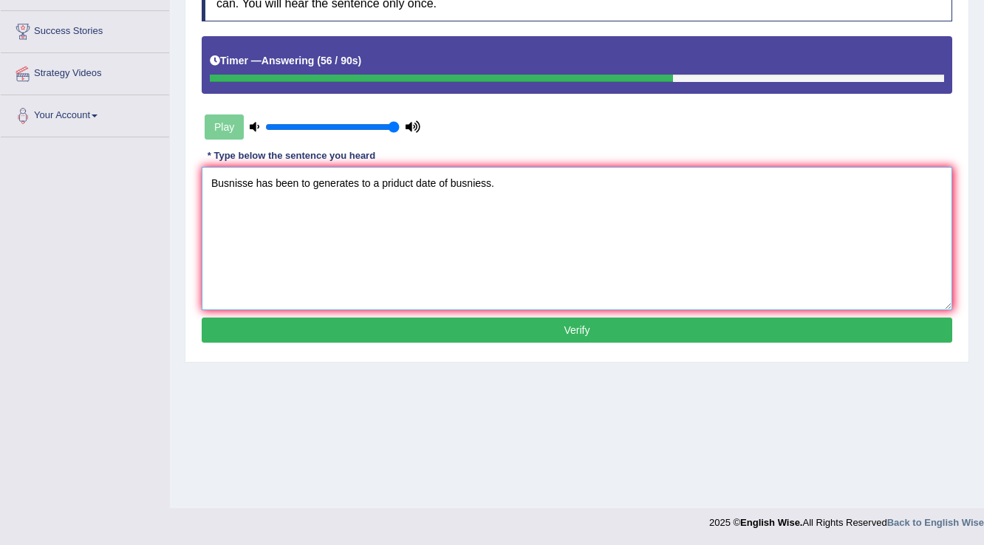
type textarea "Busnisse has been to generates to a priduct date of busniess."
click at [484, 336] on button "Verify" at bounding box center [577, 330] width 750 height 25
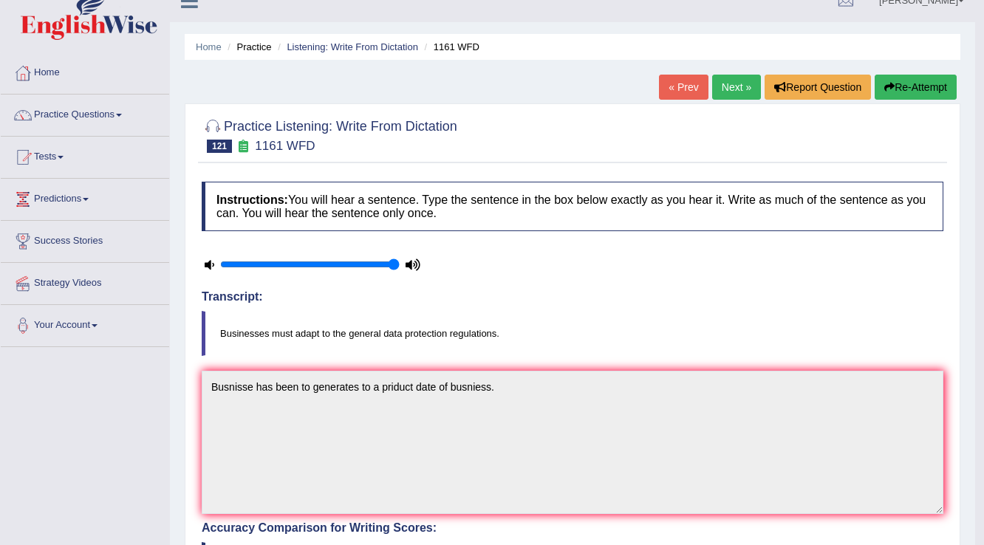
scroll to position [0, 0]
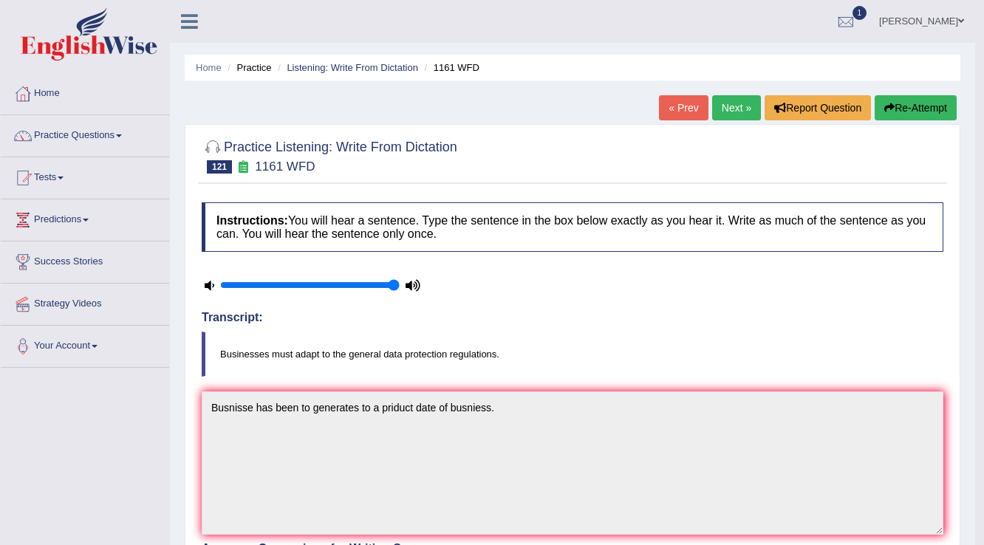
click at [736, 114] on link "Next »" at bounding box center [736, 107] width 49 height 25
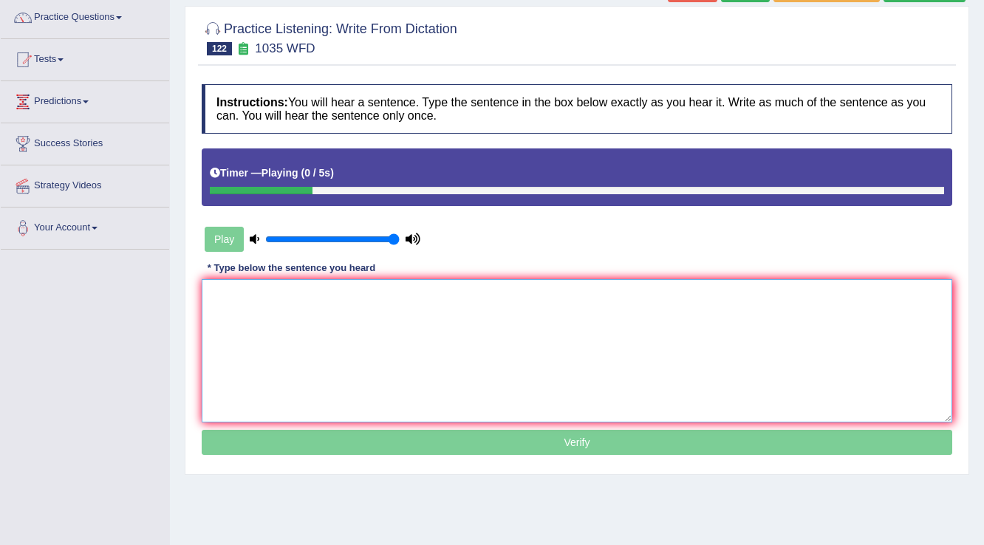
click at [423, 312] on textarea at bounding box center [577, 350] width 750 height 143
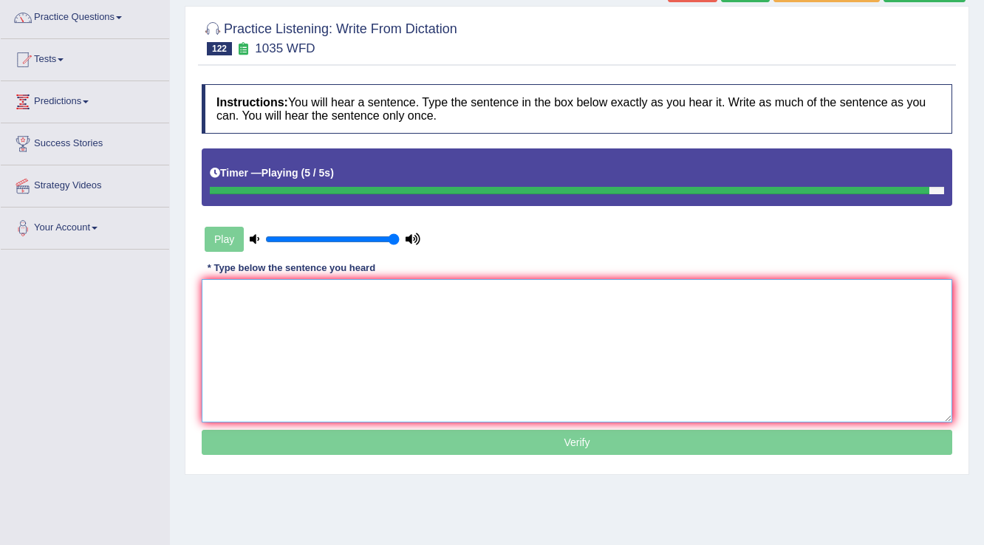
click at [425, 310] on textarea at bounding box center [577, 350] width 750 height 143
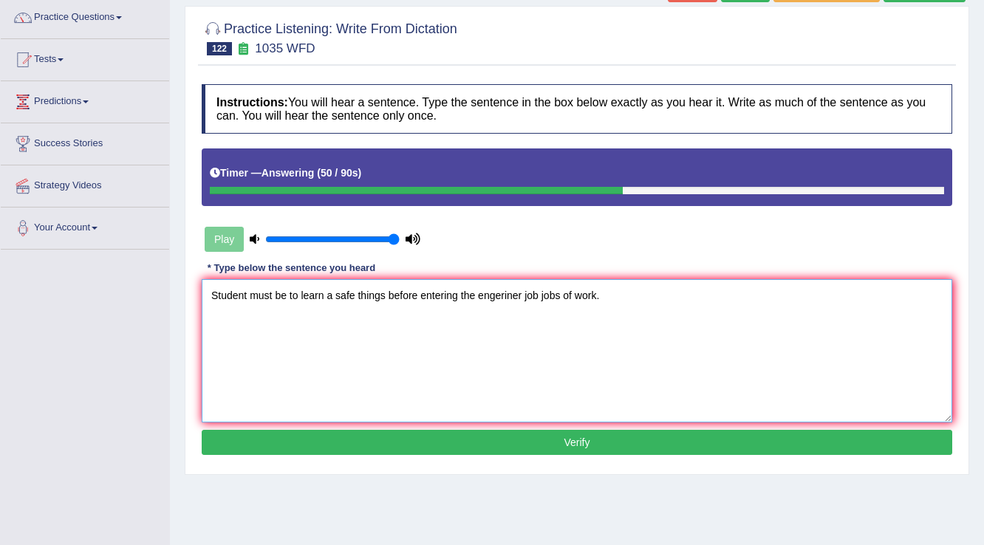
type textarea "Student must be to learn a safe things before entering the engeriner job jobs o…"
click at [473, 440] on button "Verify" at bounding box center [577, 442] width 750 height 25
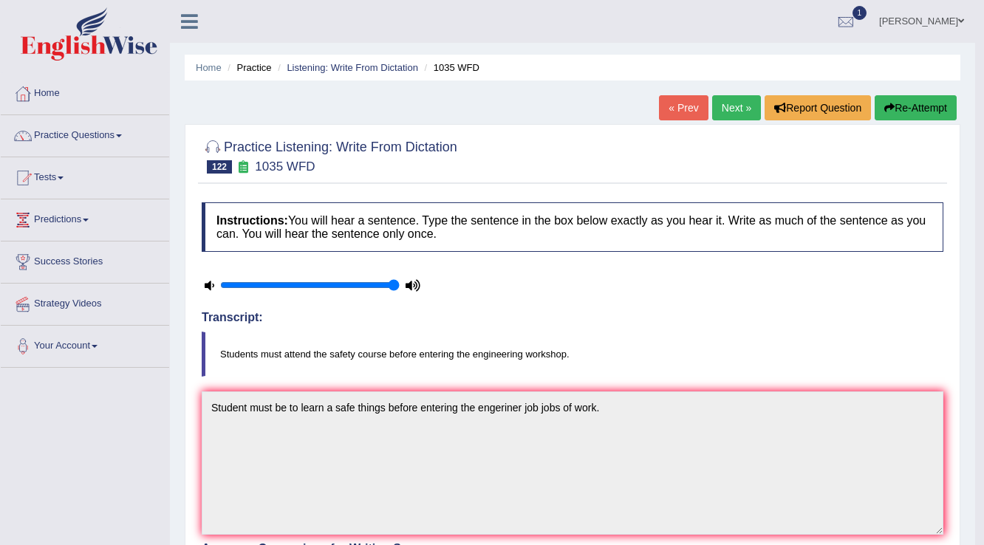
click at [688, 107] on link "« Prev" at bounding box center [683, 107] width 49 height 25
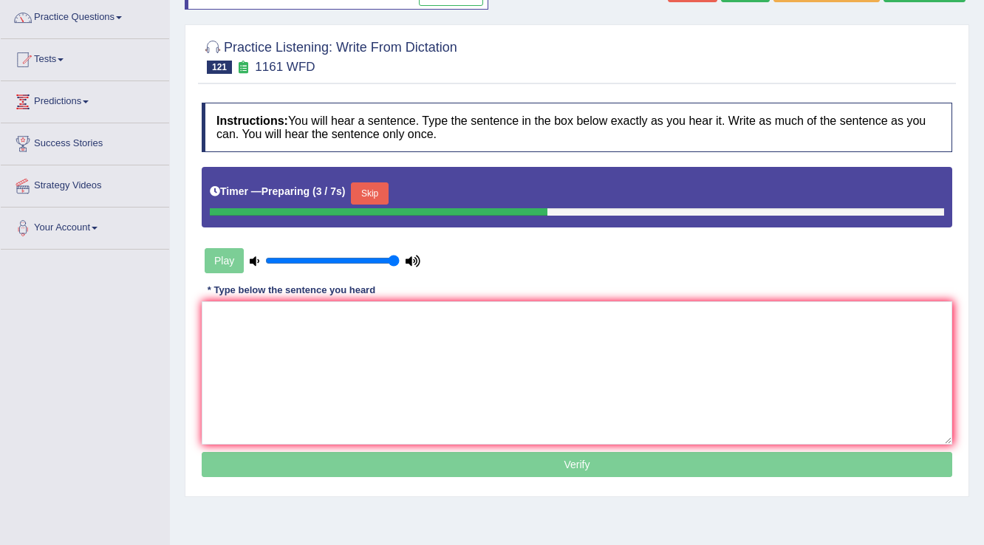
click at [385, 190] on button "Skip" at bounding box center [369, 193] width 37 height 22
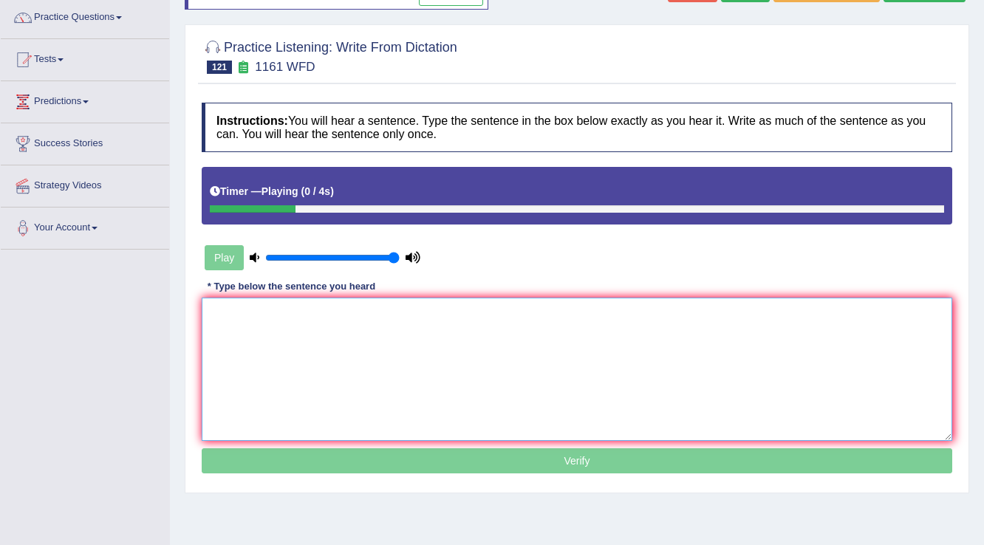
click at [398, 326] on textarea at bounding box center [577, 369] width 750 height 143
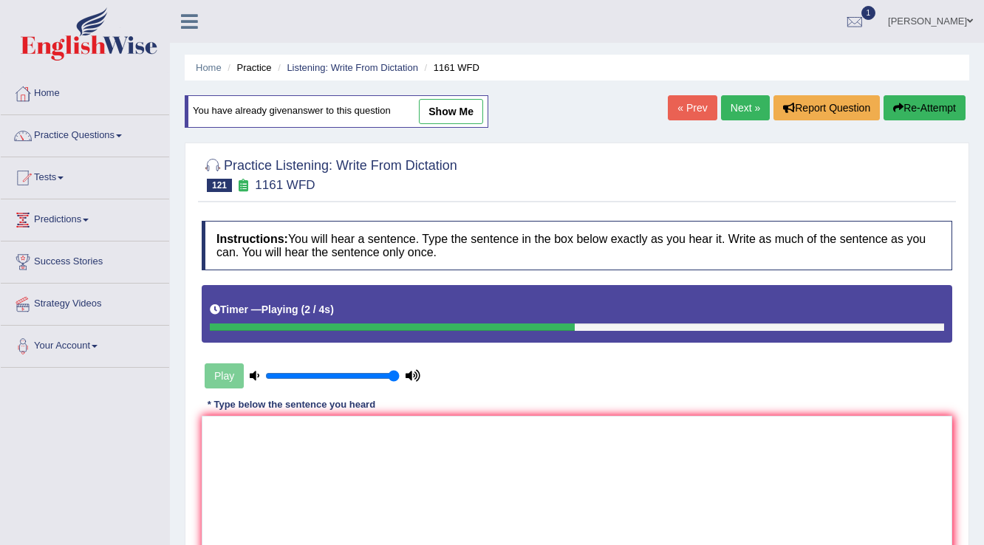
click at [736, 108] on link "Next »" at bounding box center [745, 107] width 49 height 25
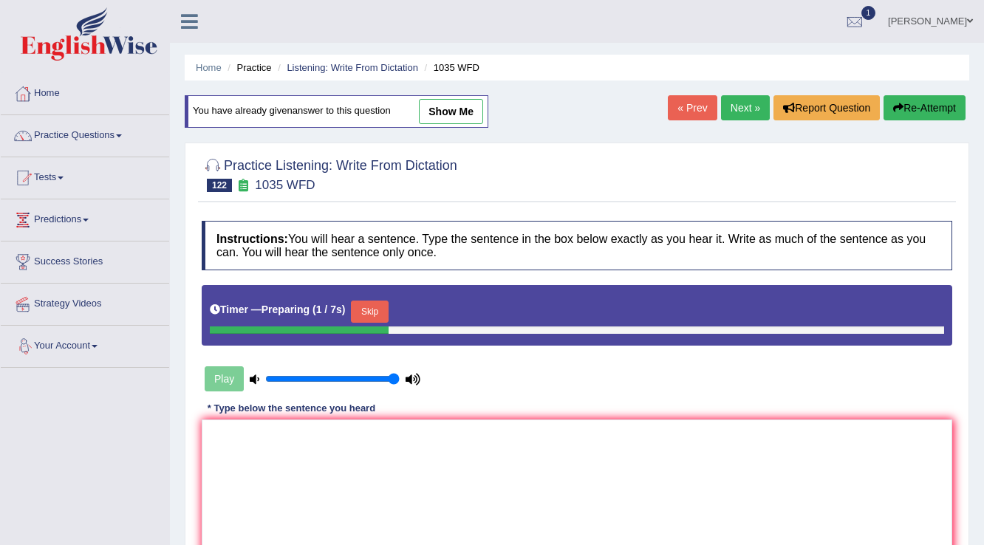
click at [371, 306] on button "Skip" at bounding box center [369, 312] width 37 height 22
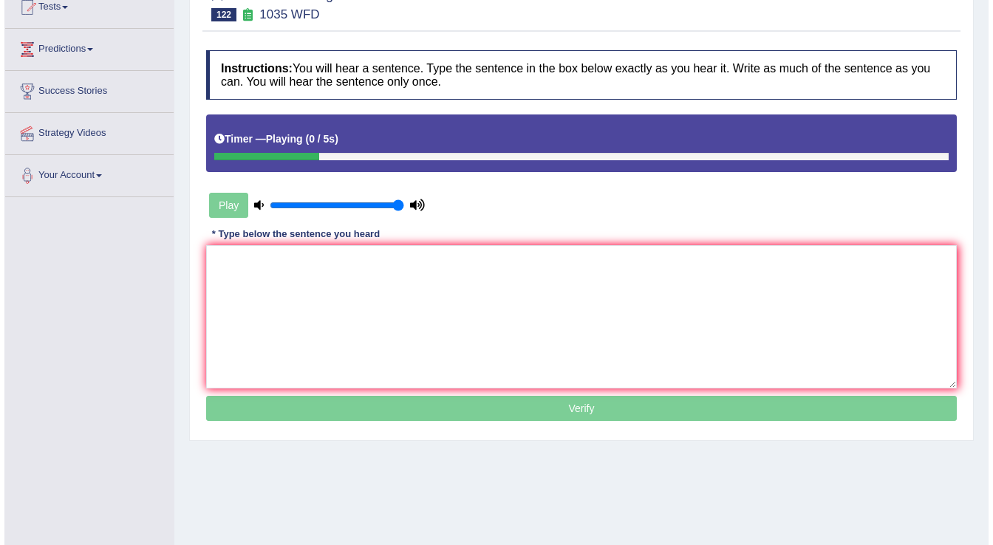
scroll to position [177, 0]
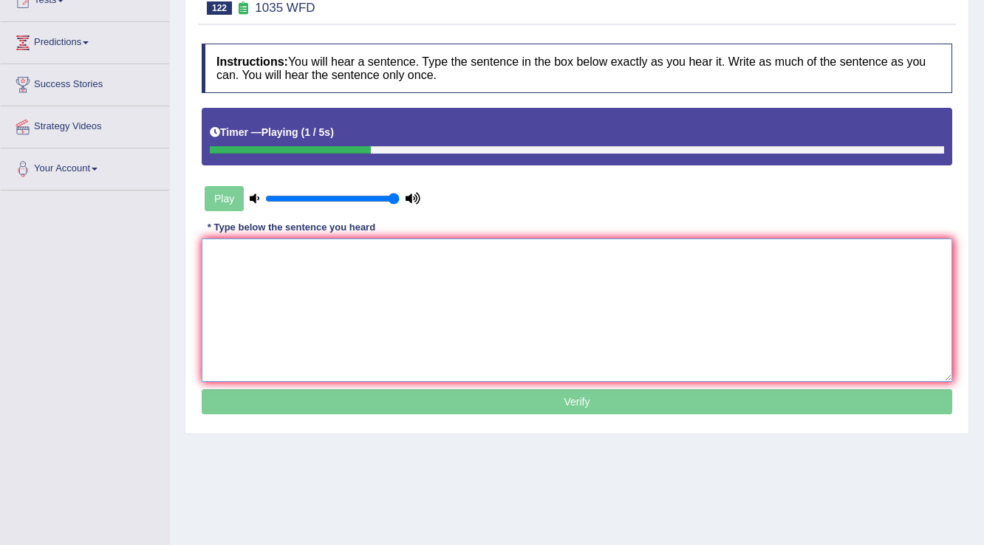
click at [375, 301] on textarea at bounding box center [577, 310] width 750 height 143
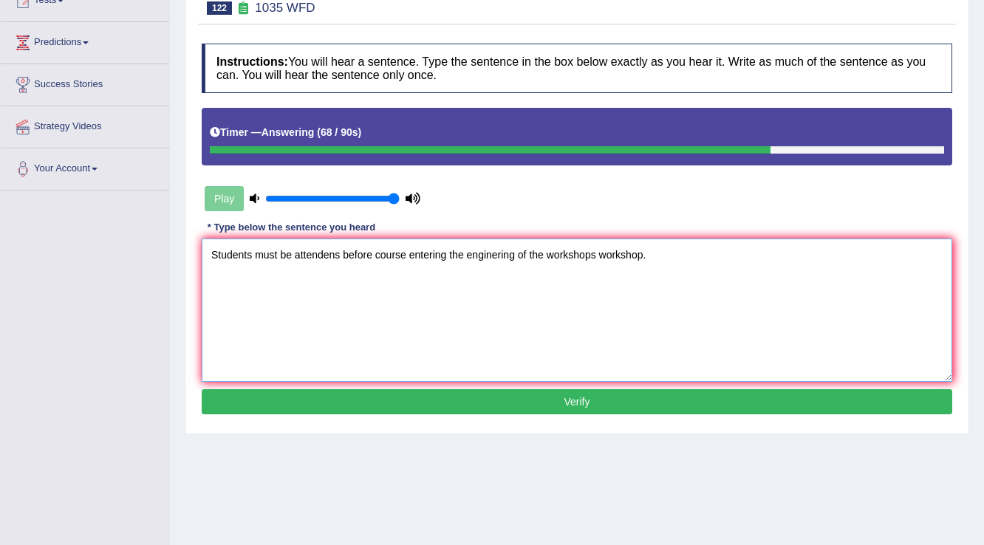
type textarea "Students must be attendens before course entering the enginering of the worksho…"
click at [594, 393] on button "Verify" at bounding box center [577, 401] width 750 height 25
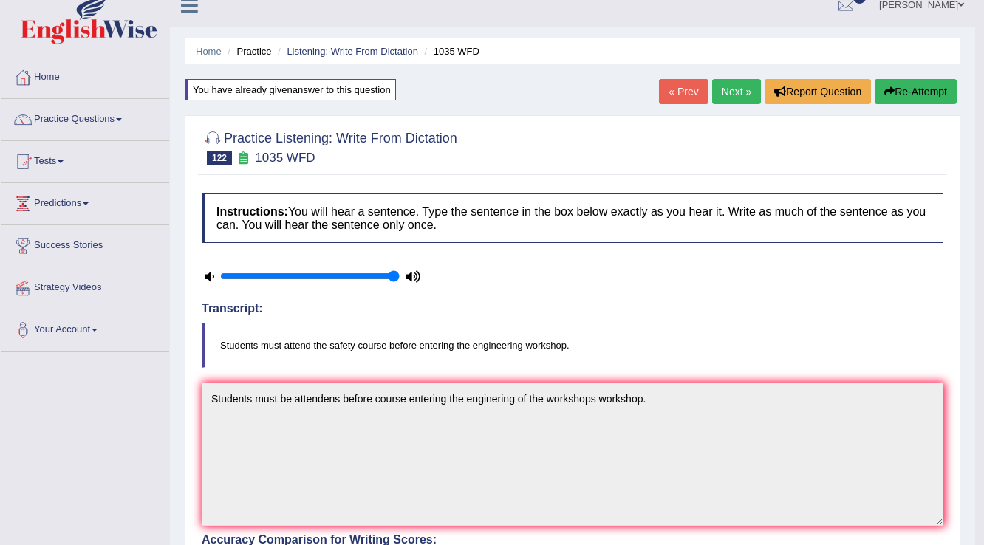
scroll to position [0, 0]
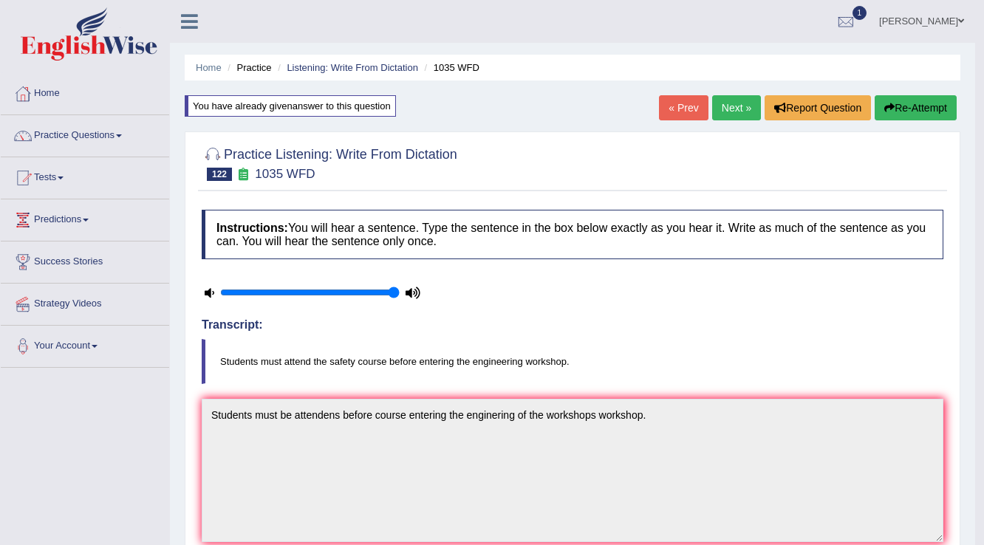
click at [717, 105] on link "Next »" at bounding box center [736, 107] width 49 height 25
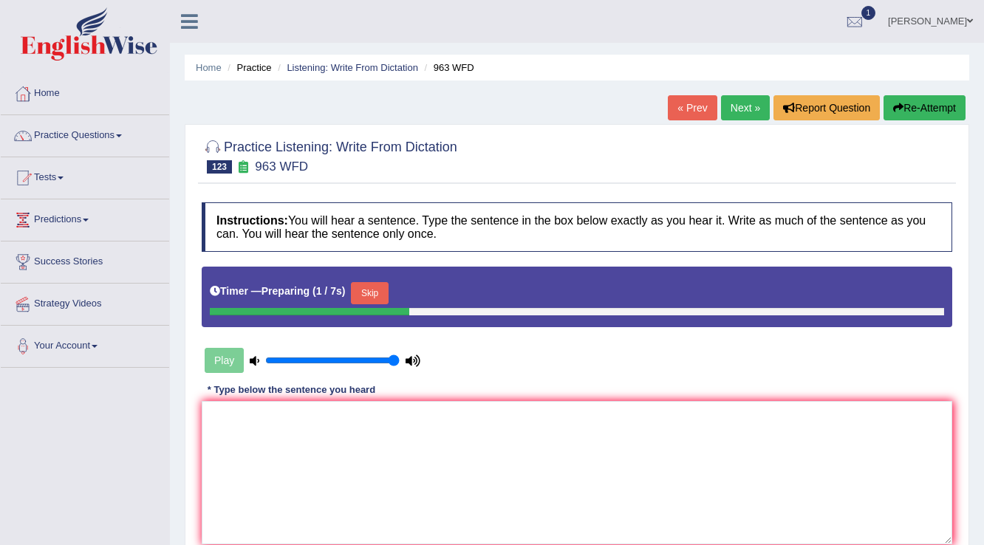
click at [380, 292] on button "Skip" at bounding box center [369, 293] width 37 height 22
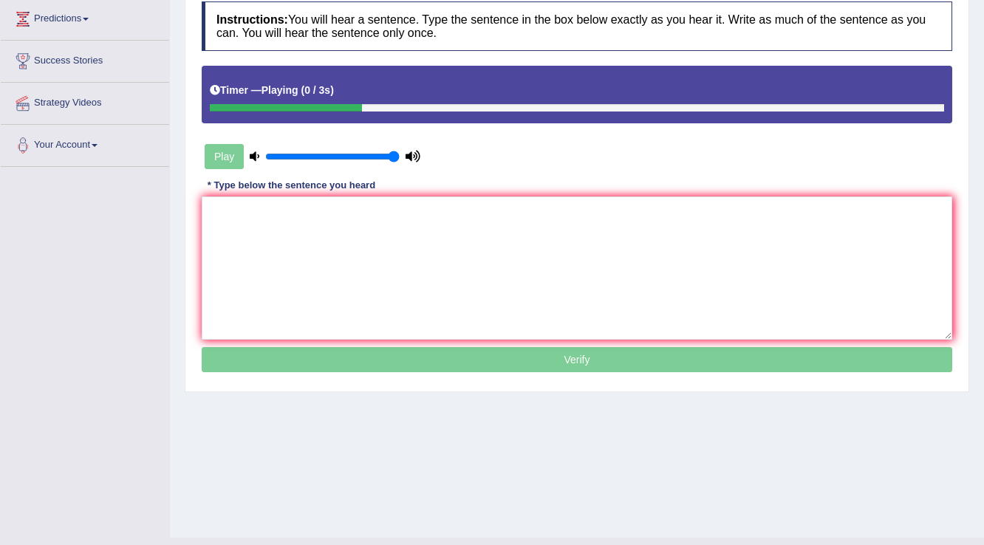
scroll to position [230, 0]
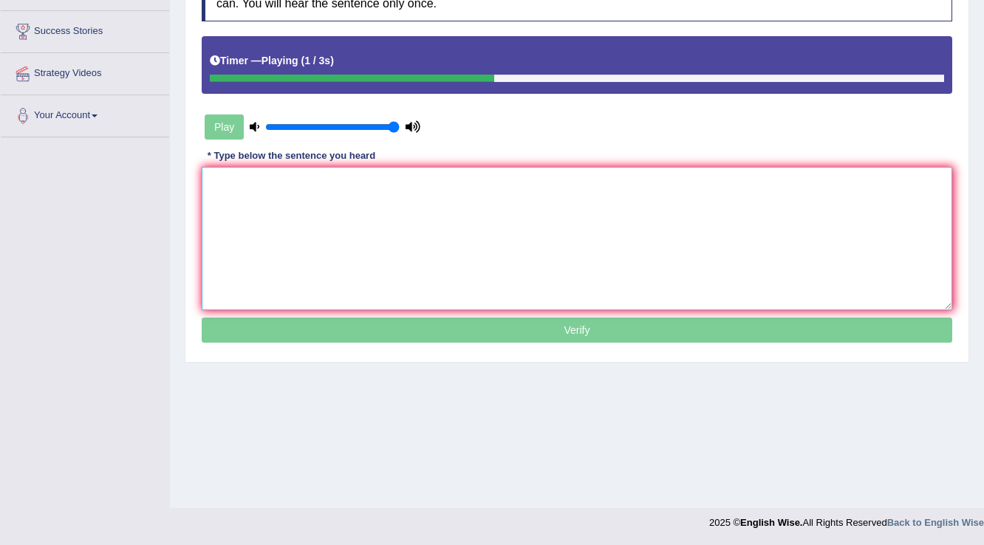
click at [462, 241] on textarea at bounding box center [577, 238] width 750 height 143
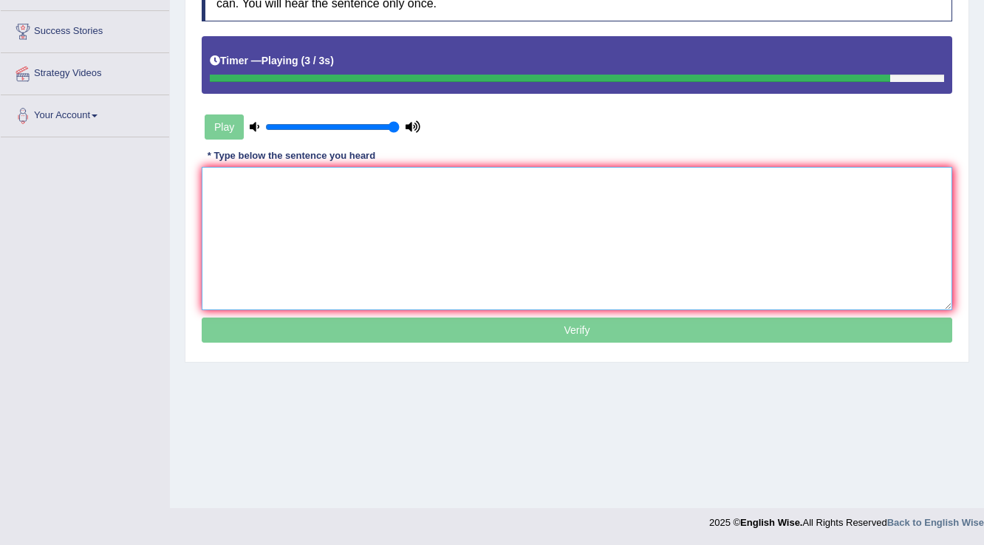
click at [462, 240] on textarea at bounding box center [577, 238] width 750 height 143
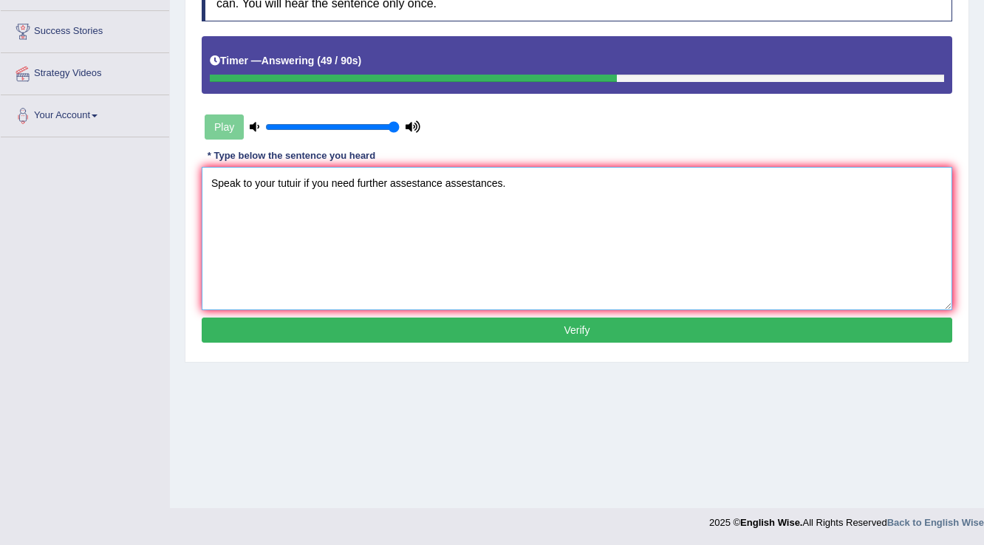
click at [303, 174] on textarea "Speak to your tutuir if you need further assestance assestances." at bounding box center [577, 238] width 750 height 143
click at [301, 178] on textarea "Speak to your tutuir tourer if you need further assestance assestances." at bounding box center [577, 238] width 750 height 143
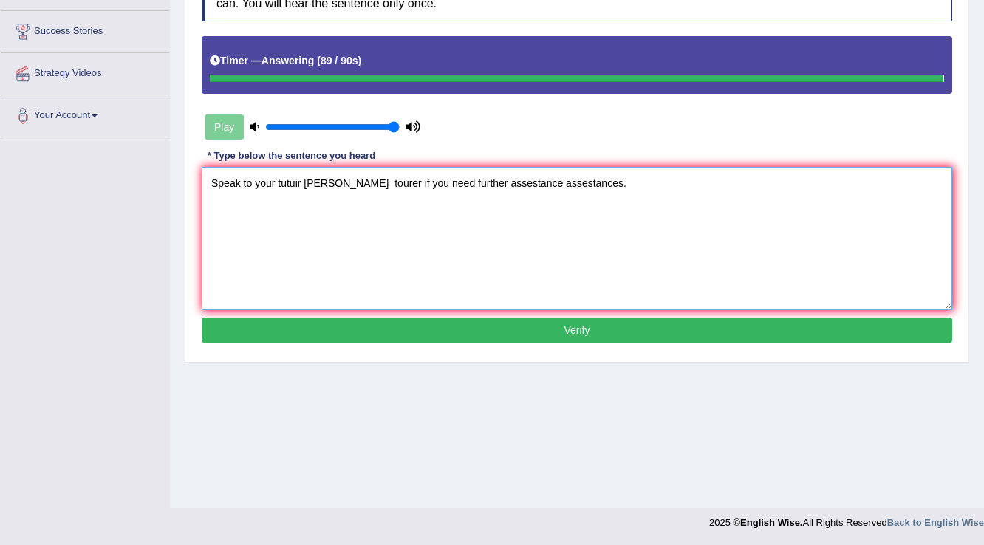
type textarea "Speak to your tutuir totor tourer if you need further assestance assestances."
click at [327, 176] on body "Toggle navigation Home Practice Questions Speaking Practice Read Aloud Repeat S…" at bounding box center [496, 42] width 993 height 545
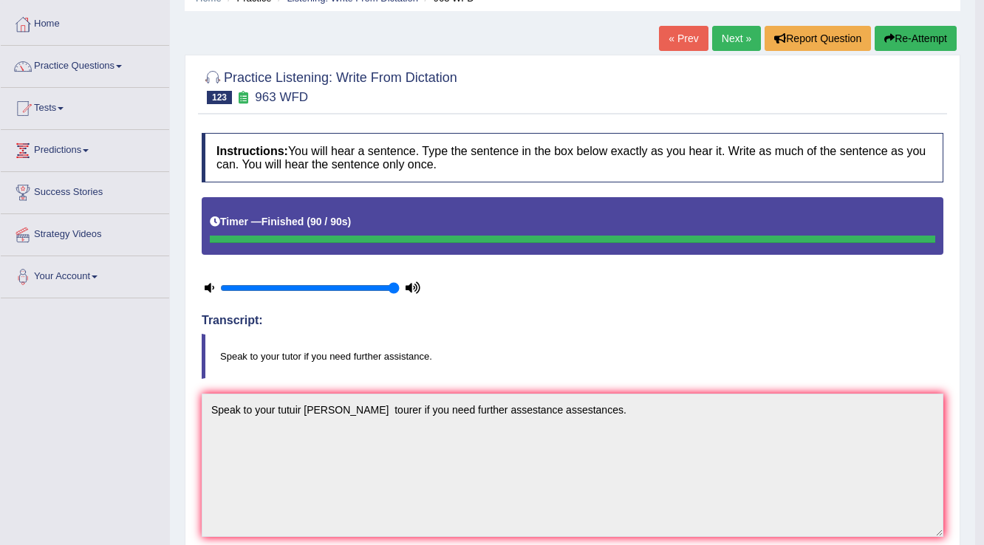
scroll to position [0, 0]
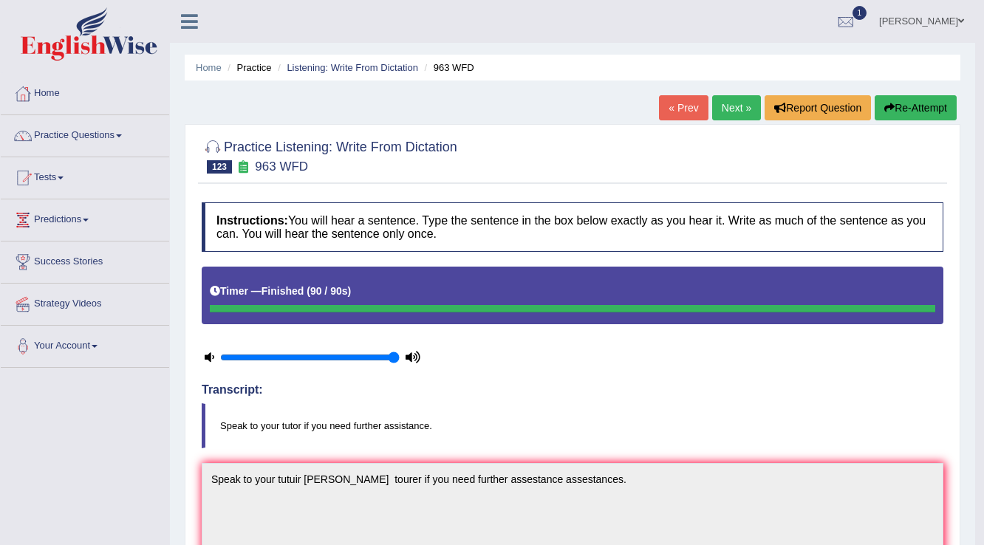
click at [736, 106] on link "Next »" at bounding box center [736, 107] width 49 height 25
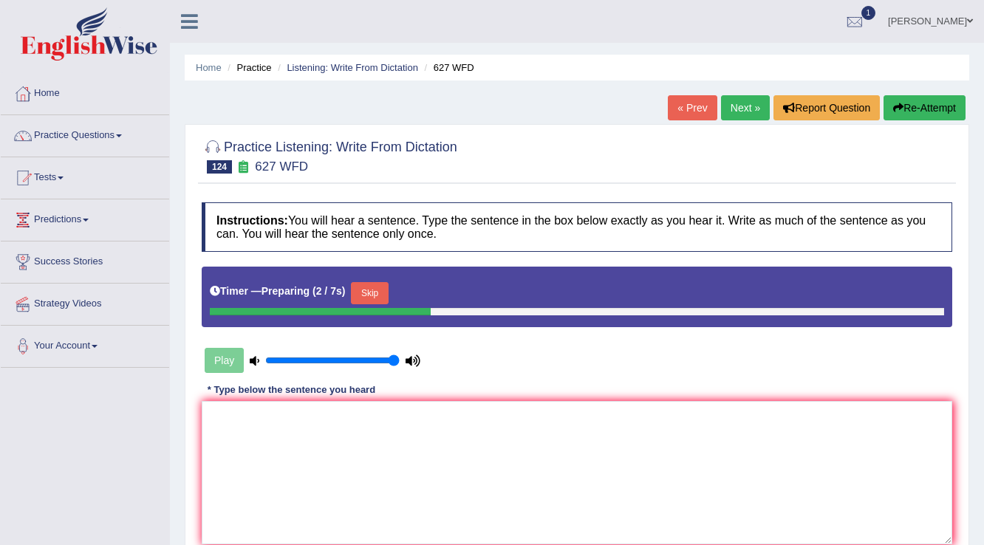
click at [383, 284] on button "Skip" at bounding box center [369, 293] width 37 height 22
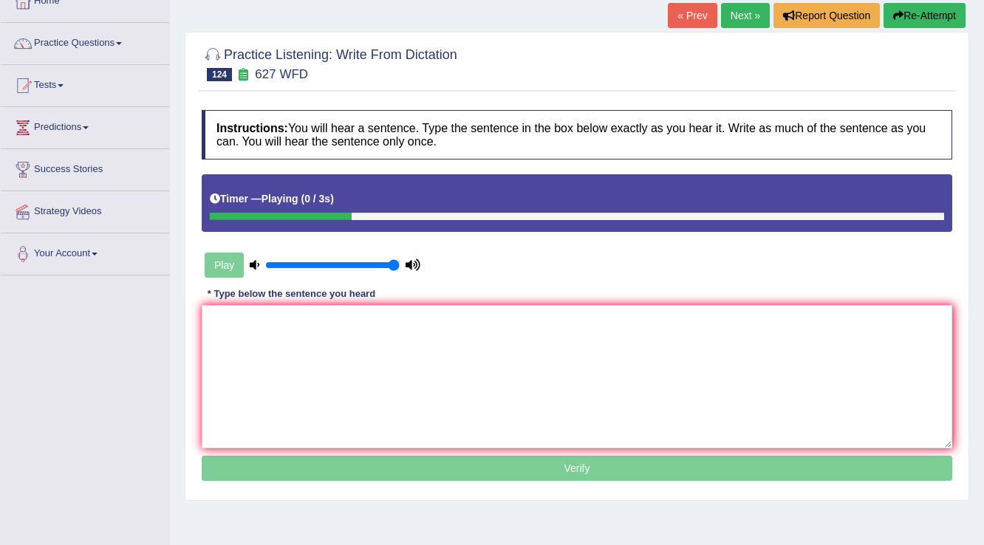
scroll to position [177, 0]
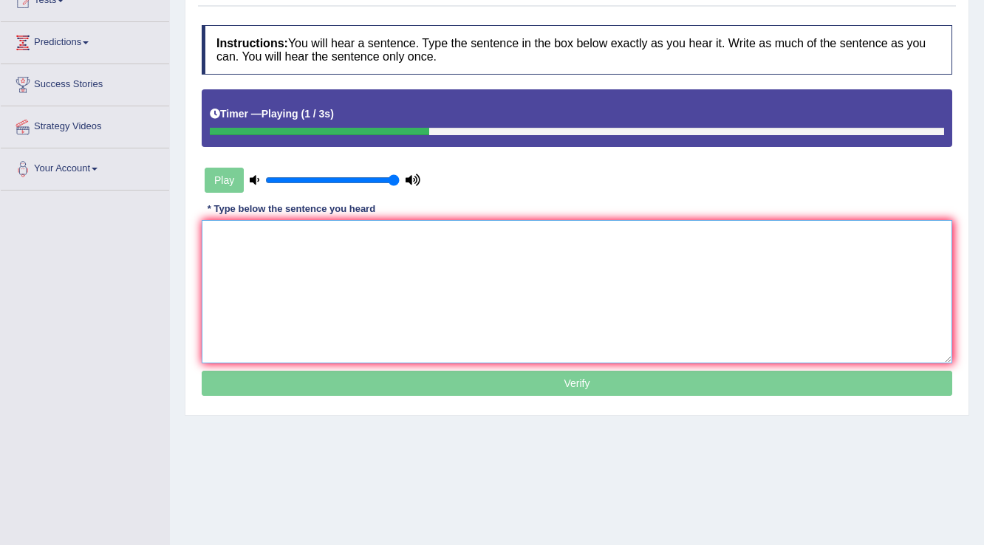
click at [385, 284] on textarea at bounding box center [577, 291] width 750 height 143
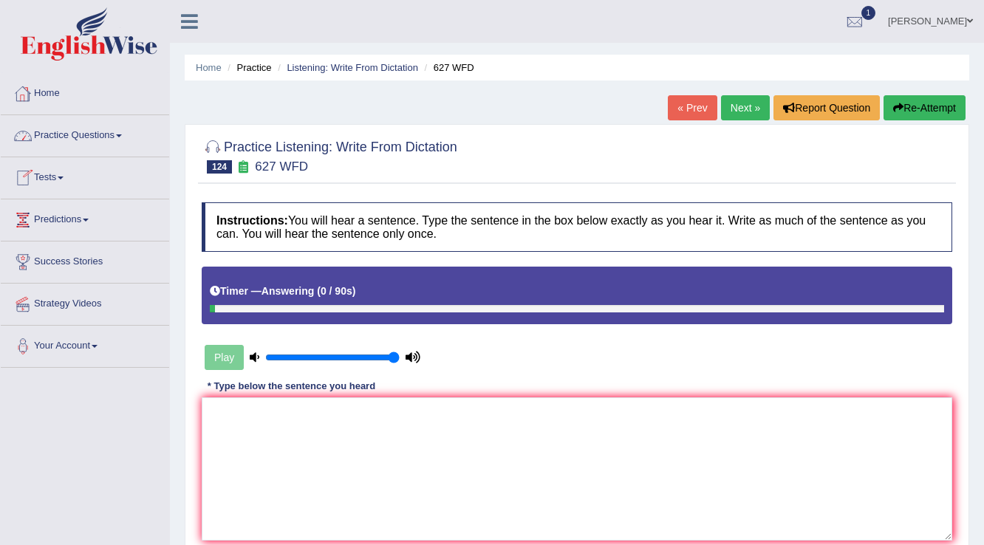
click at [55, 103] on link "Home" at bounding box center [85, 91] width 168 height 37
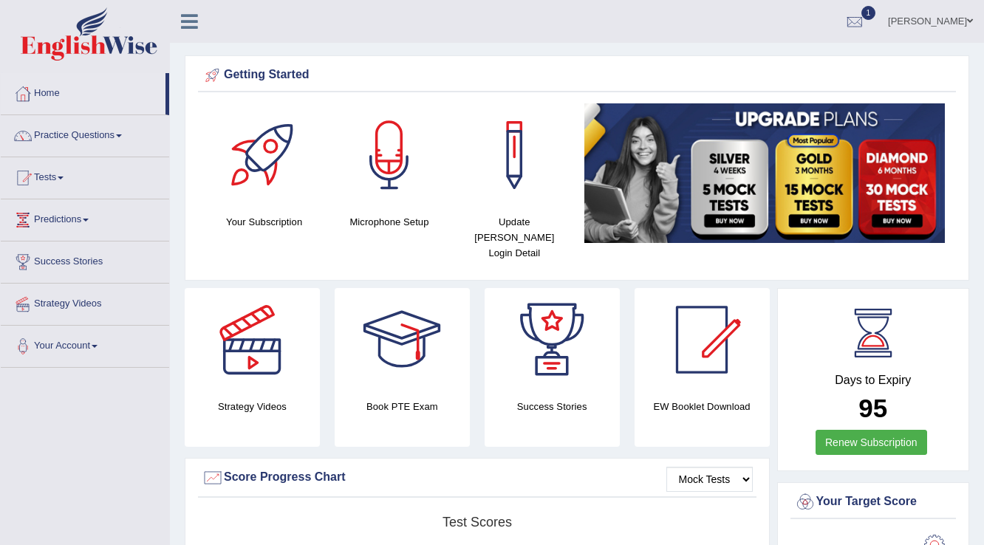
click at [953, 12] on link "anisa" at bounding box center [930, 19] width 107 height 38
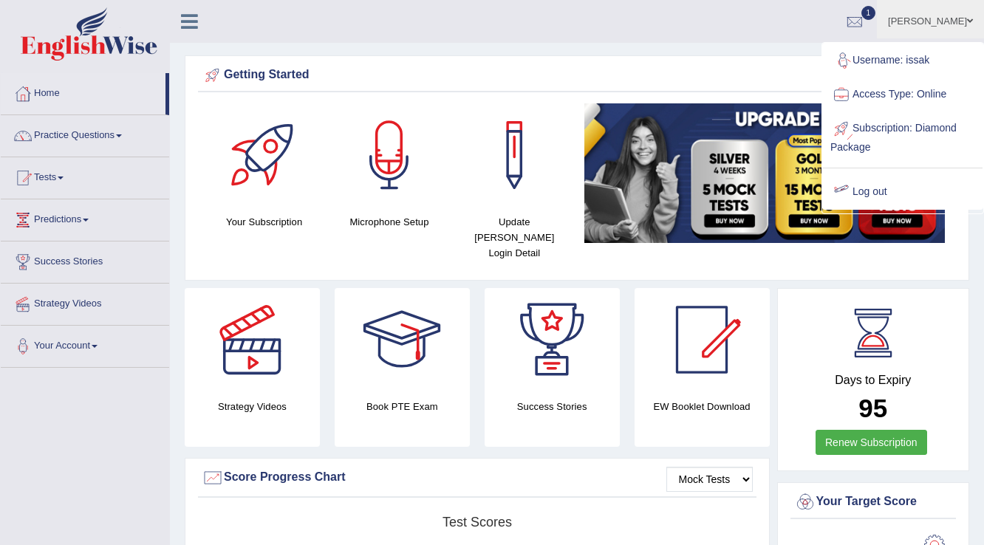
click at [857, 191] on link "Log out" at bounding box center [903, 192] width 160 height 34
